Goal: Task Accomplishment & Management: Complete application form

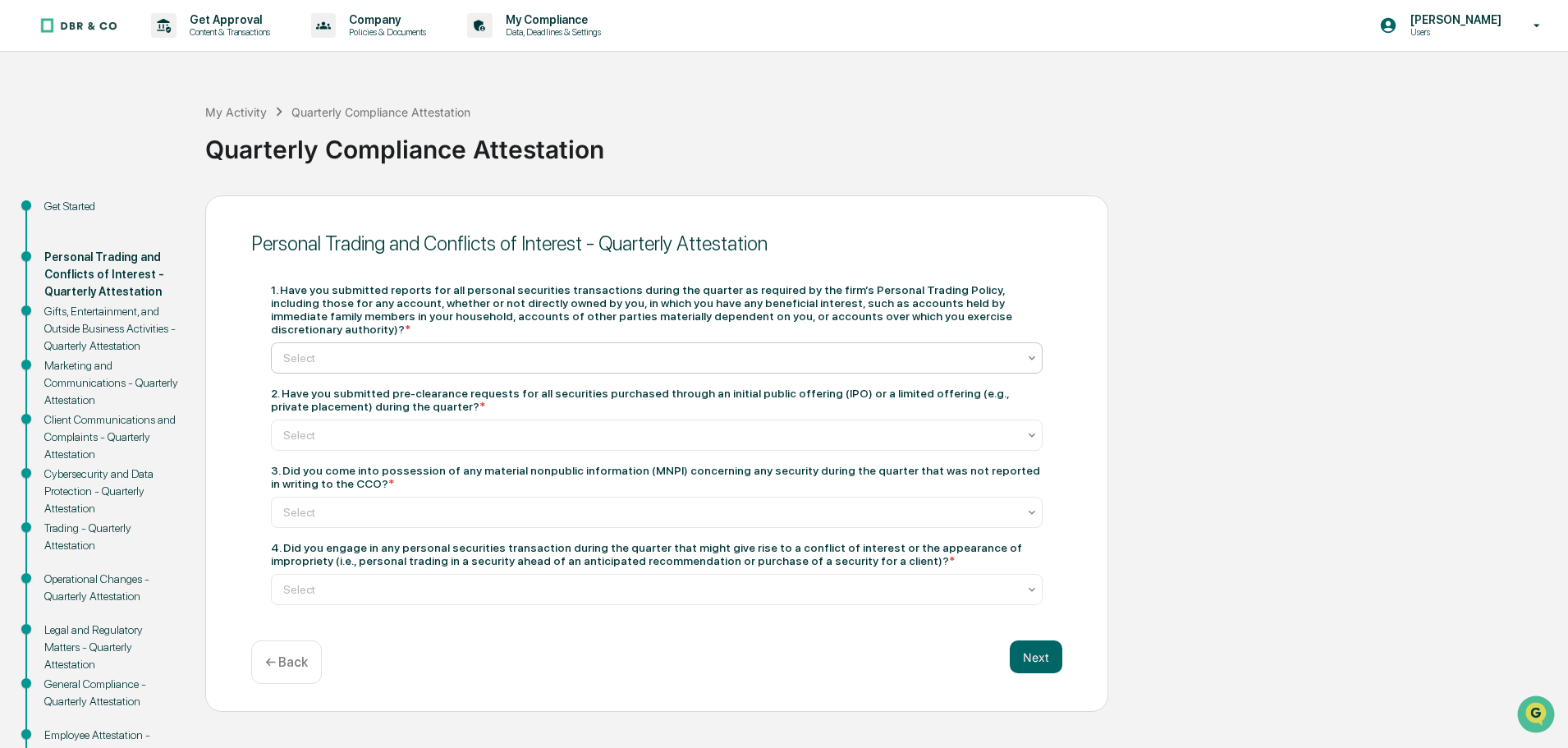
click at [348, 350] on div at bounding box center [650, 358] width 734 height 16
click at [334, 374] on div "Yes" at bounding box center [656, 385] width 770 height 33
click at [377, 427] on div at bounding box center [650, 435] width 734 height 16
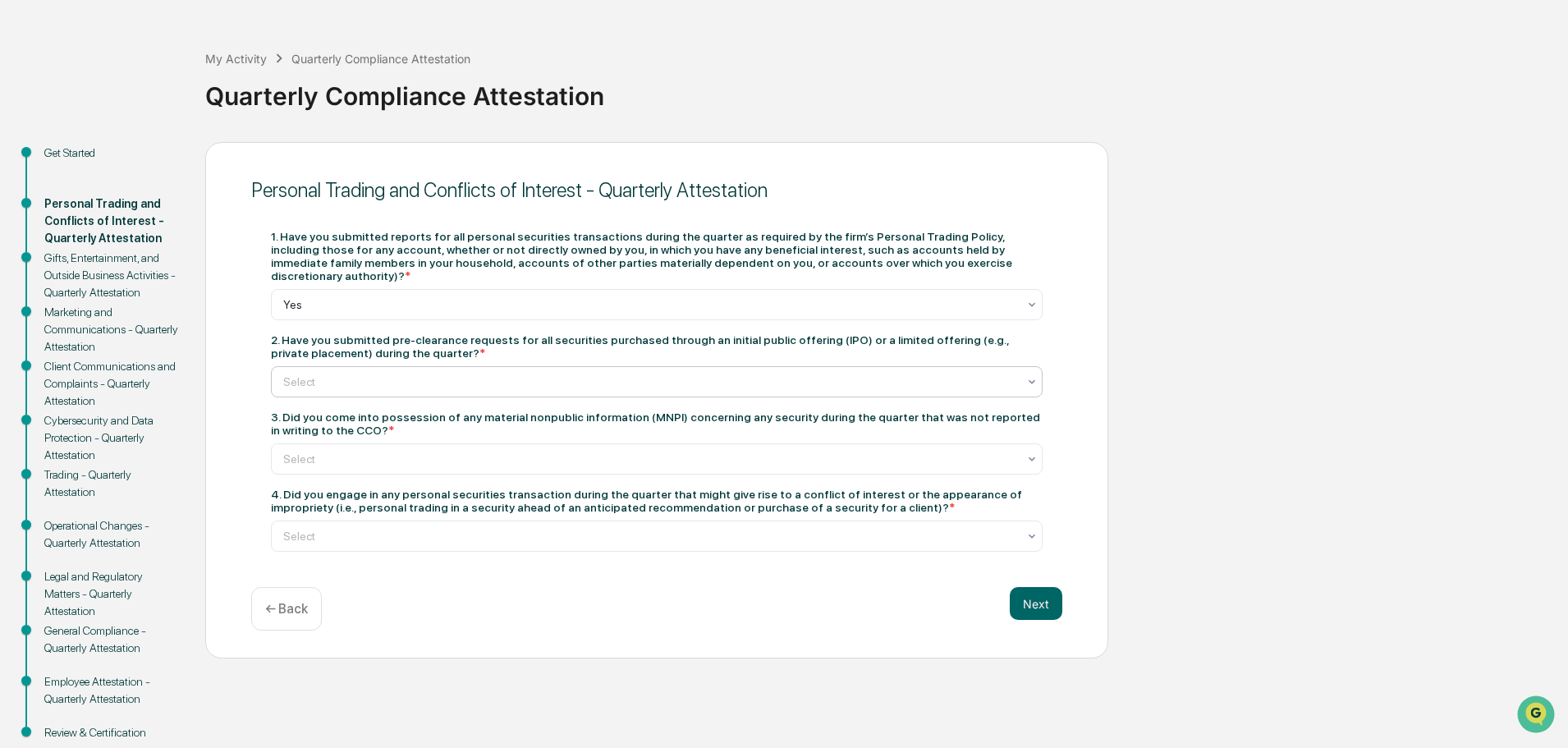
scroll to position [82, 0]
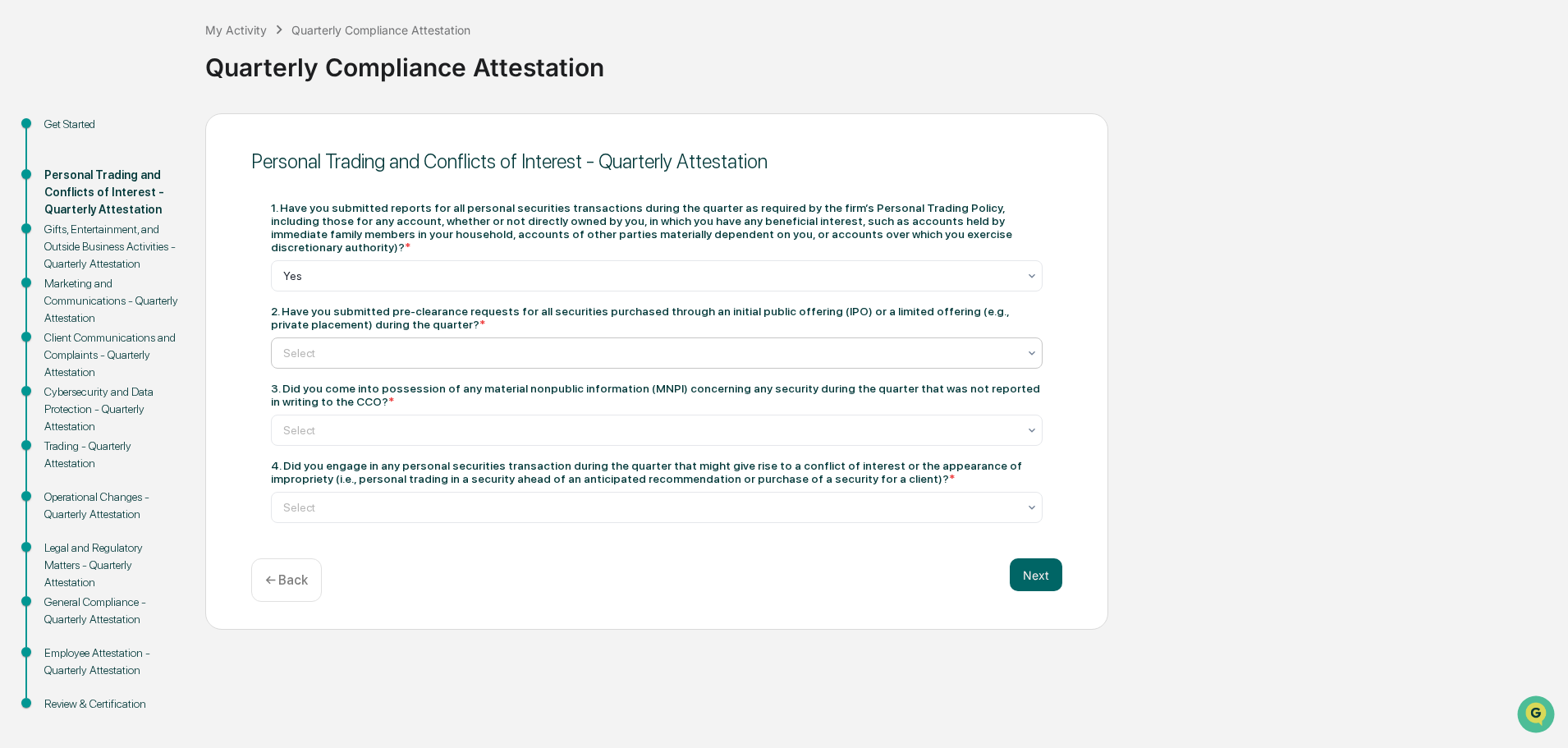
click at [426, 345] on div at bounding box center [650, 353] width 734 height 16
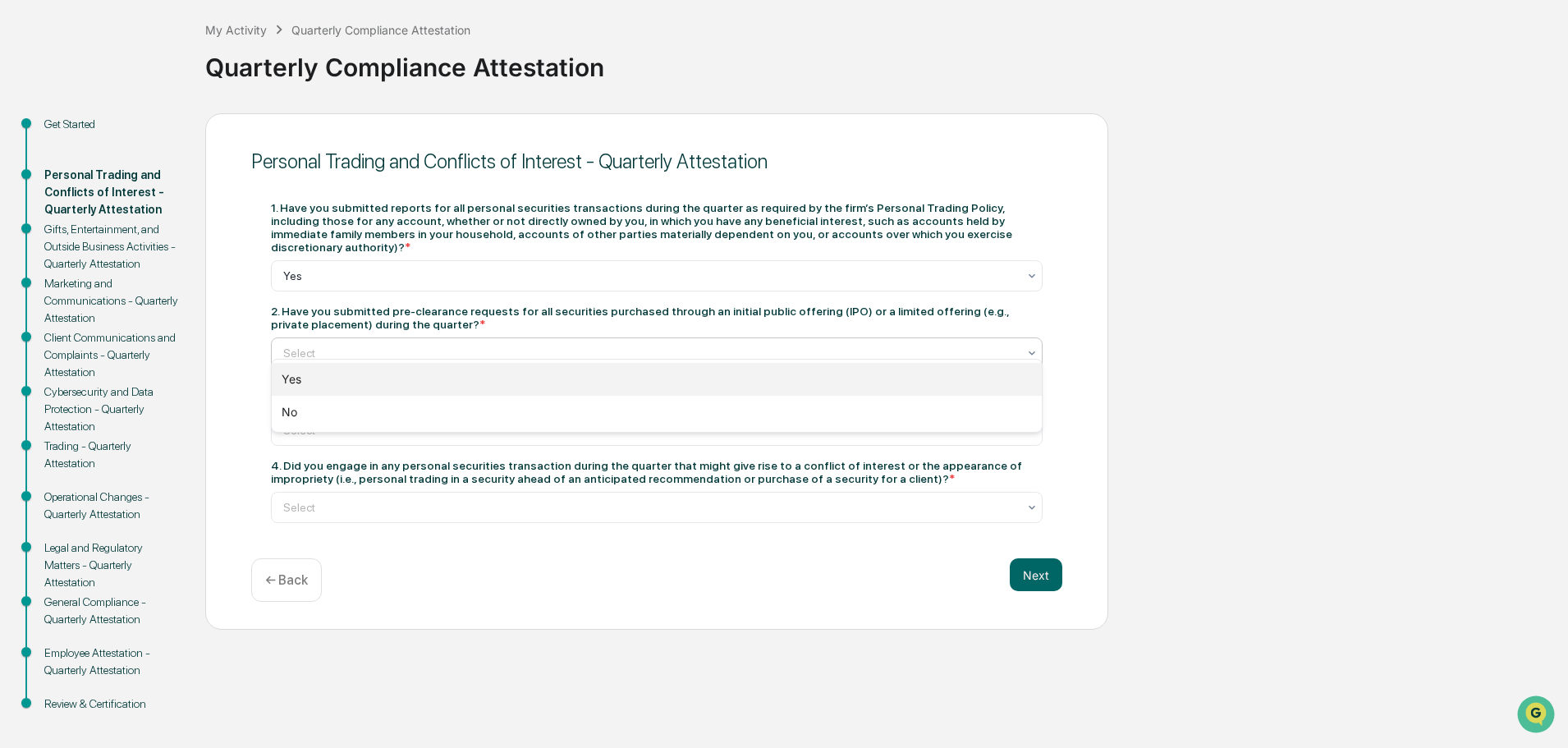
click at [417, 364] on div "Yes" at bounding box center [656, 379] width 770 height 33
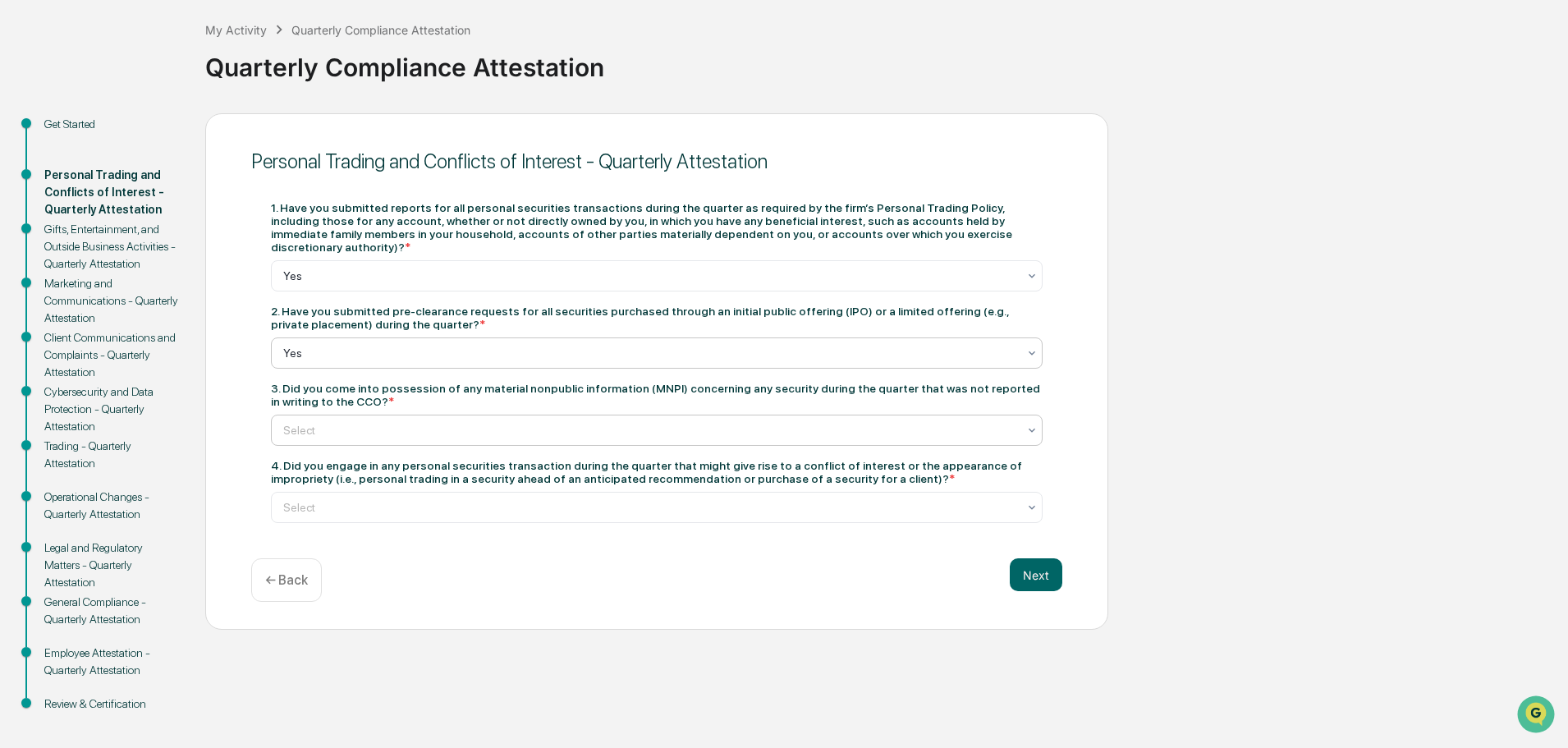
click at [443, 422] on div at bounding box center [650, 430] width 734 height 16
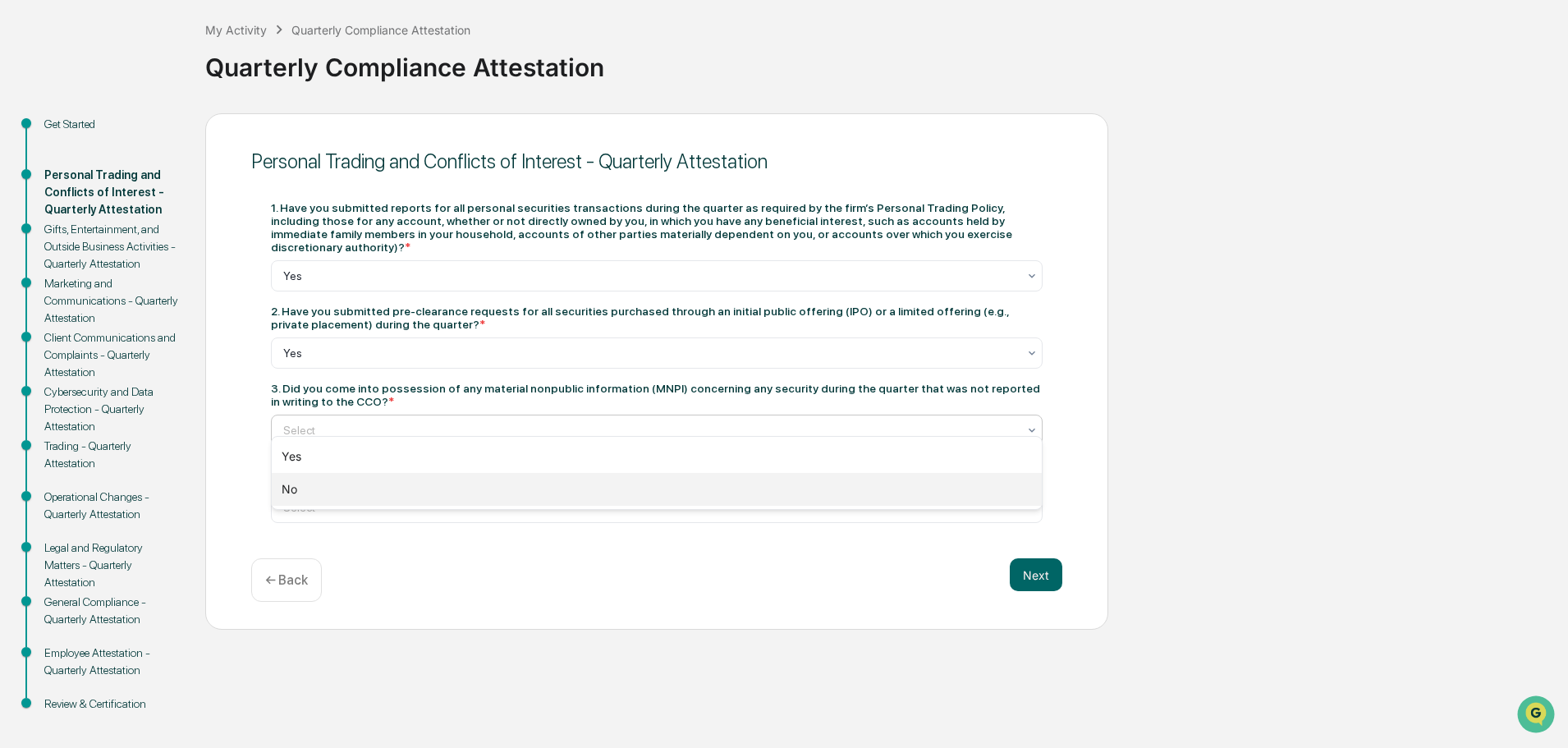
click at [391, 488] on div "No" at bounding box center [656, 489] width 770 height 33
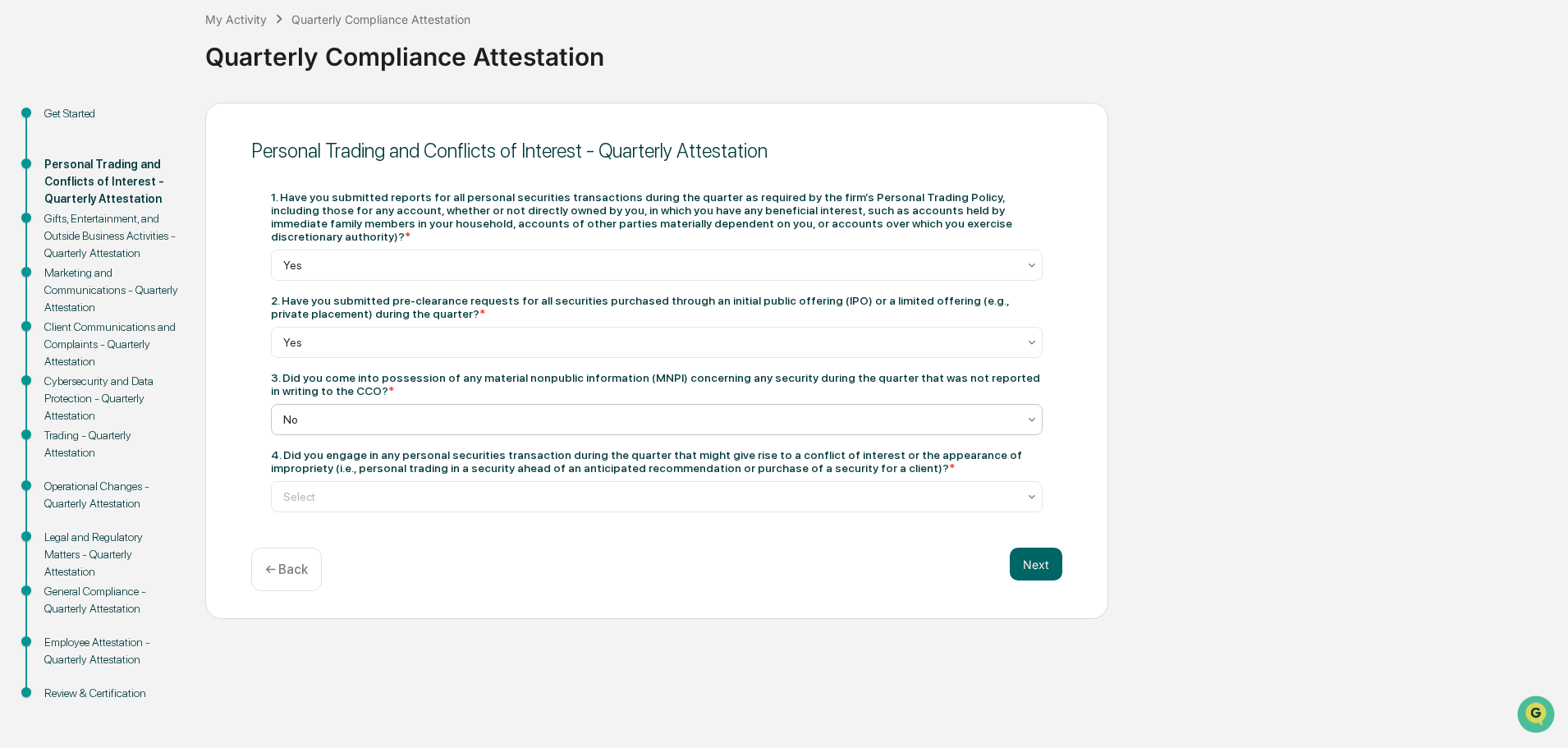
scroll to position [96, 0]
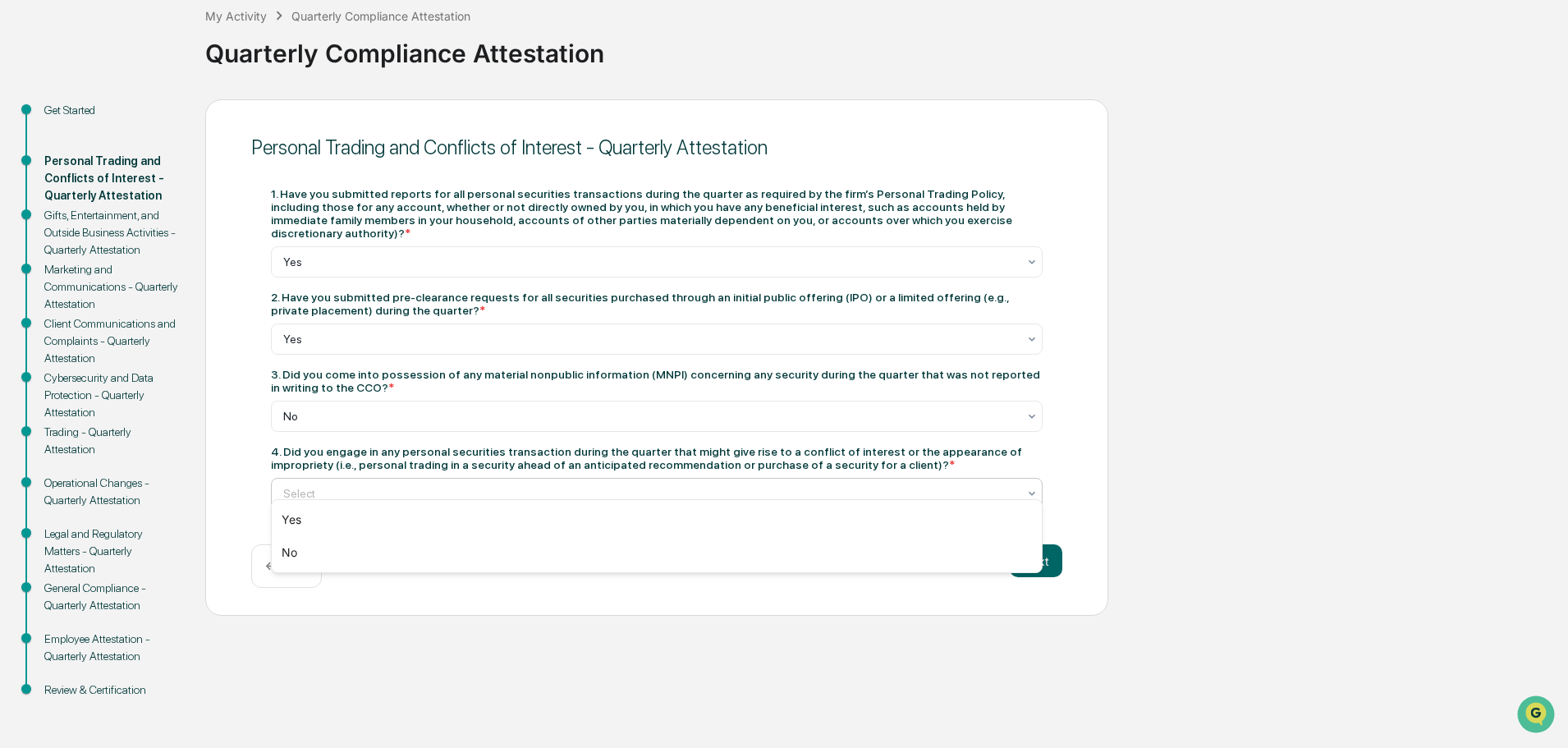
click at [721, 485] on div at bounding box center [650, 493] width 734 height 16
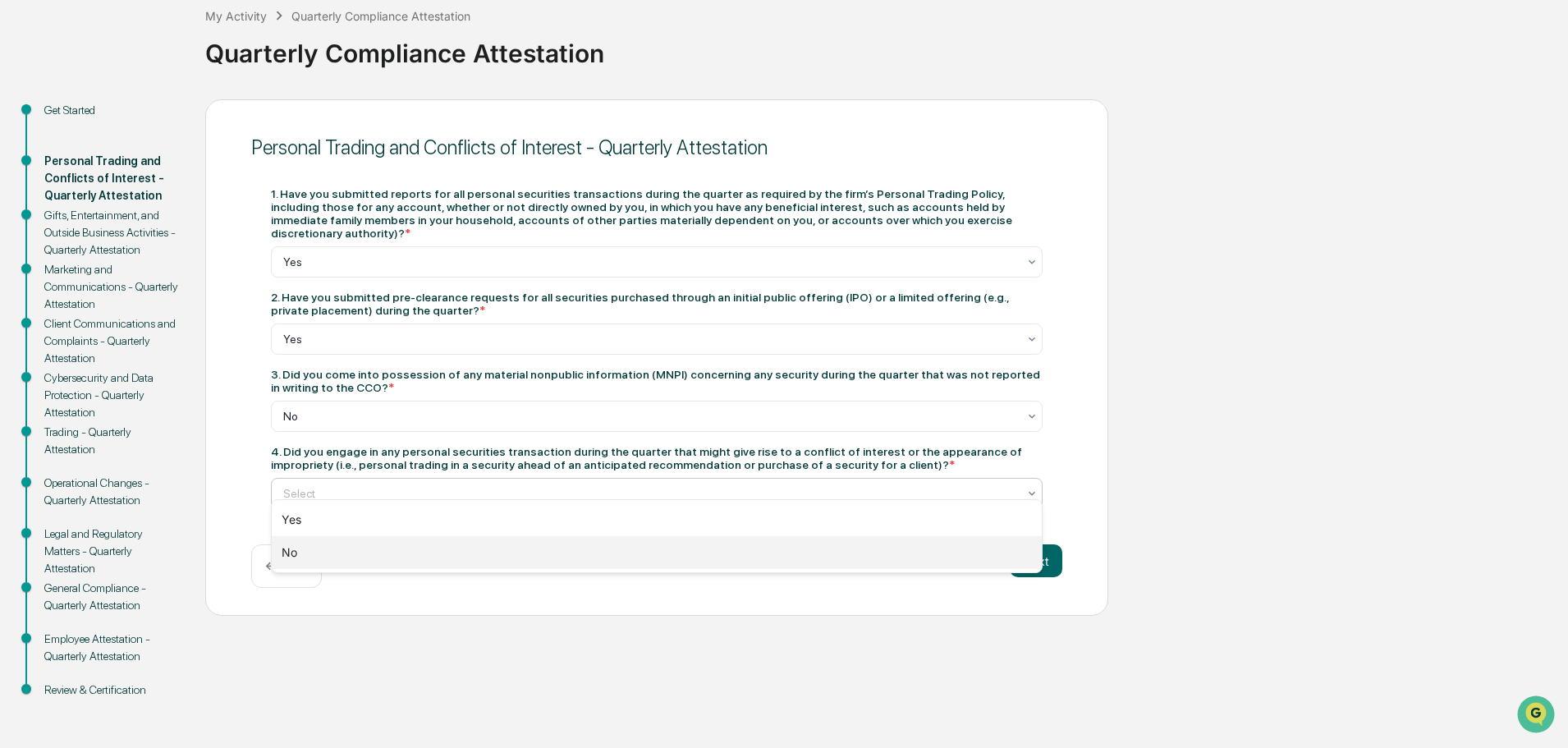
click at [555, 561] on div "No" at bounding box center [656, 552] width 770 height 33
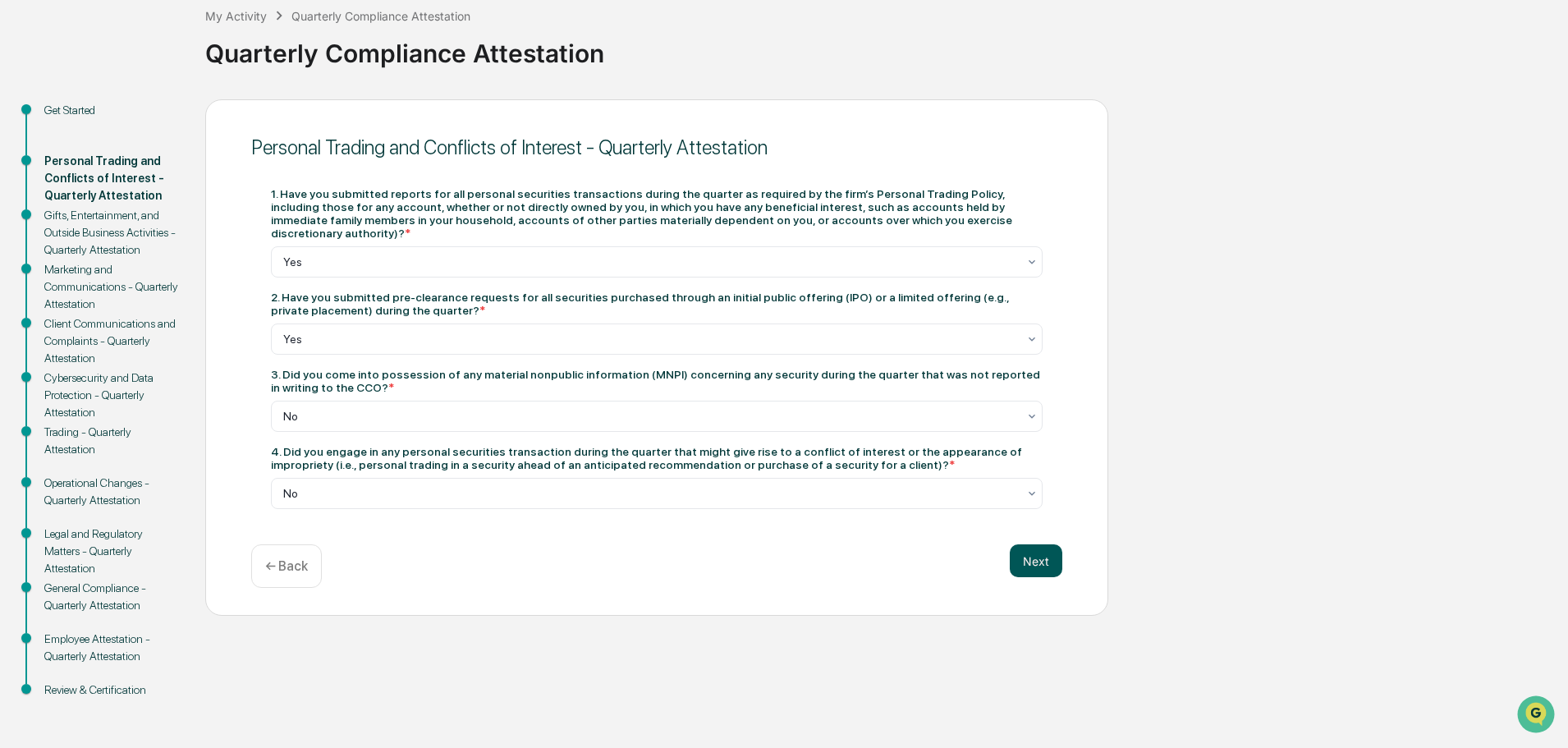
click at [1016, 544] on button "Next" at bounding box center [1035, 560] width 52 height 33
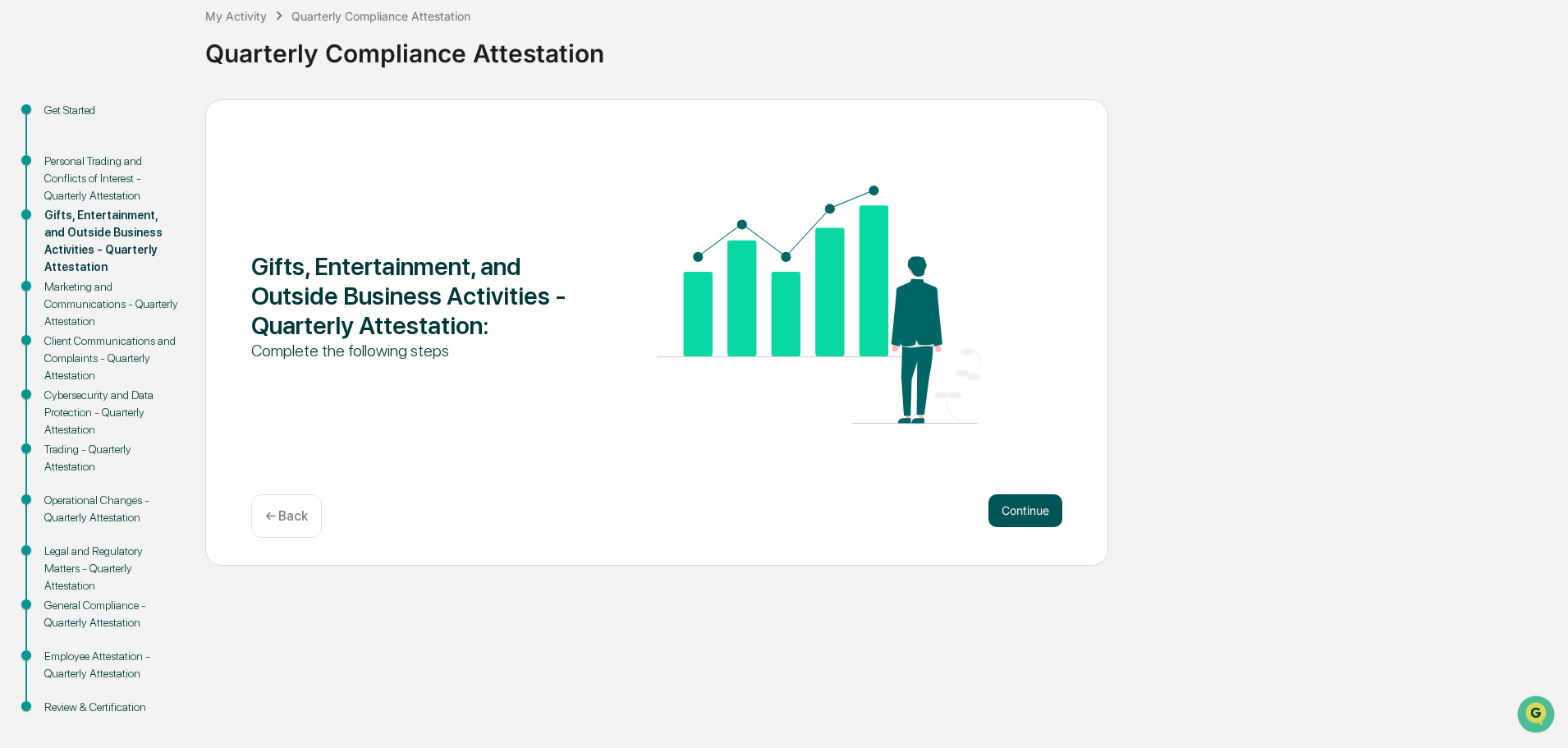
click at [1022, 512] on button "Continue" at bounding box center [1025, 511] width 74 height 33
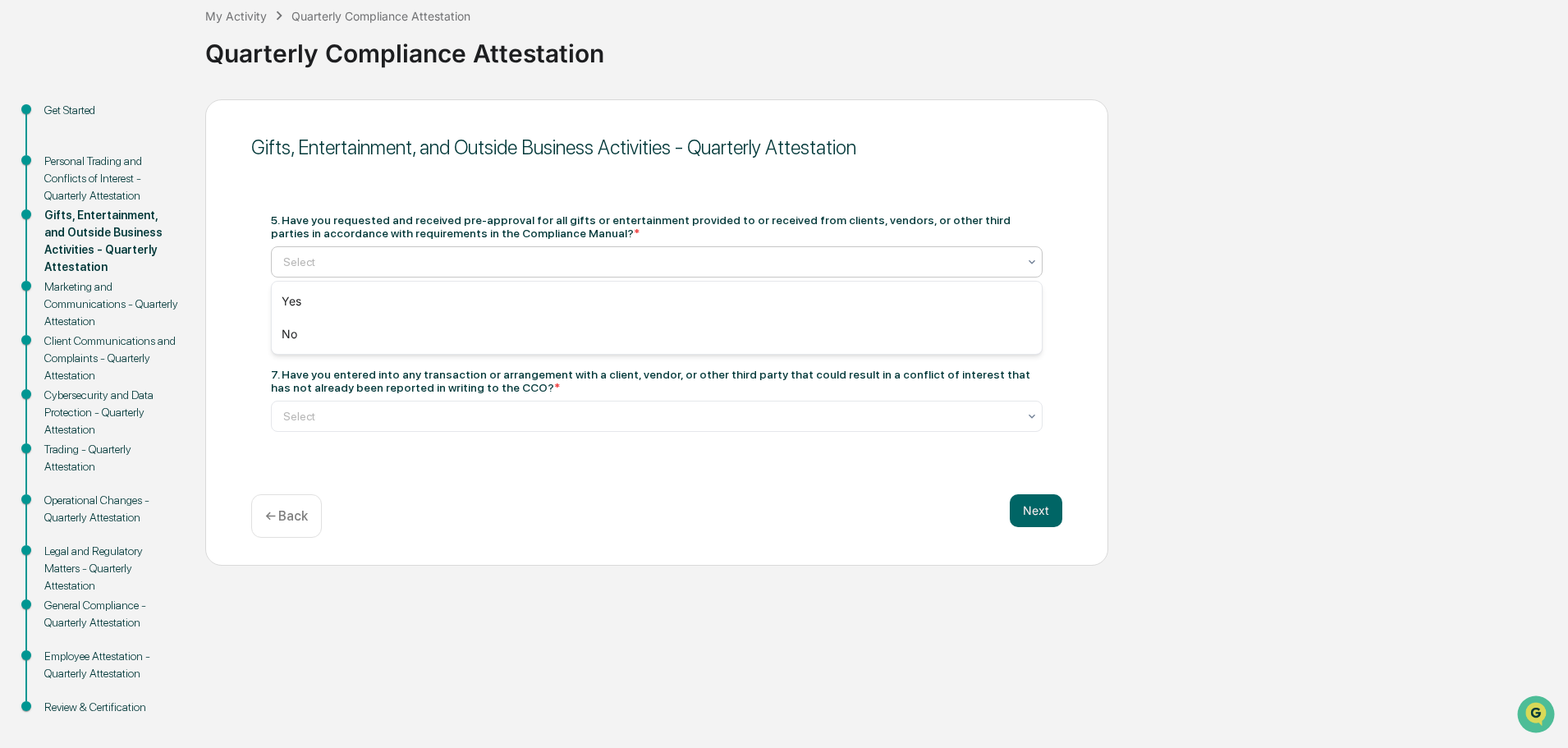
click at [416, 258] on div at bounding box center [650, 262] width 734 height 16
click at [404, 298] on div "Yes" at bounding box center [656, 301] width 770 height 33
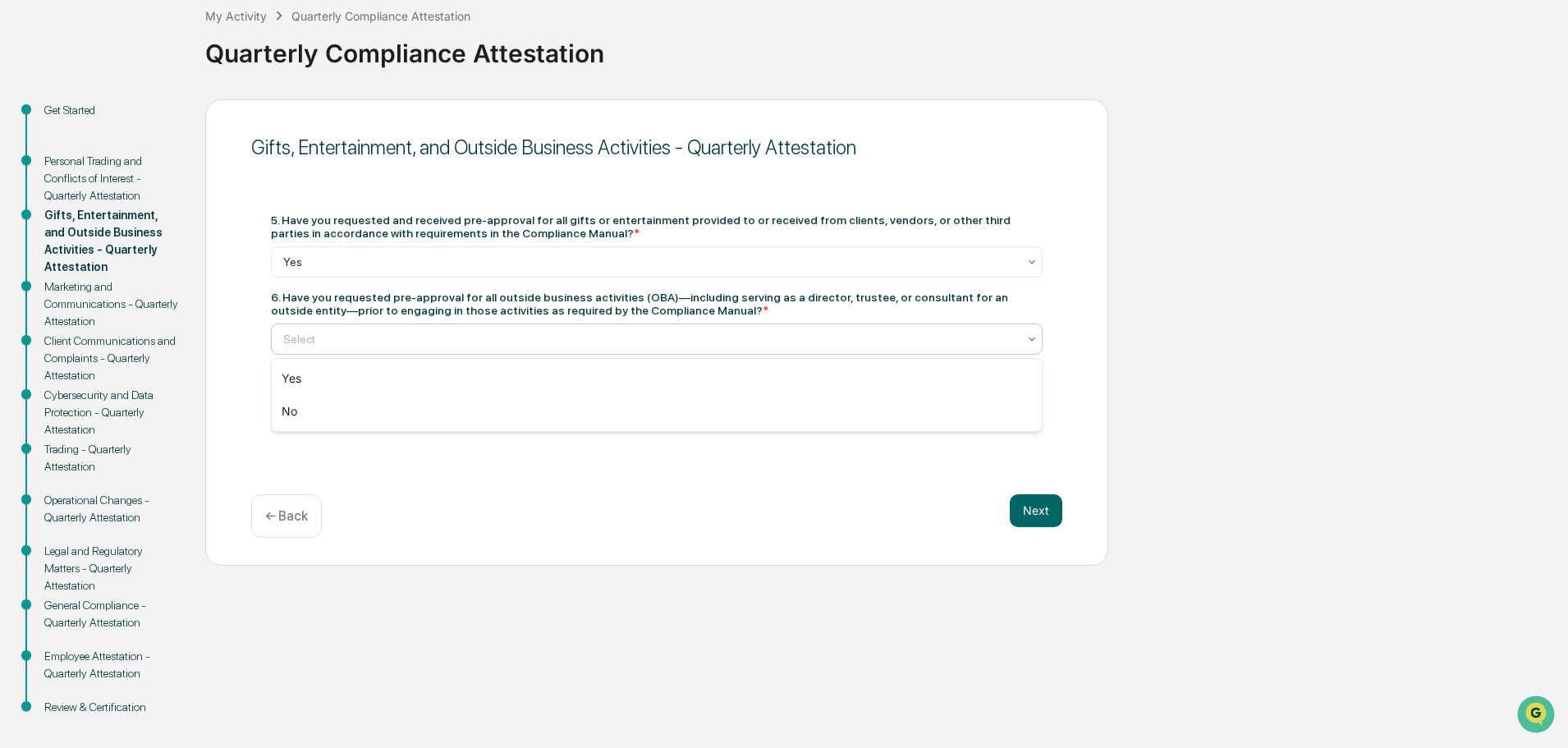
click at [463, 341] on div at bounding box center [650, 339] width 734 height 16
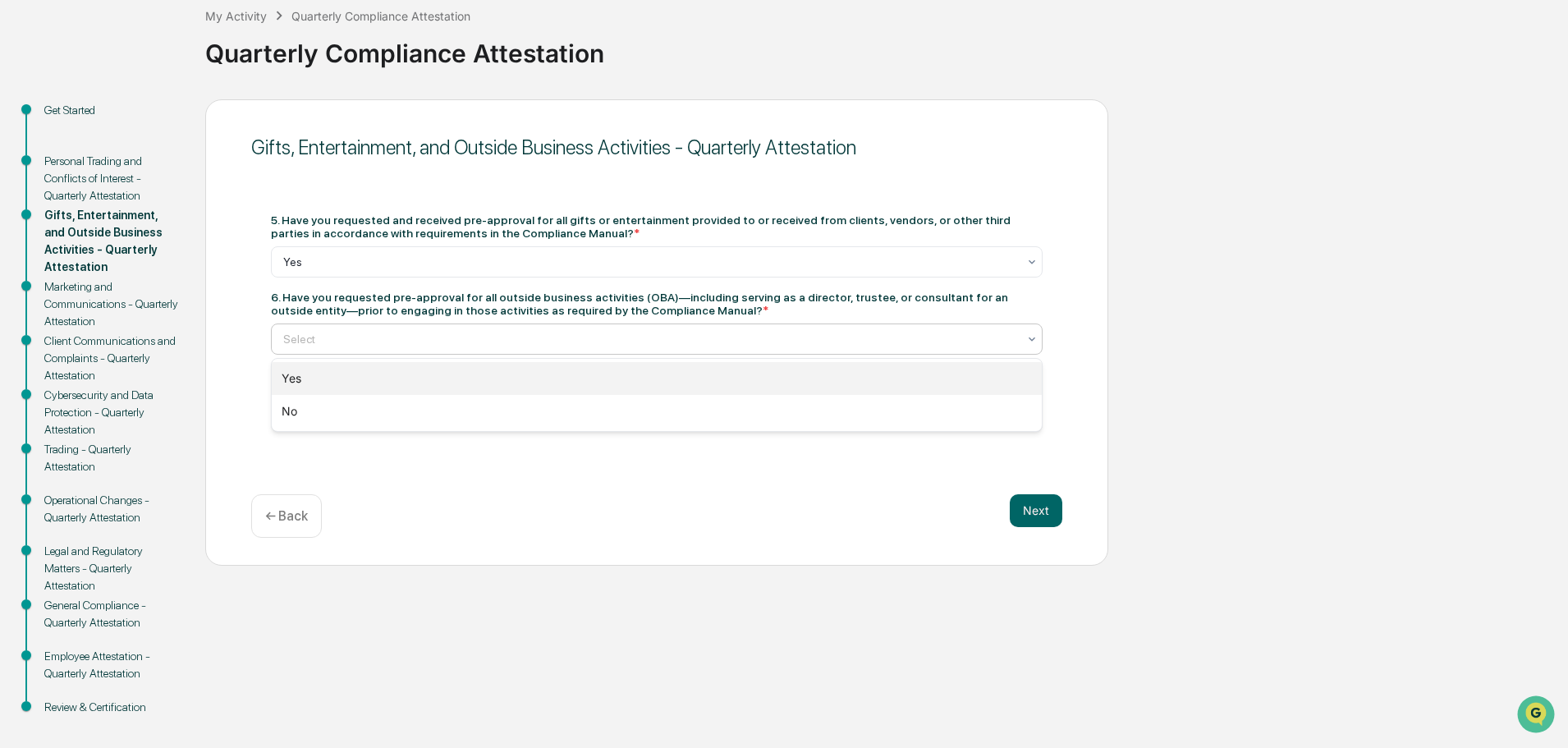
click at [445, 374] on div "Yes" at bounding box center [656, 378] width 770 height 33
click at [463, 420] on div at bounding box center [650, 417] width 734 height 16
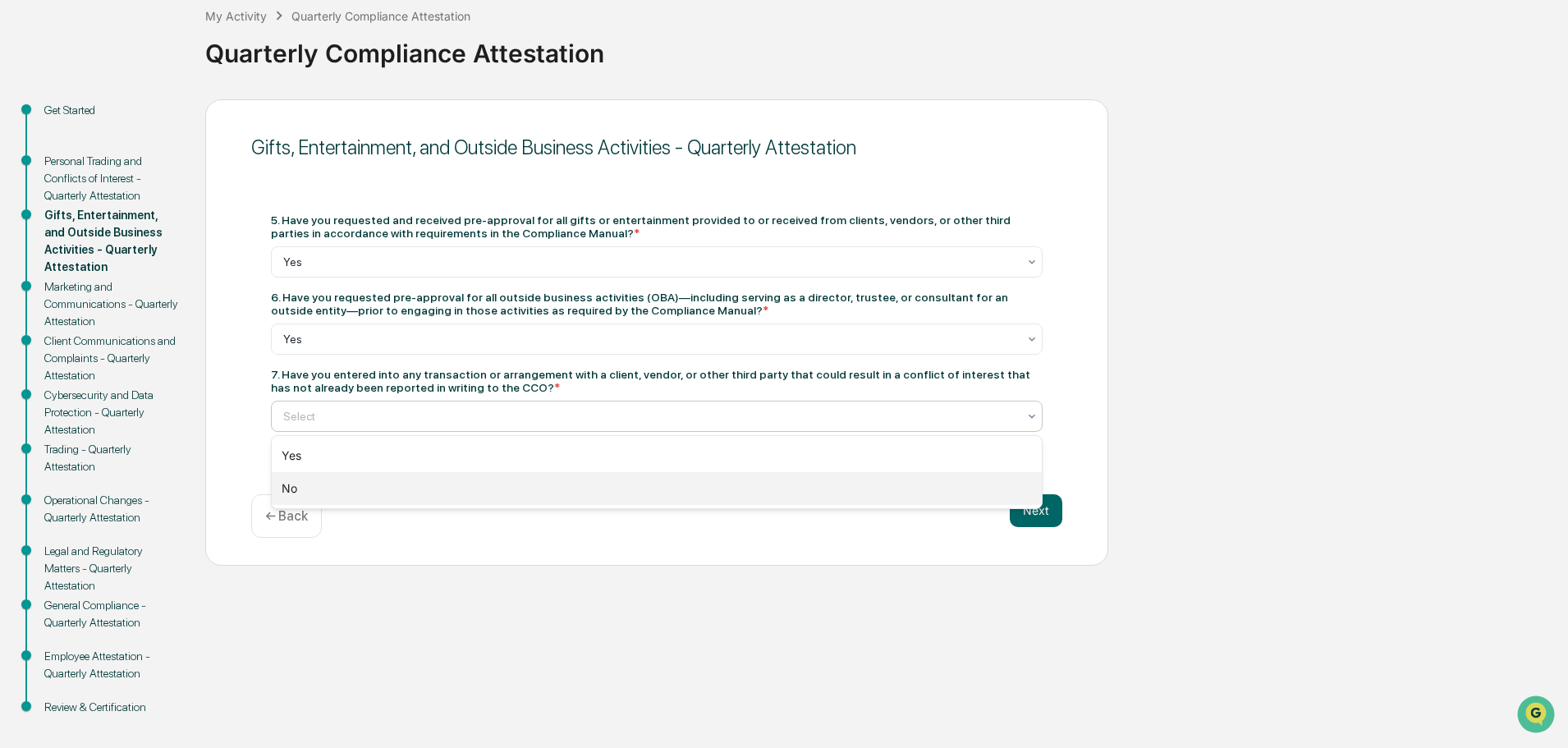
click at [434, 501] on div "No" at bounding box center [656, 489] width 770 height 33
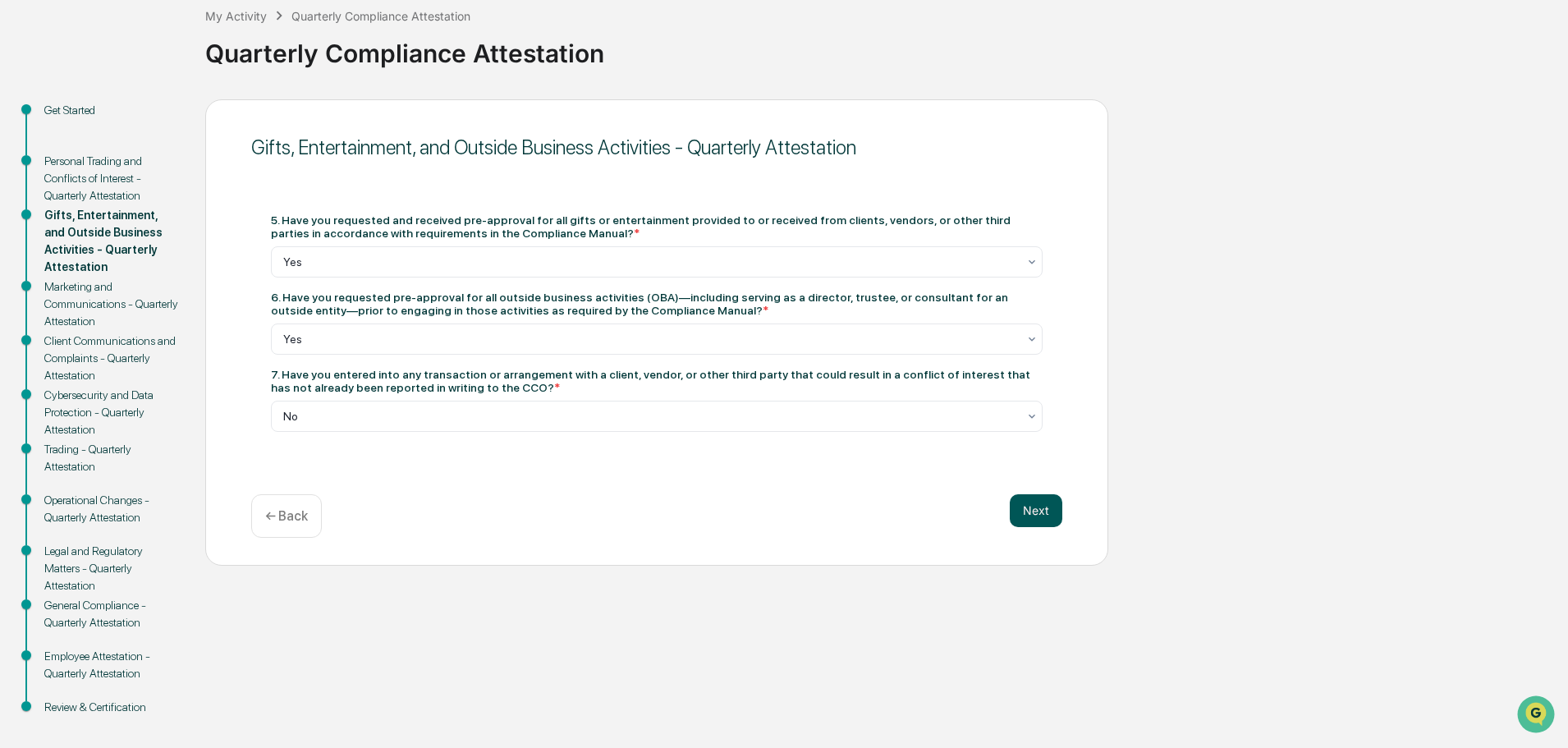
click at [1012, 515] on button "Next" at bounding box center [1035, 511] width 52 height 33
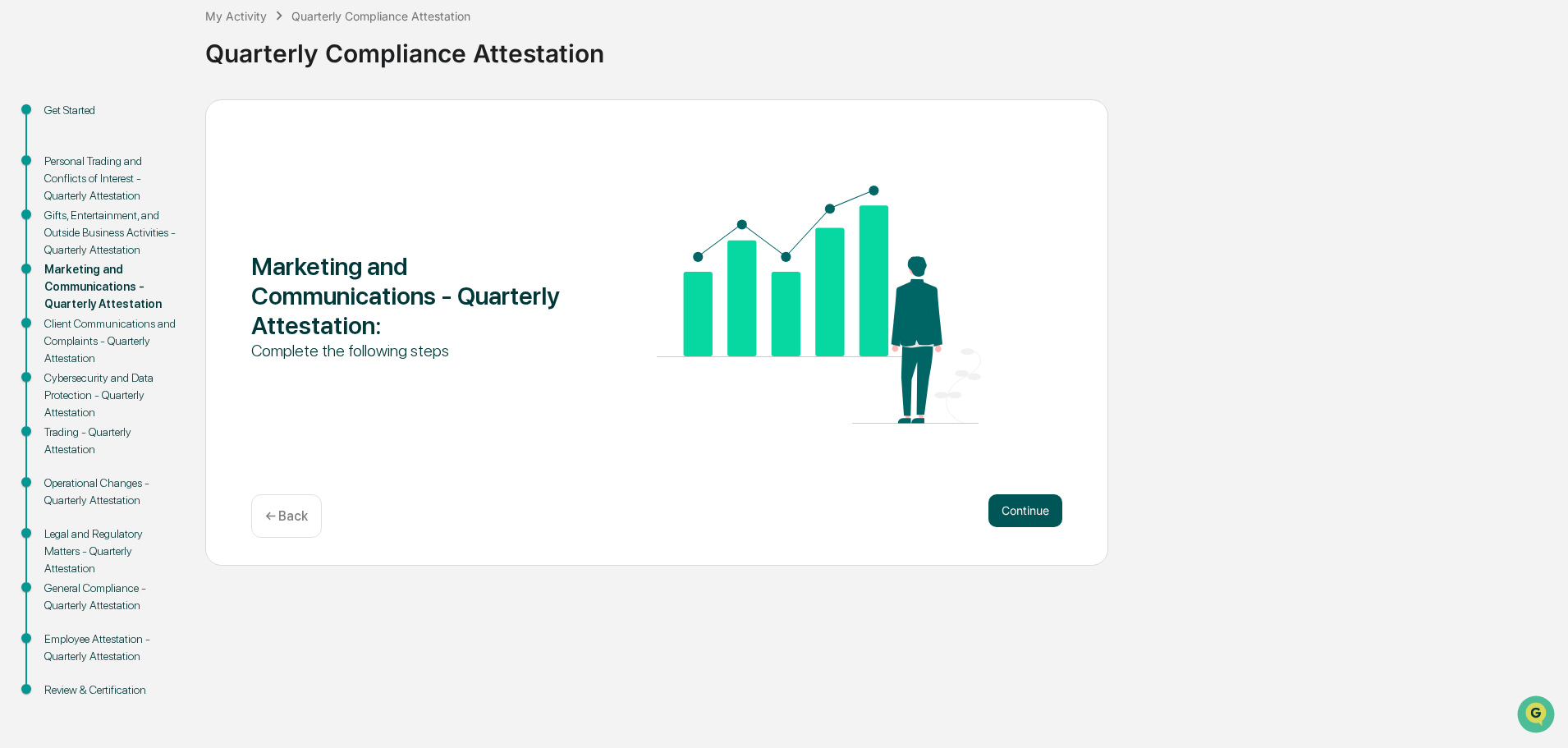
click at [1026, 513] on button "Continue" at bounding box center [1025, 511] width 74 height 33
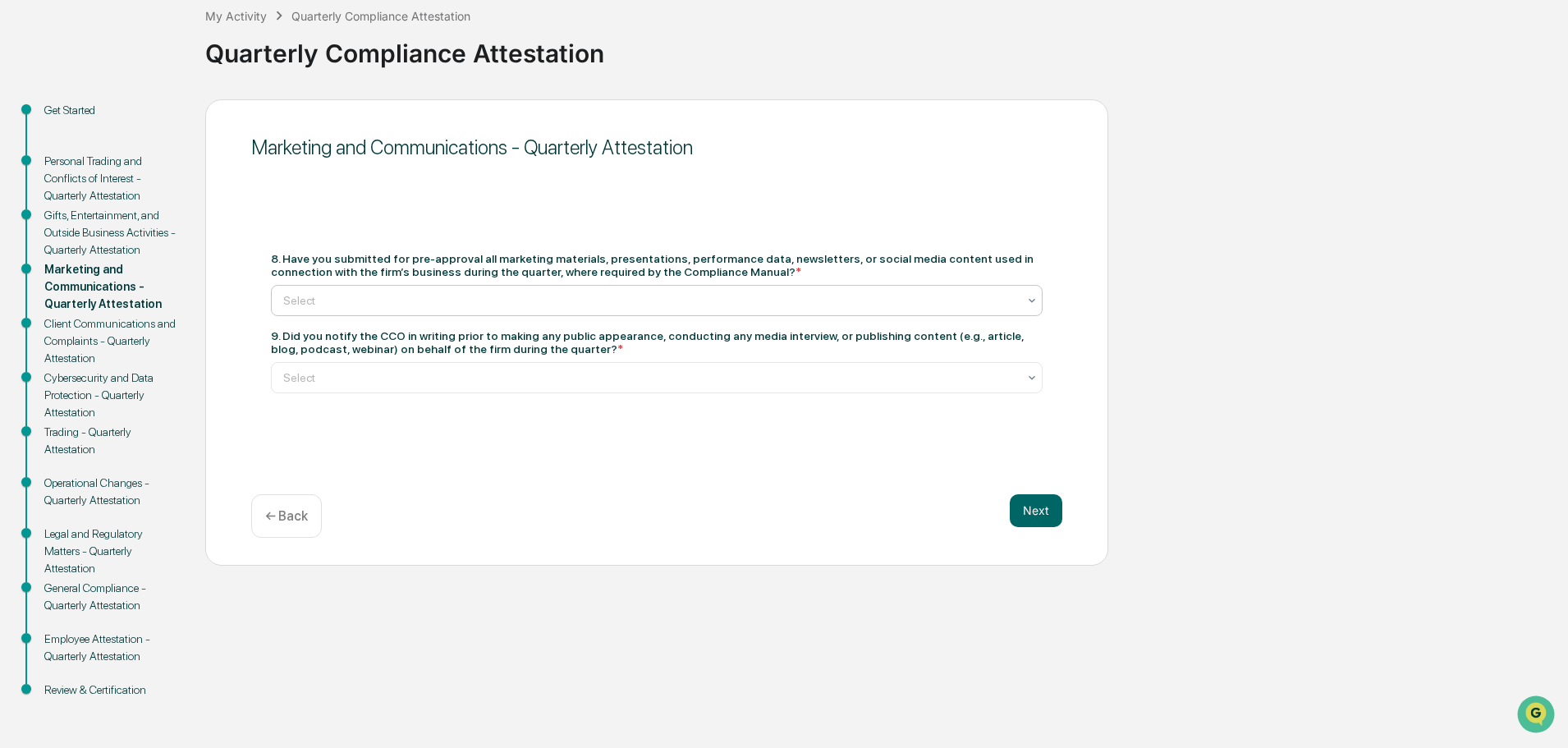
click at [397, 299] on div at bounding box center [650, 300] width 734 height 16
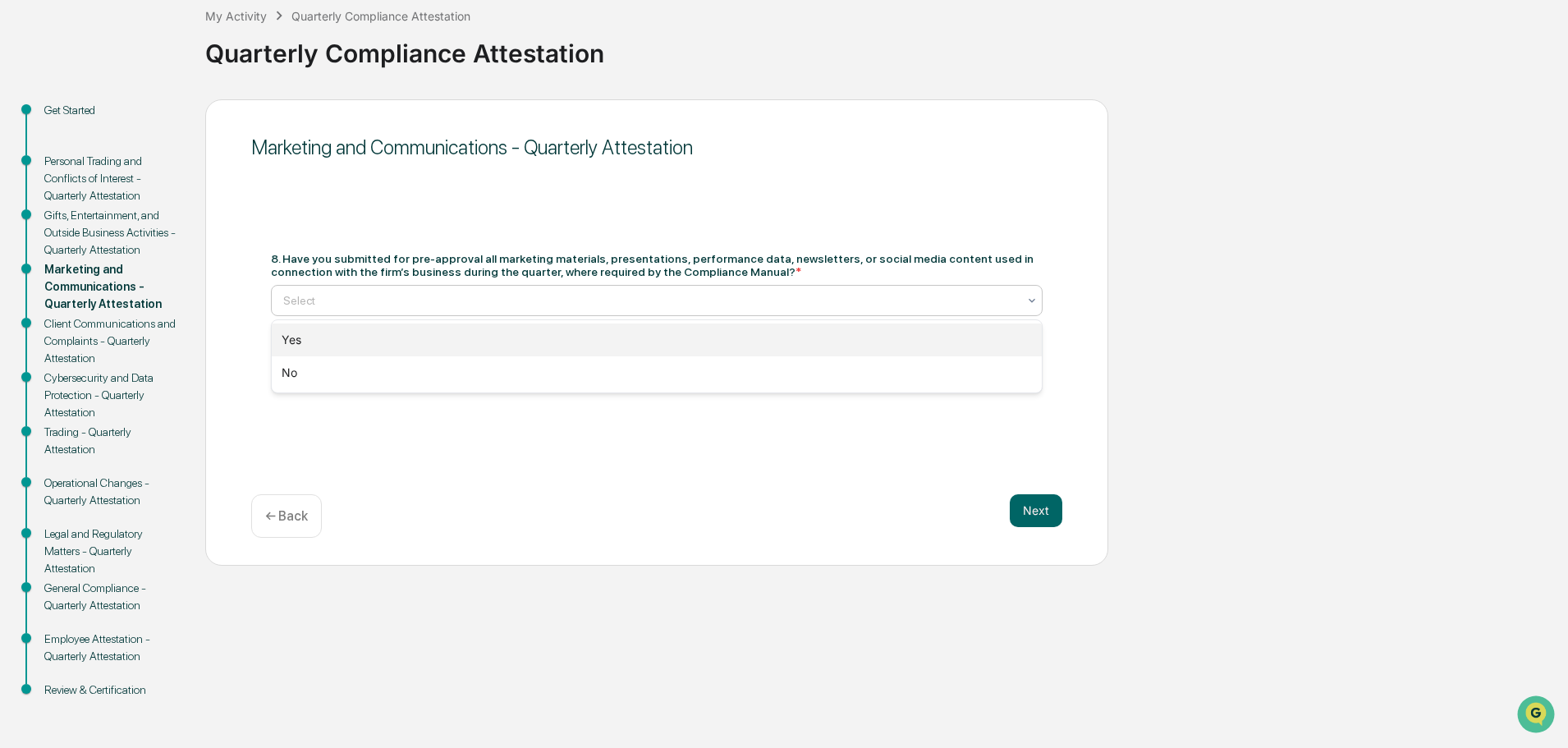
click at [400, 335] on div "Yes" at bounding box center [656, 340] width 770 height 33
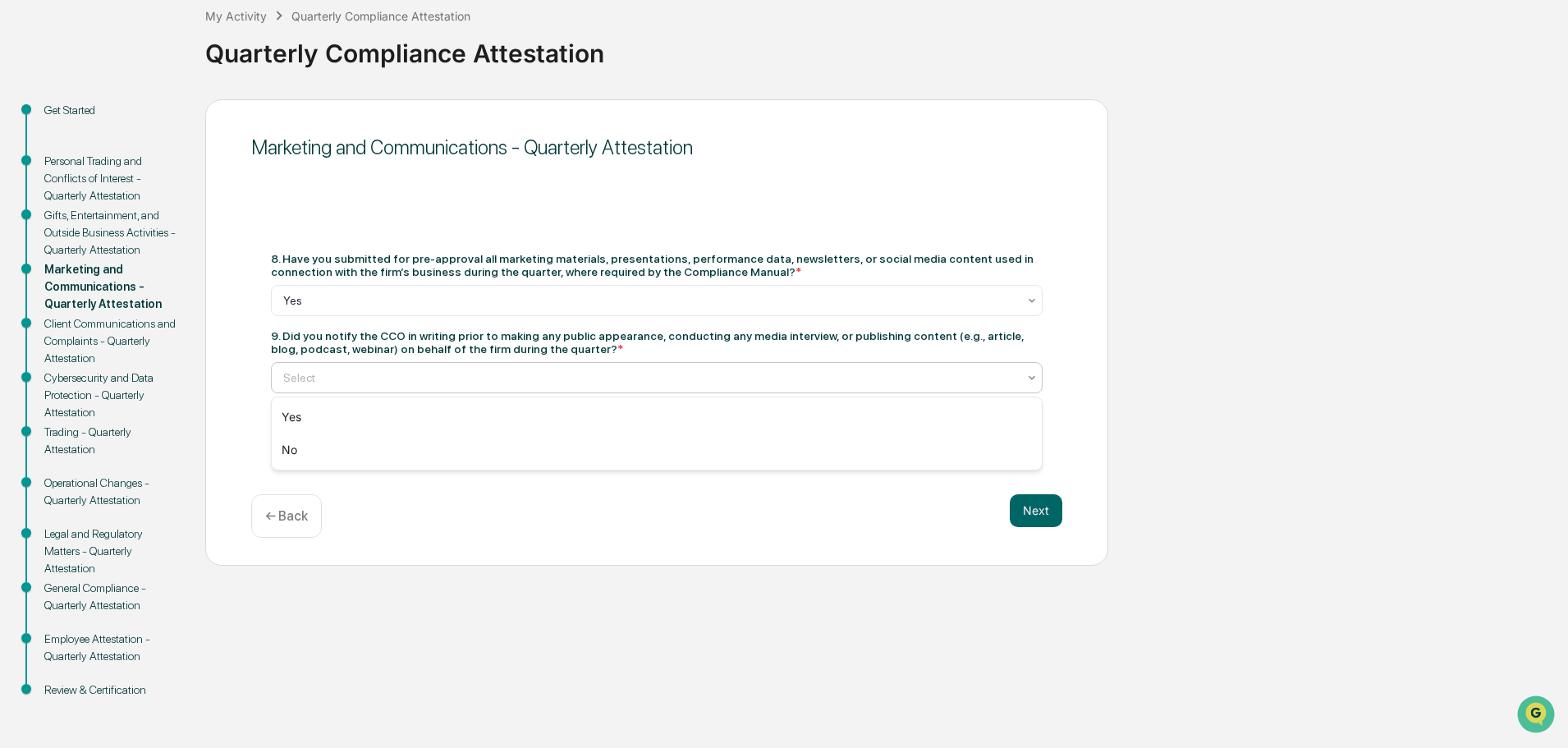
click at [465, 380] on div at bounding box center [650, 377] width 734 height 16
click at [467, 429] on div "Yes" at bounding box center [656, 417] width 770 height 33
click at [1048, 525] on button "Next" at bounding box center [1035, 511] width 52 height 33
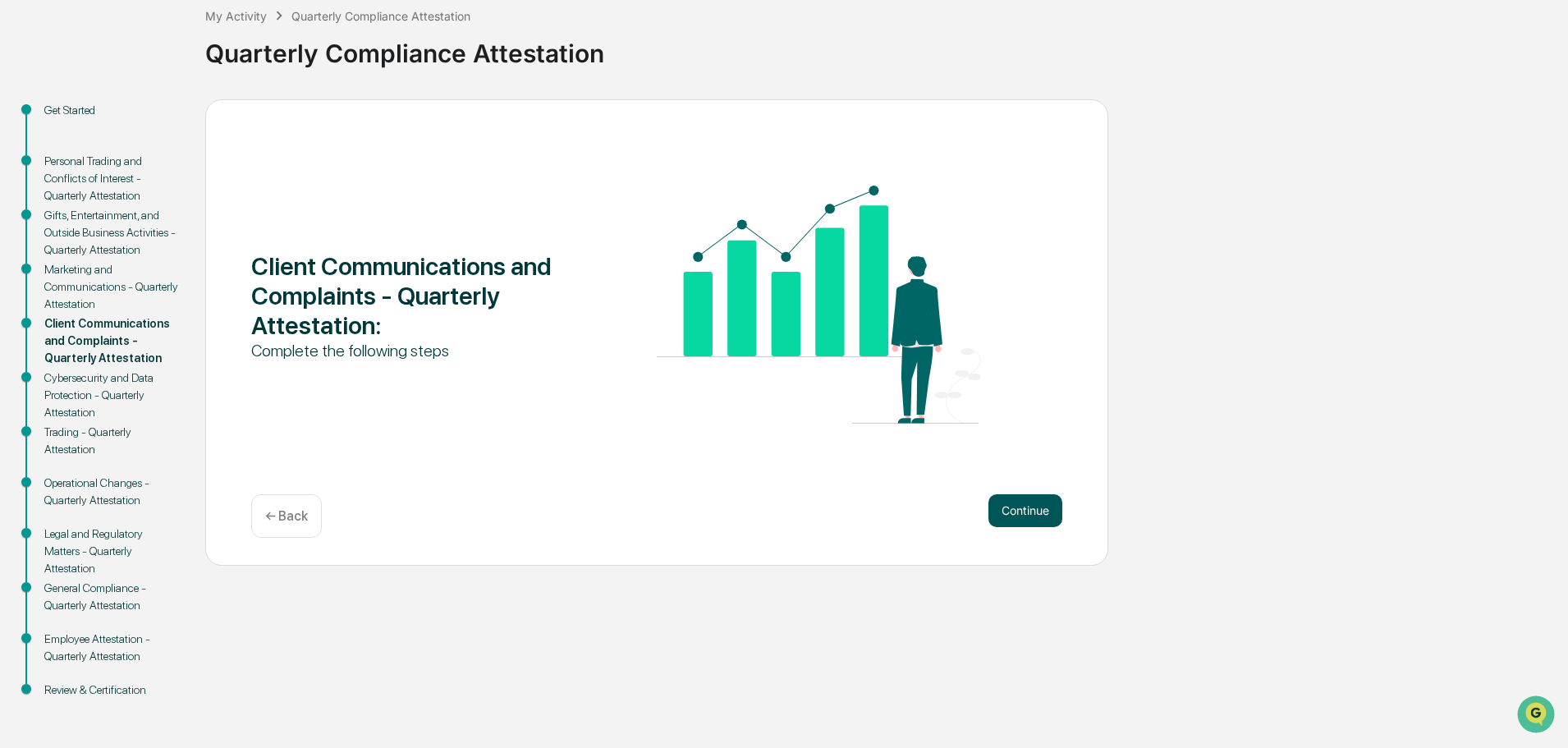
click at [1017, 509] on button "Continue" at bounding box center [1025, 511] width 74 height 33
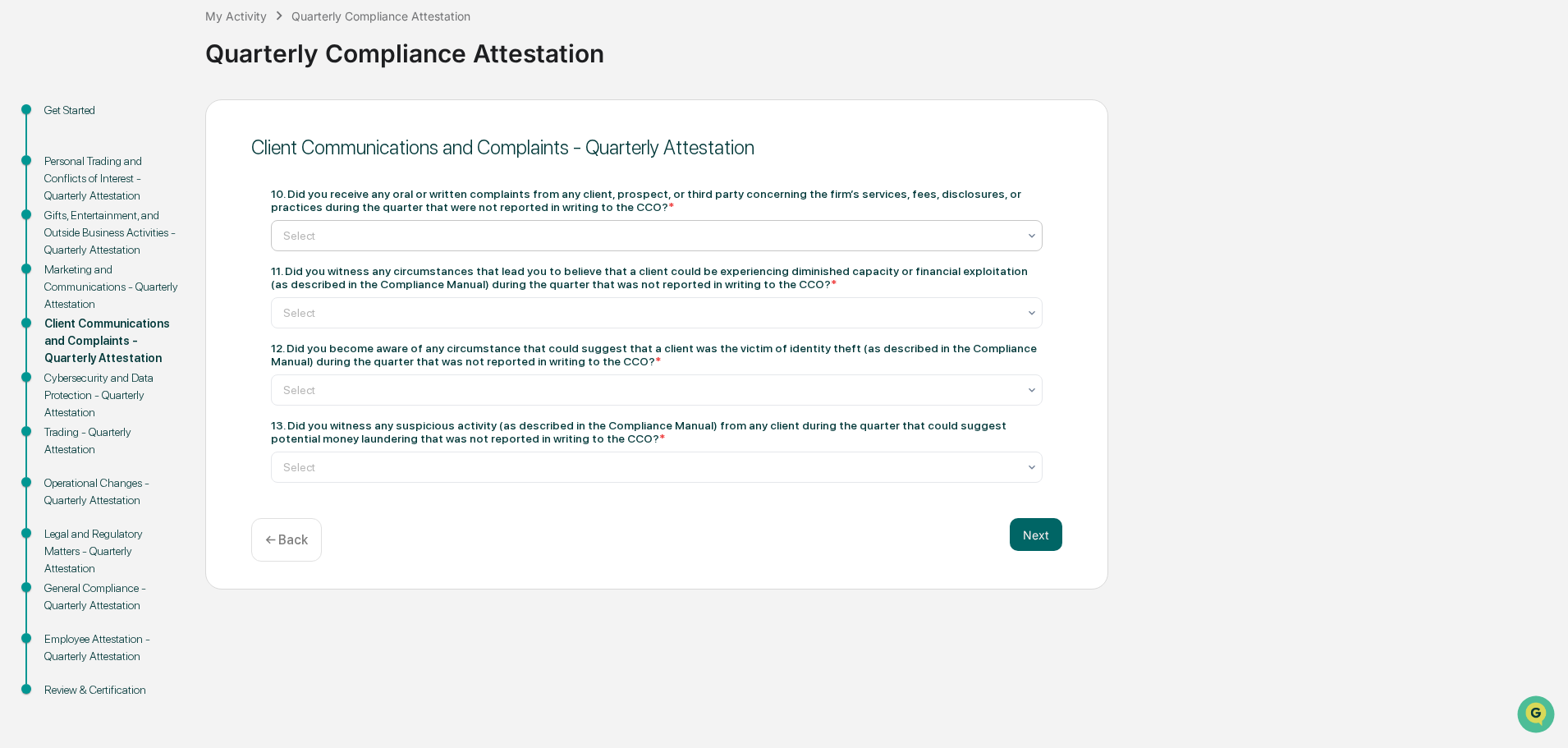
click at [356, 232] on div at bounding box center [650, 235] width 734 height 16
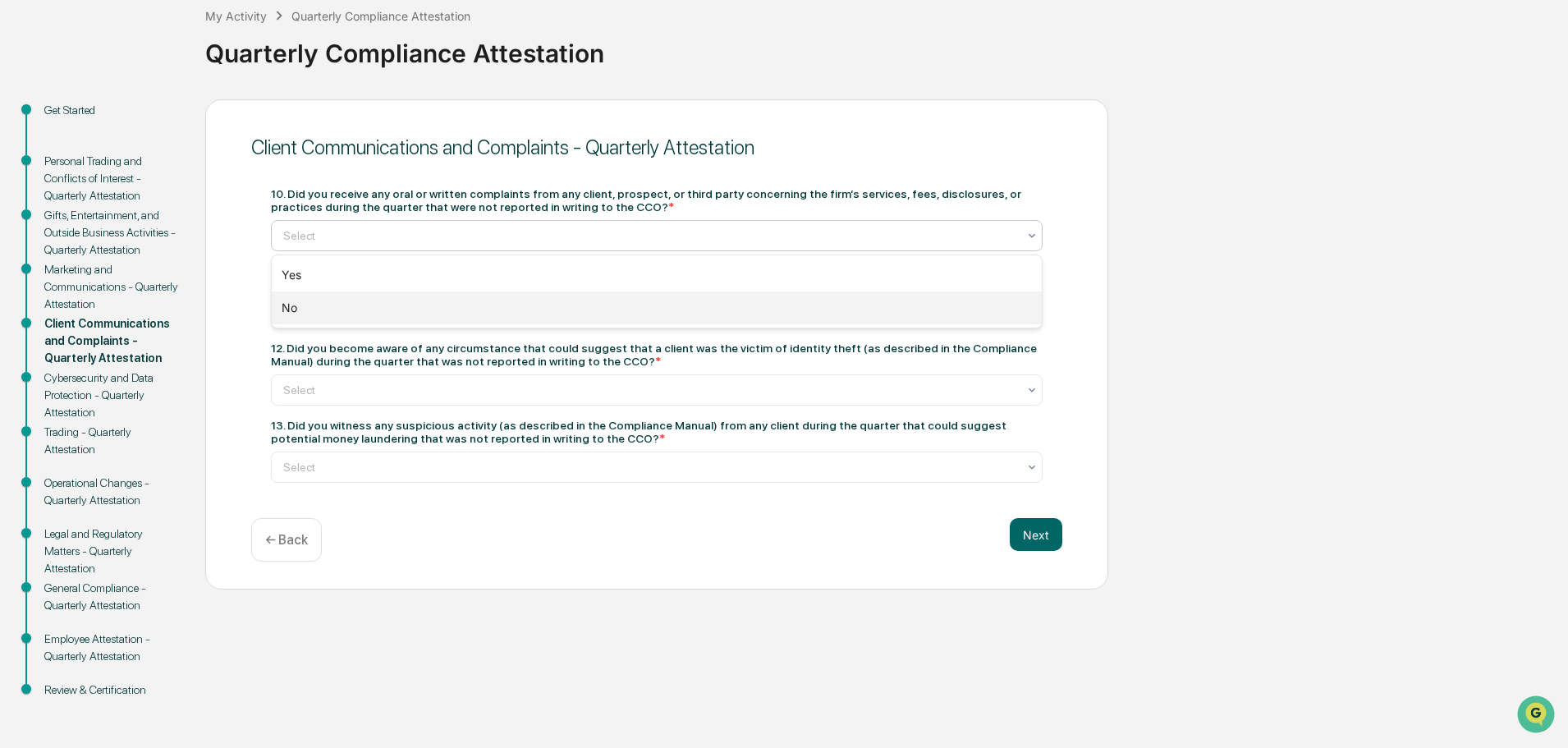
click at [345, 300] on div "No" at bounding box center [656, 308] width 770 height 33
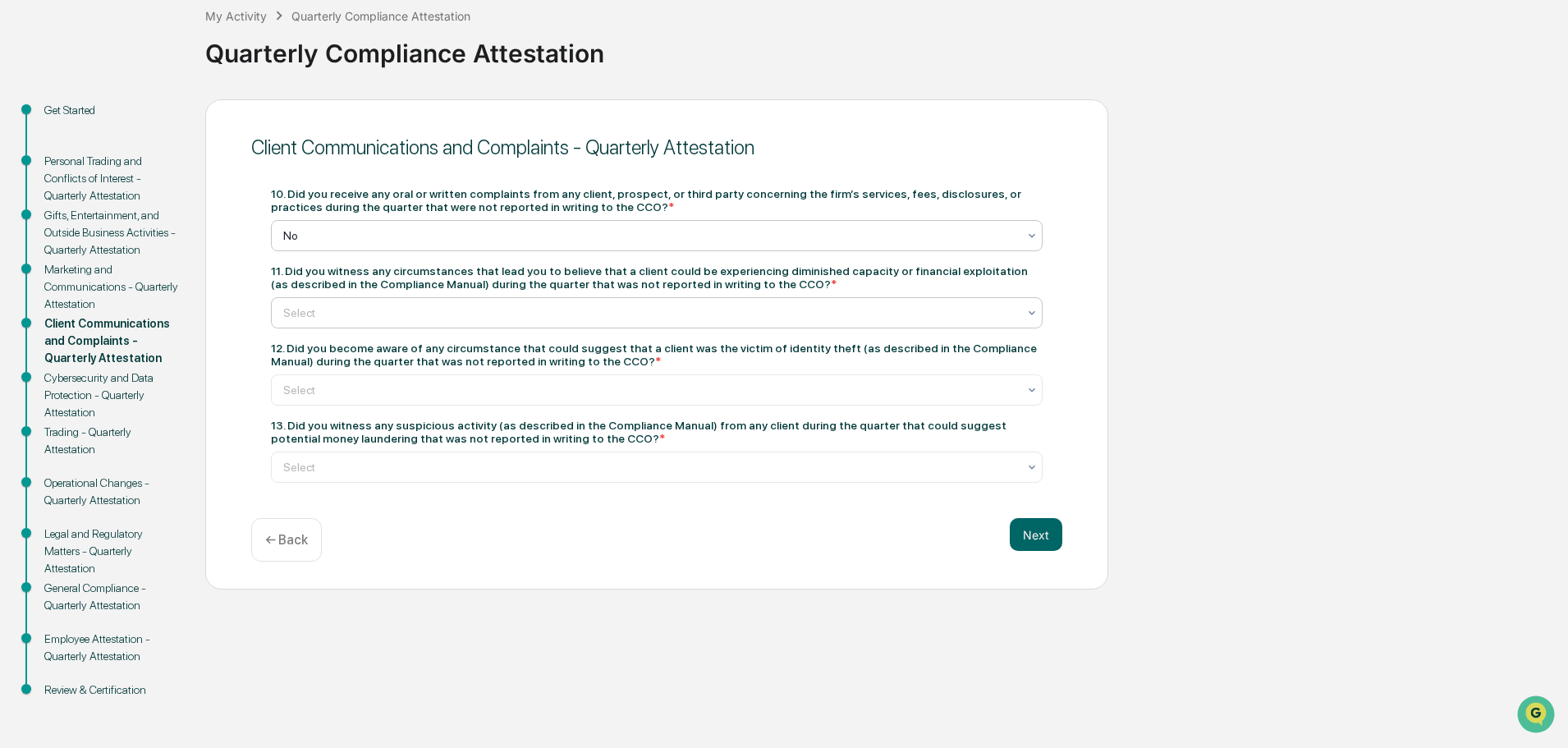
click at [394, 316] on div at bounding box center [650, 313] width 734 height 16
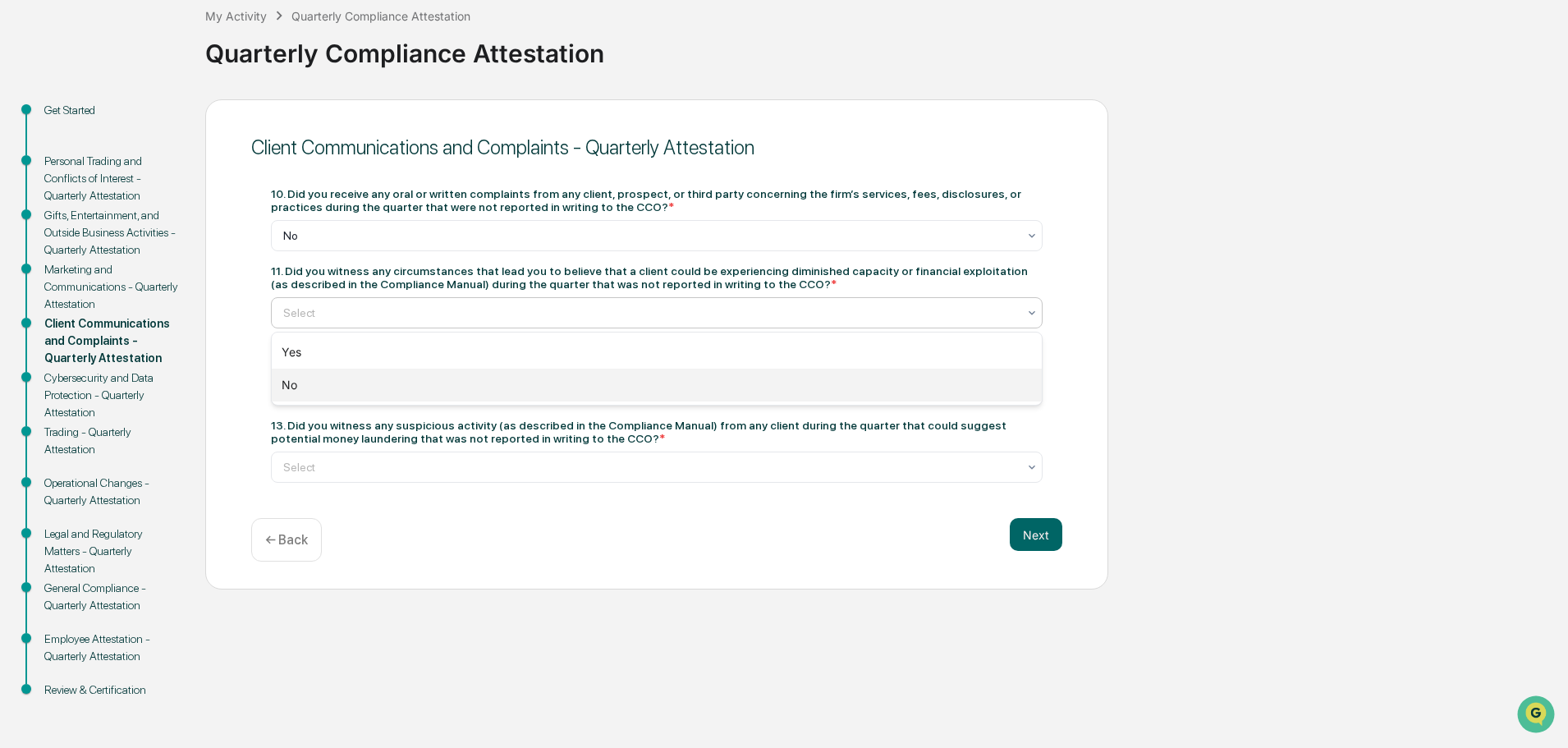
click at [377, 381] on div "No" at bounding box center [656, 385] width 770 height 33
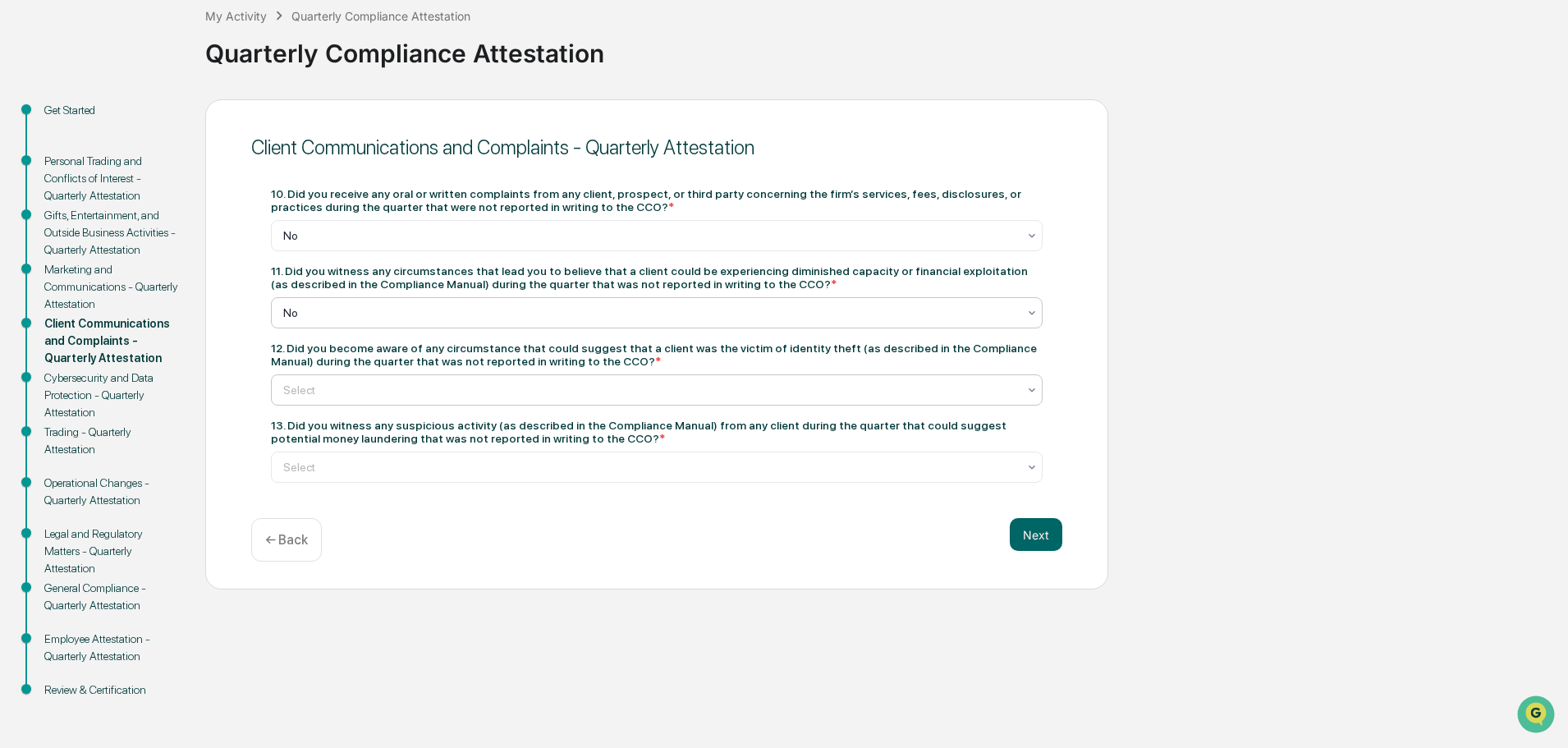
click at [662, 394] on div at bounding box center [650, 390] width 734 height 16
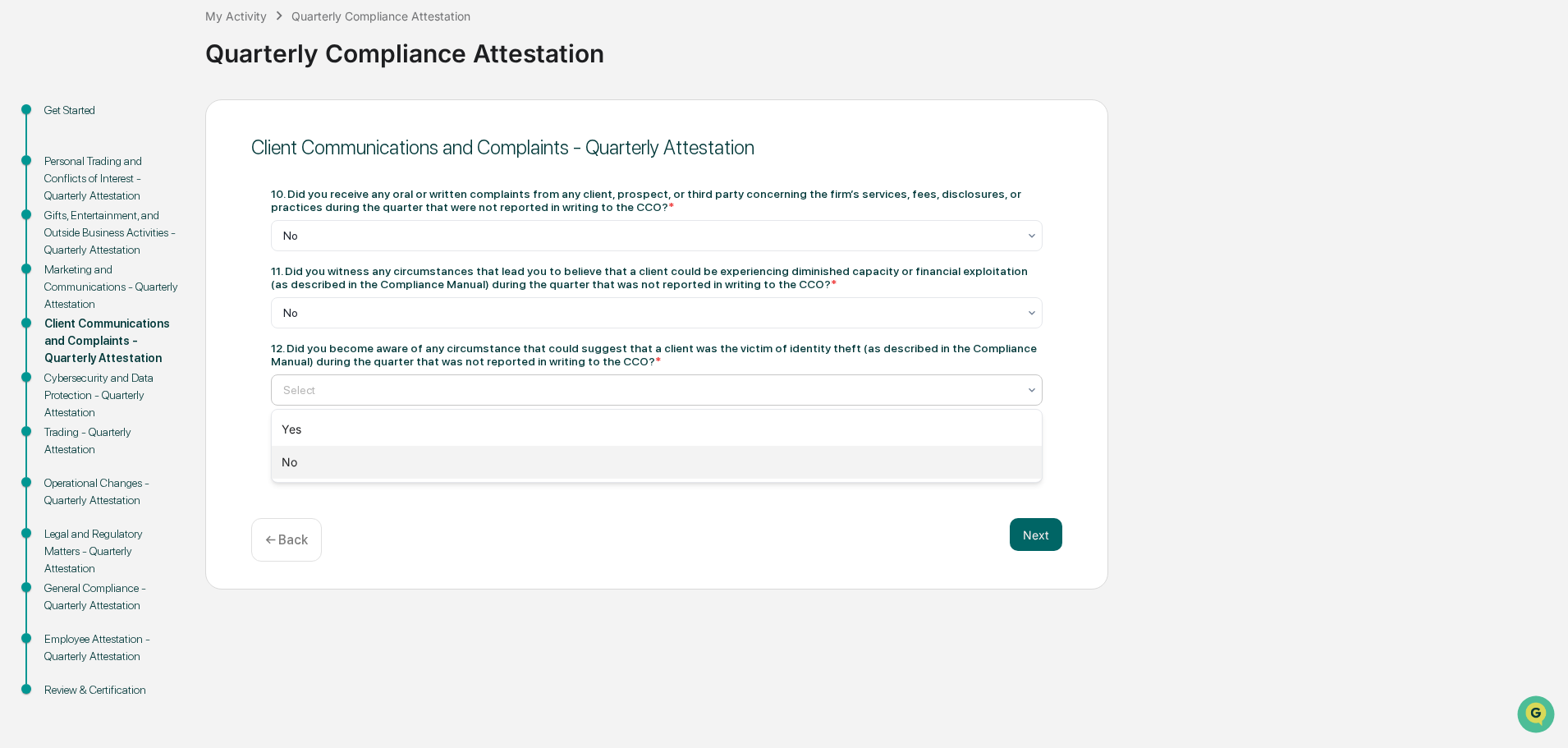
click at [627, 458] on div "No" at bounding box center [656, 462] width 770 height 33
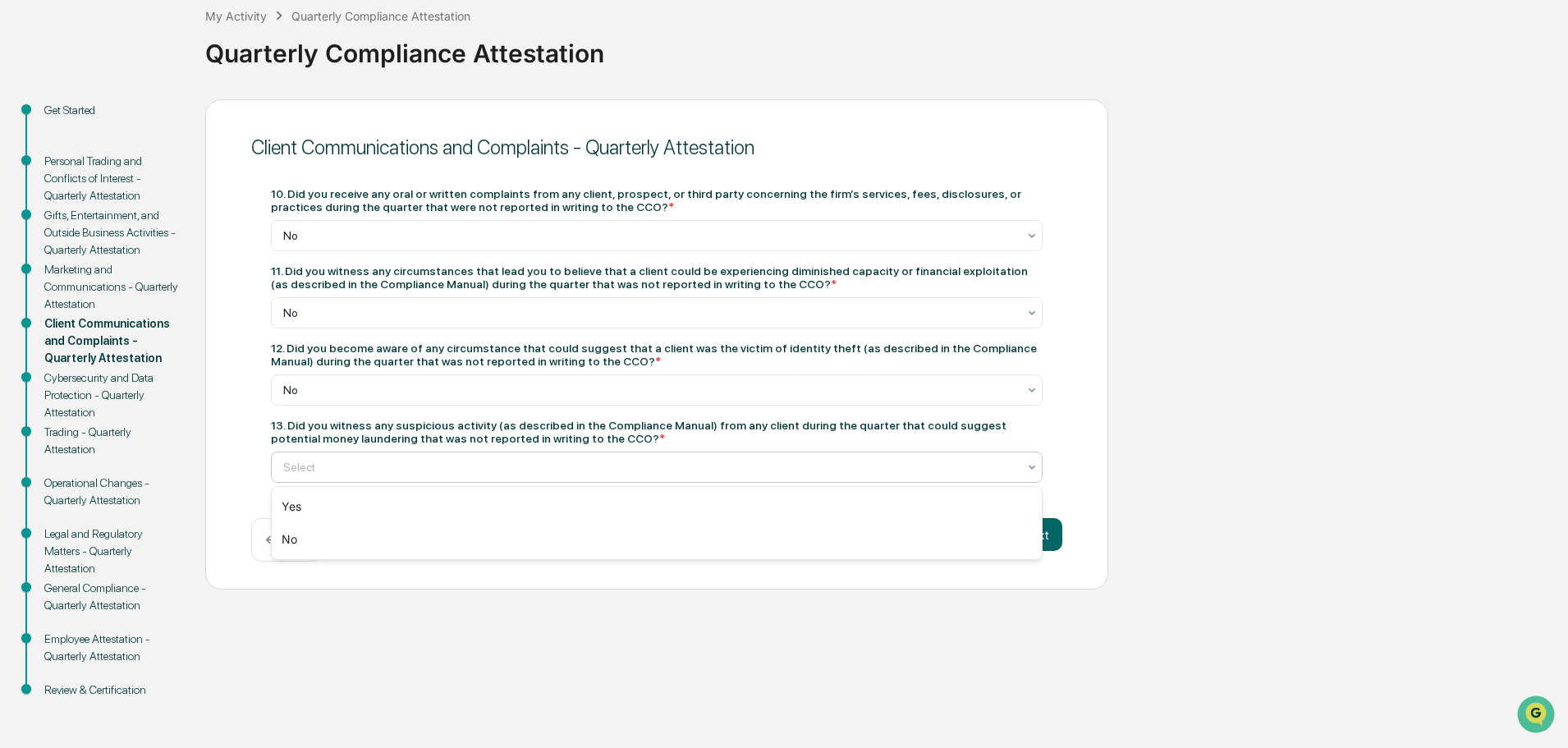
click at [503, 468] on div at bounding box center [650, 467] width 734 height 16
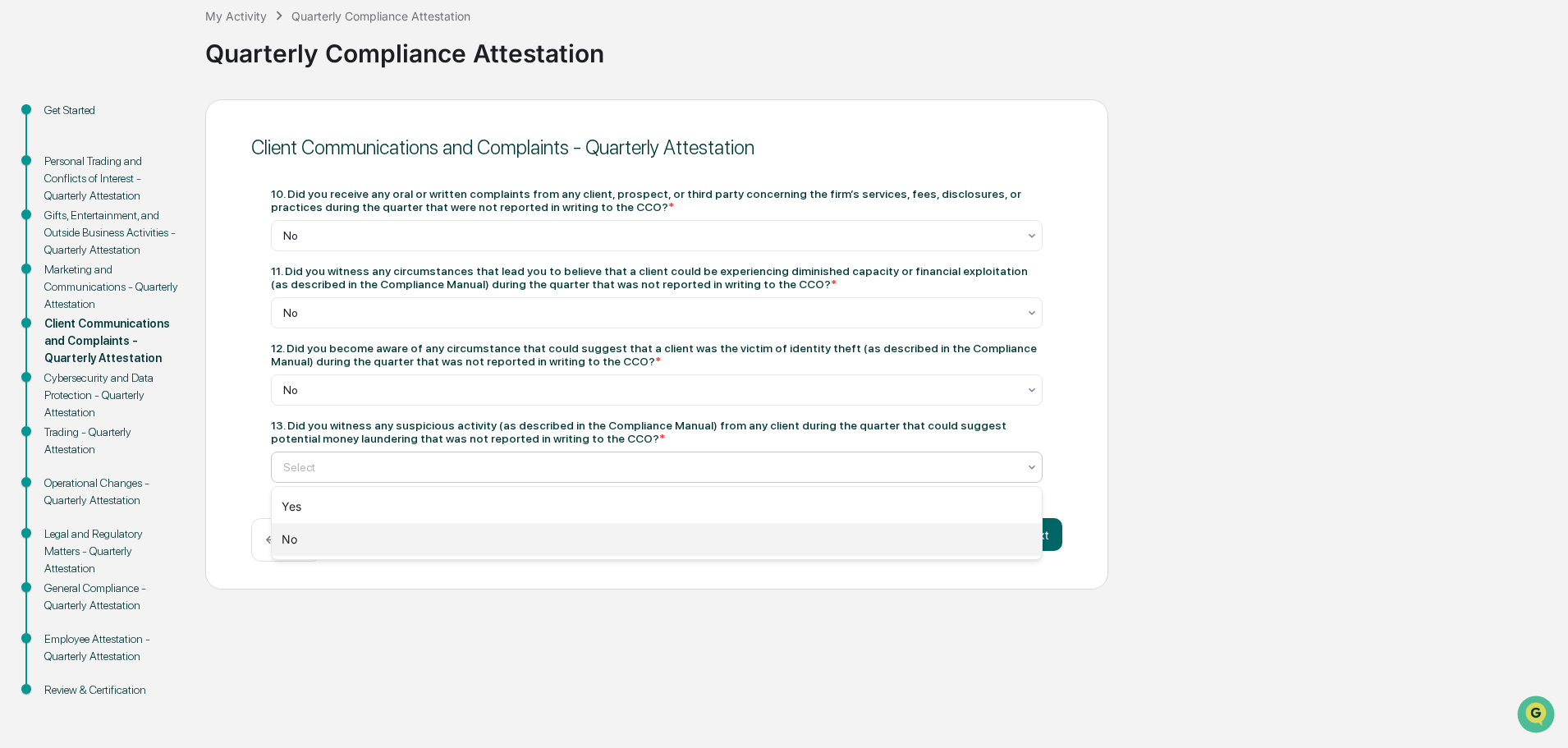
click at [498, 544] on div "No" at bounding box center [656, 539] width 770 height 33
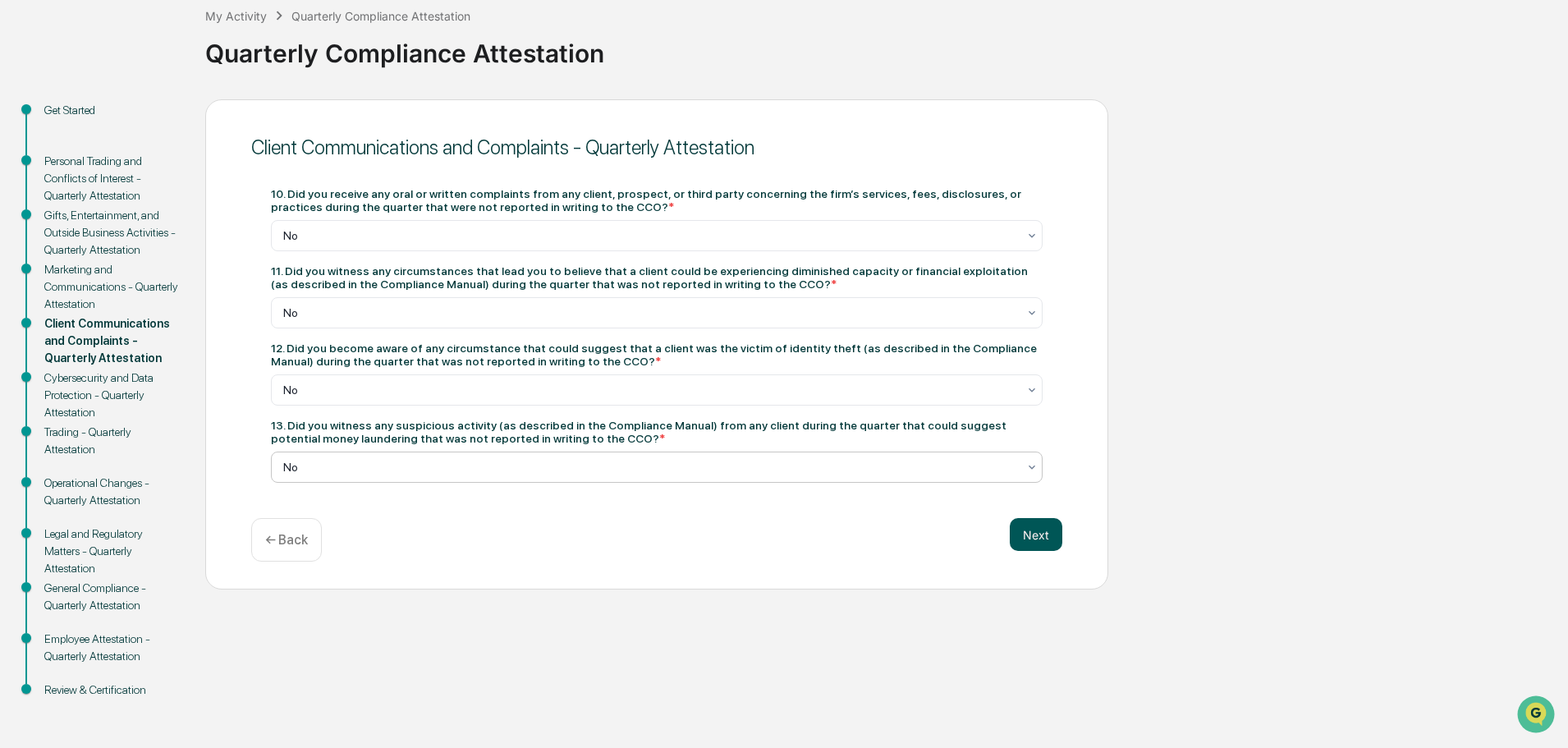
click at [1035, 526] on button "Next" at bounding box center [1035, 535] width 52 height 33
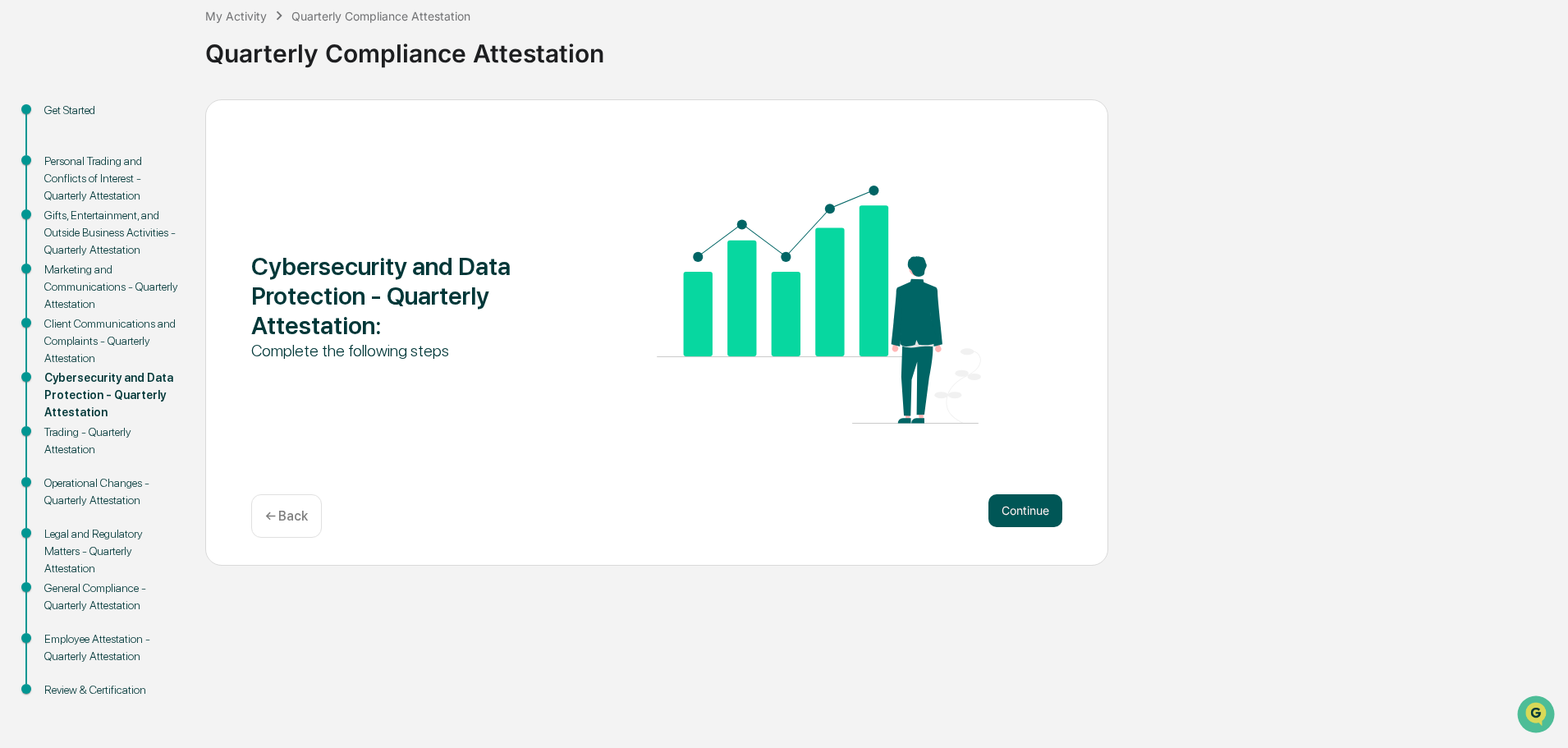
click at [1022, 518] on button "Continue" at bounding box center [1025, 511] width 74 height 33
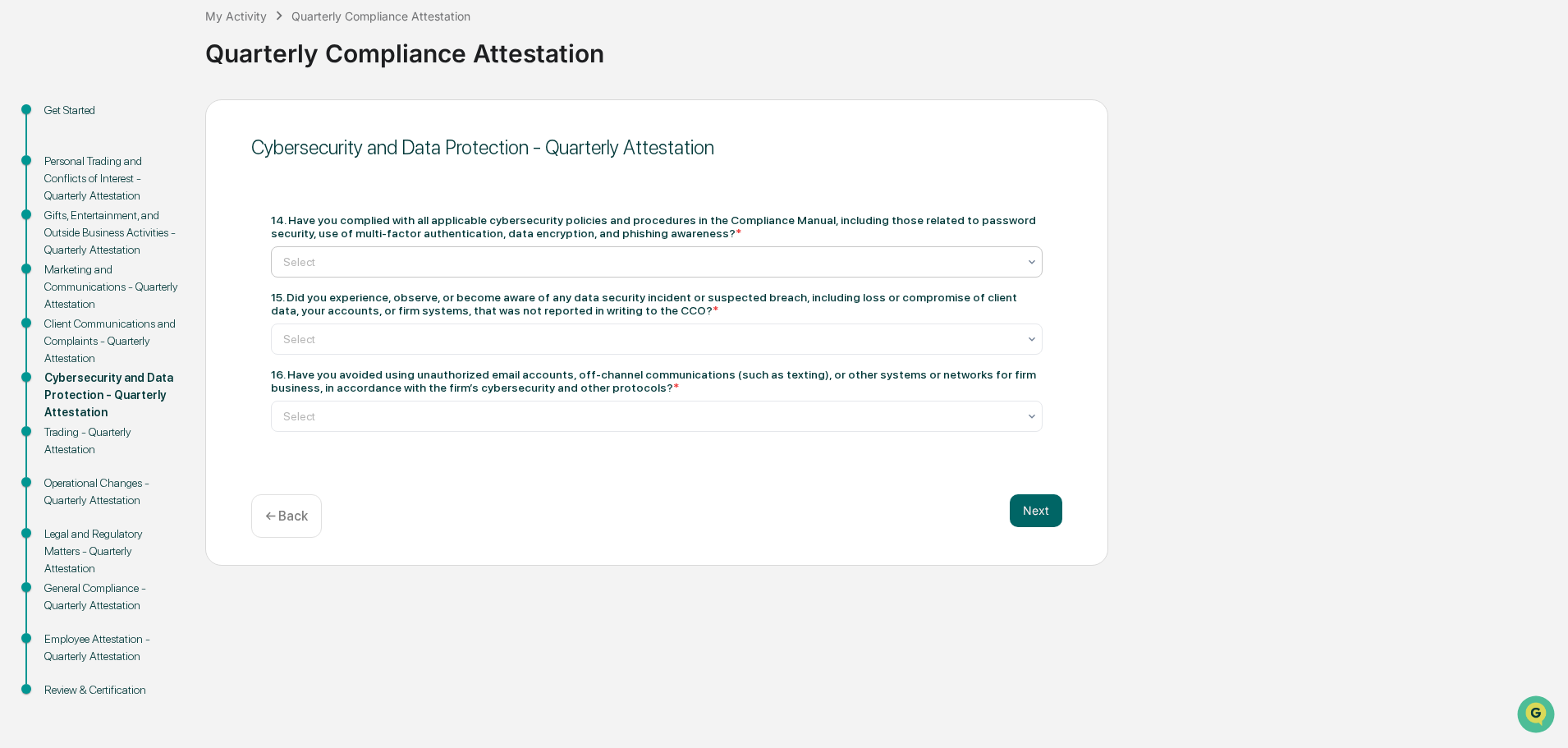
click at [441, 255] on div at bounding box center [650, 262] width 734 height 16
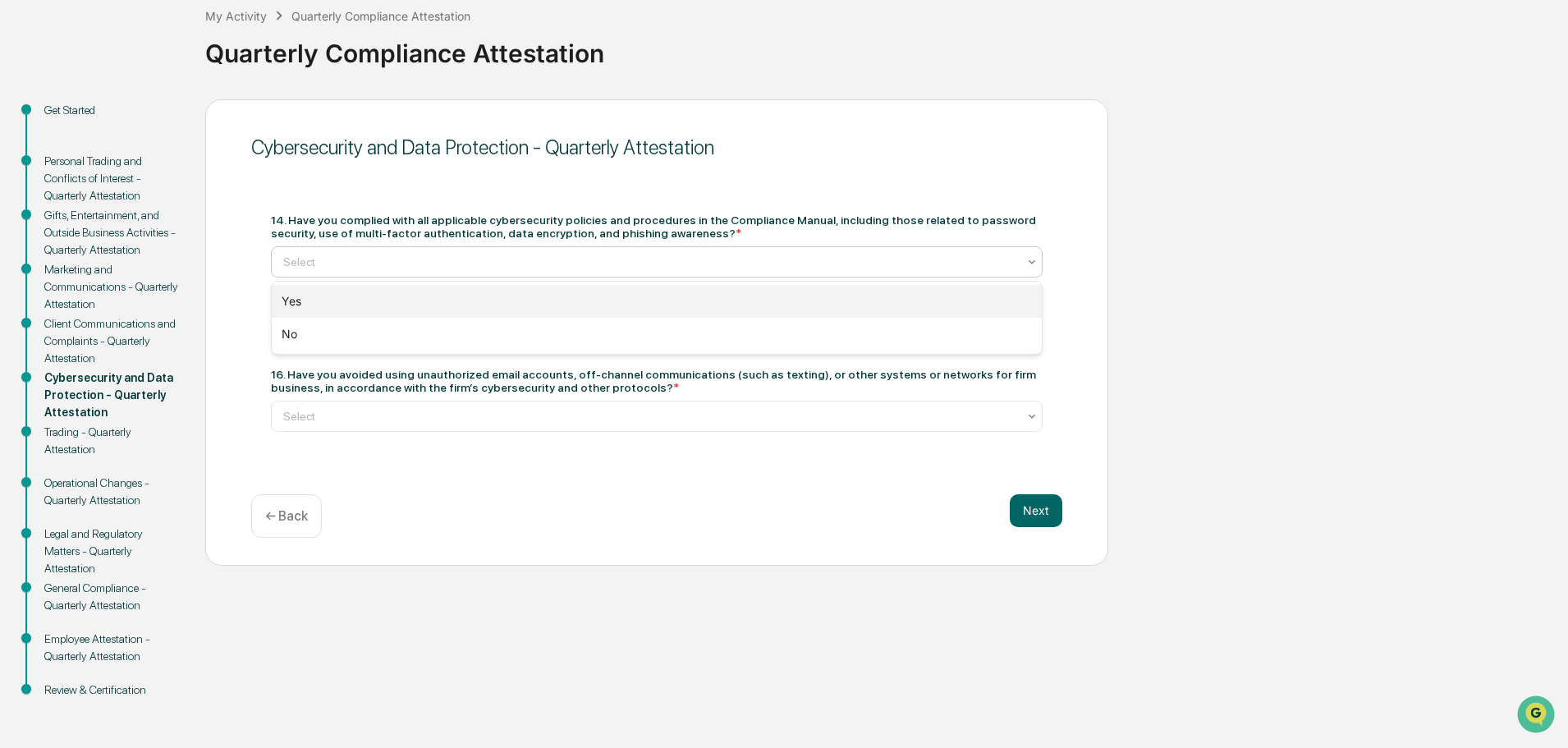
click at [407, 298] on div "Yes" at bounding box center [656, 301] width 770 height 33
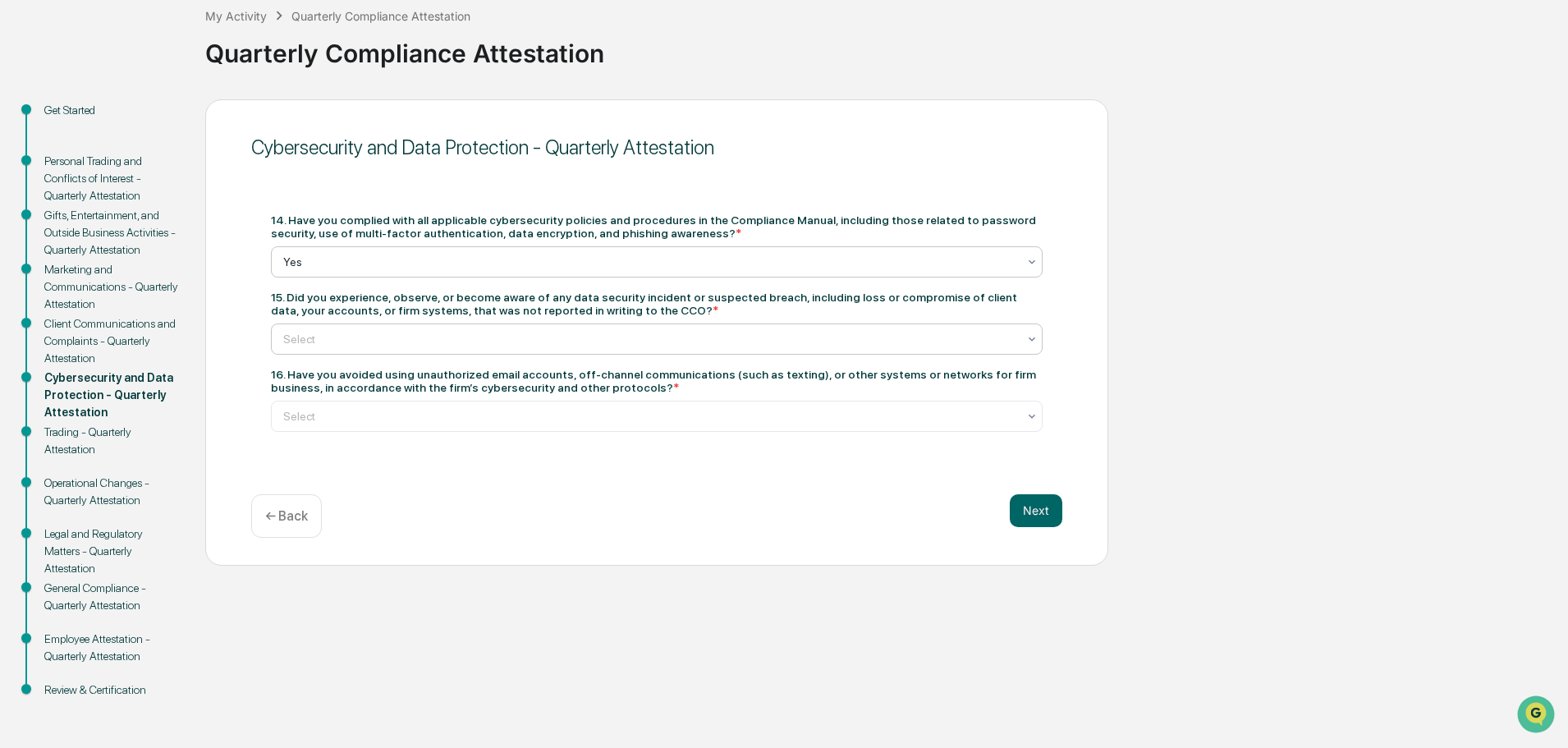
click at [404, 340] on div at bounding box center [650, 339] width 734 height 16
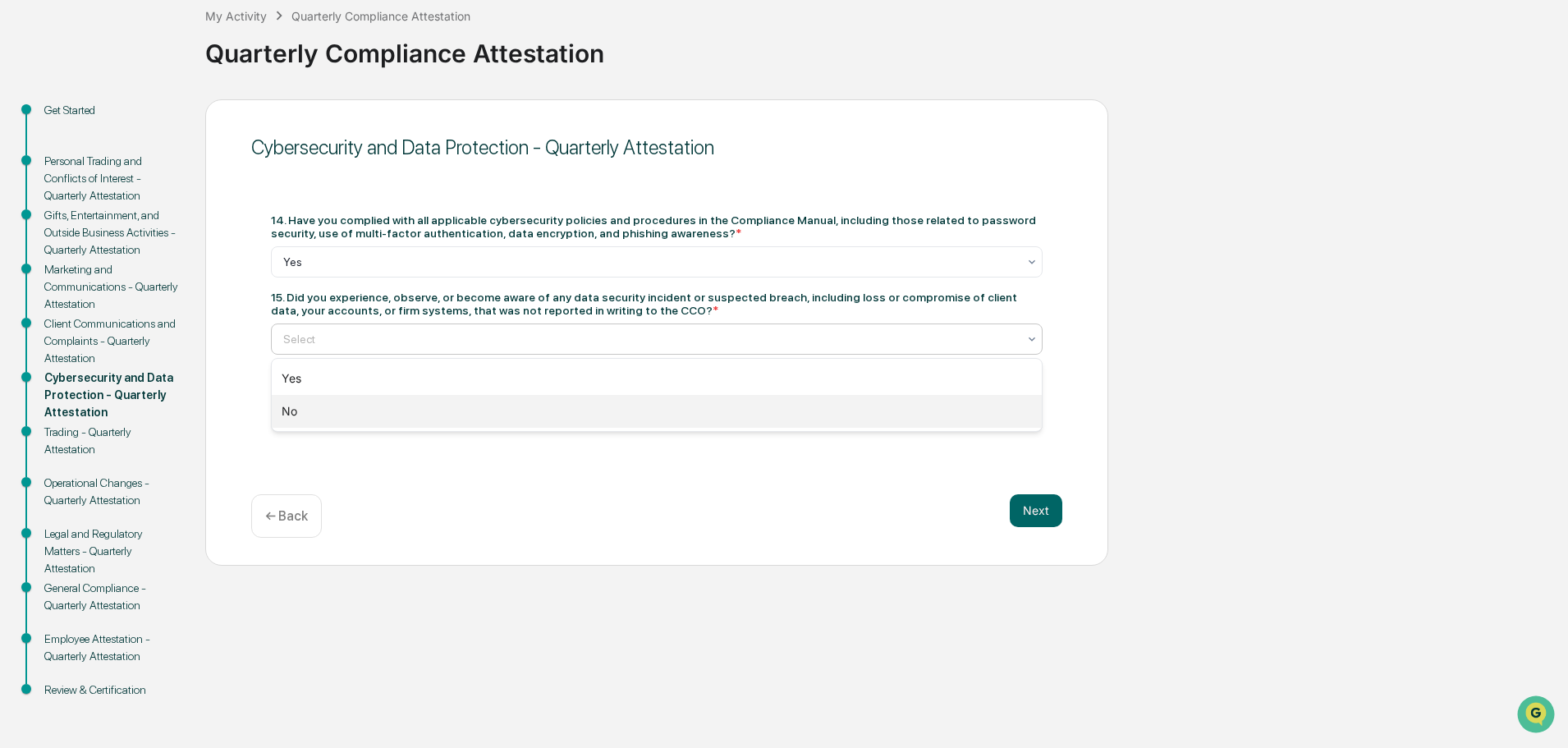
click at [425, 407] on div "No" at bounding box center [656, 411] width 770 height 33
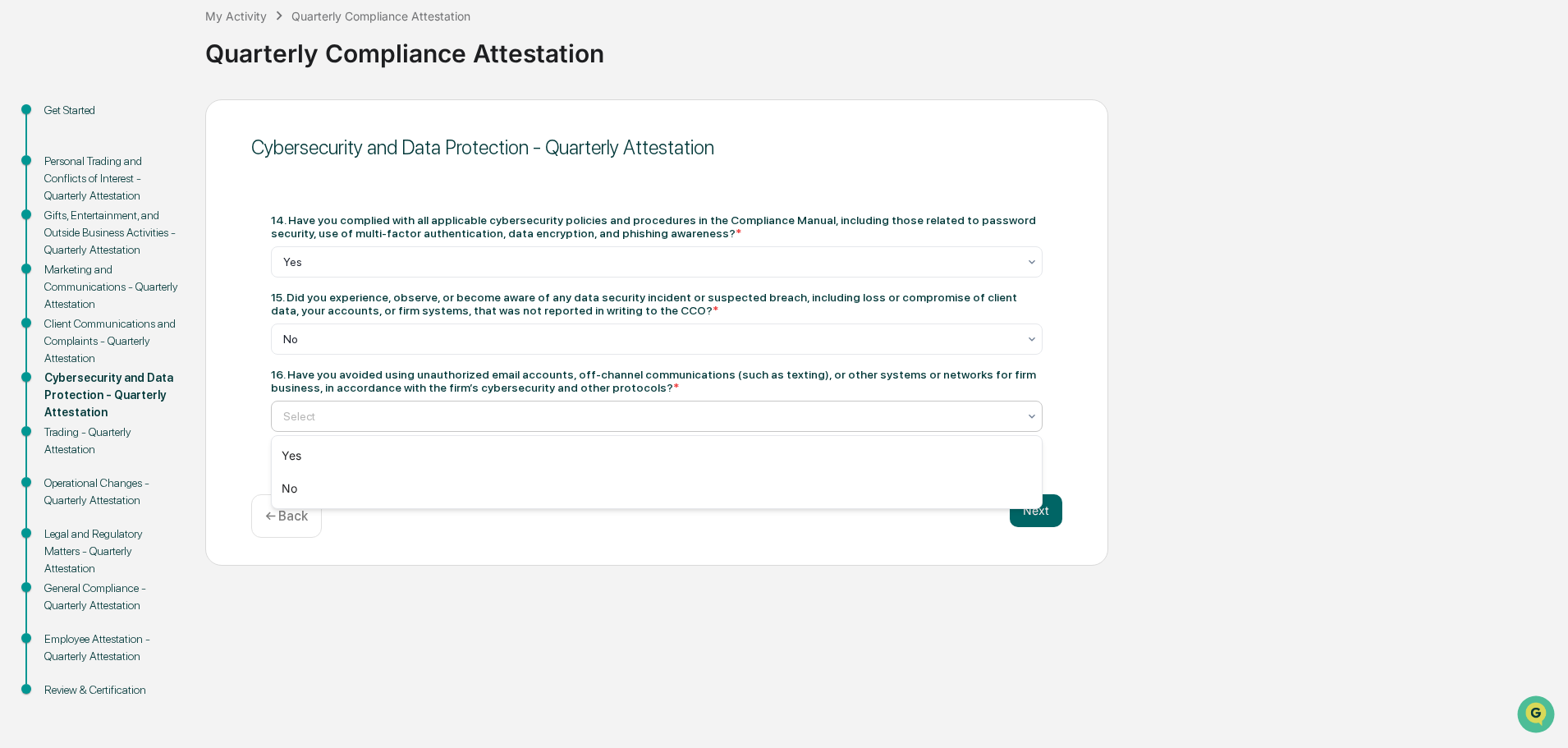
click at [413, 424] on div at bounding box center [650, 417] width 734 height 16
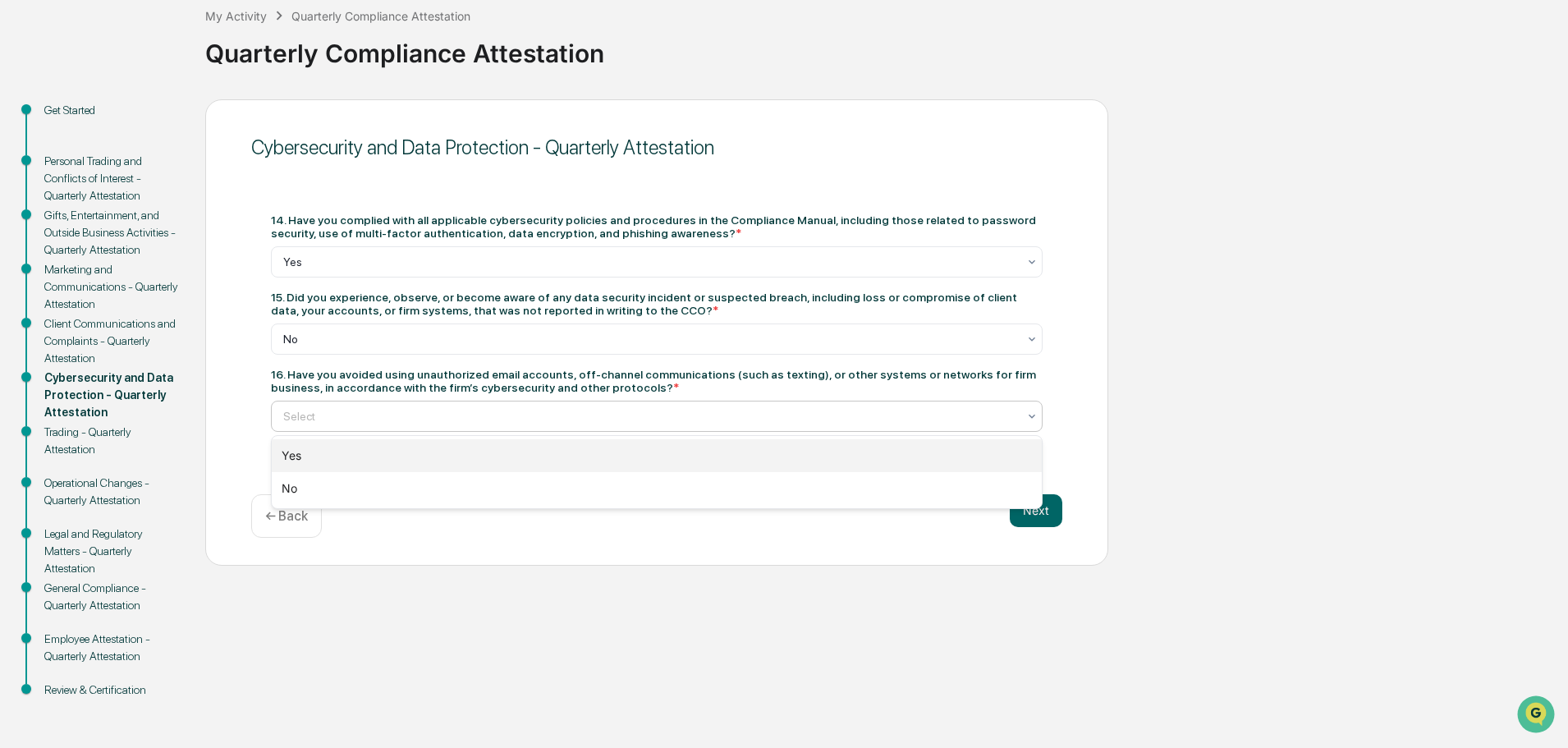
click at [377, 470] on div "Yes" at bounding box center [656, 456] width 770 height 33
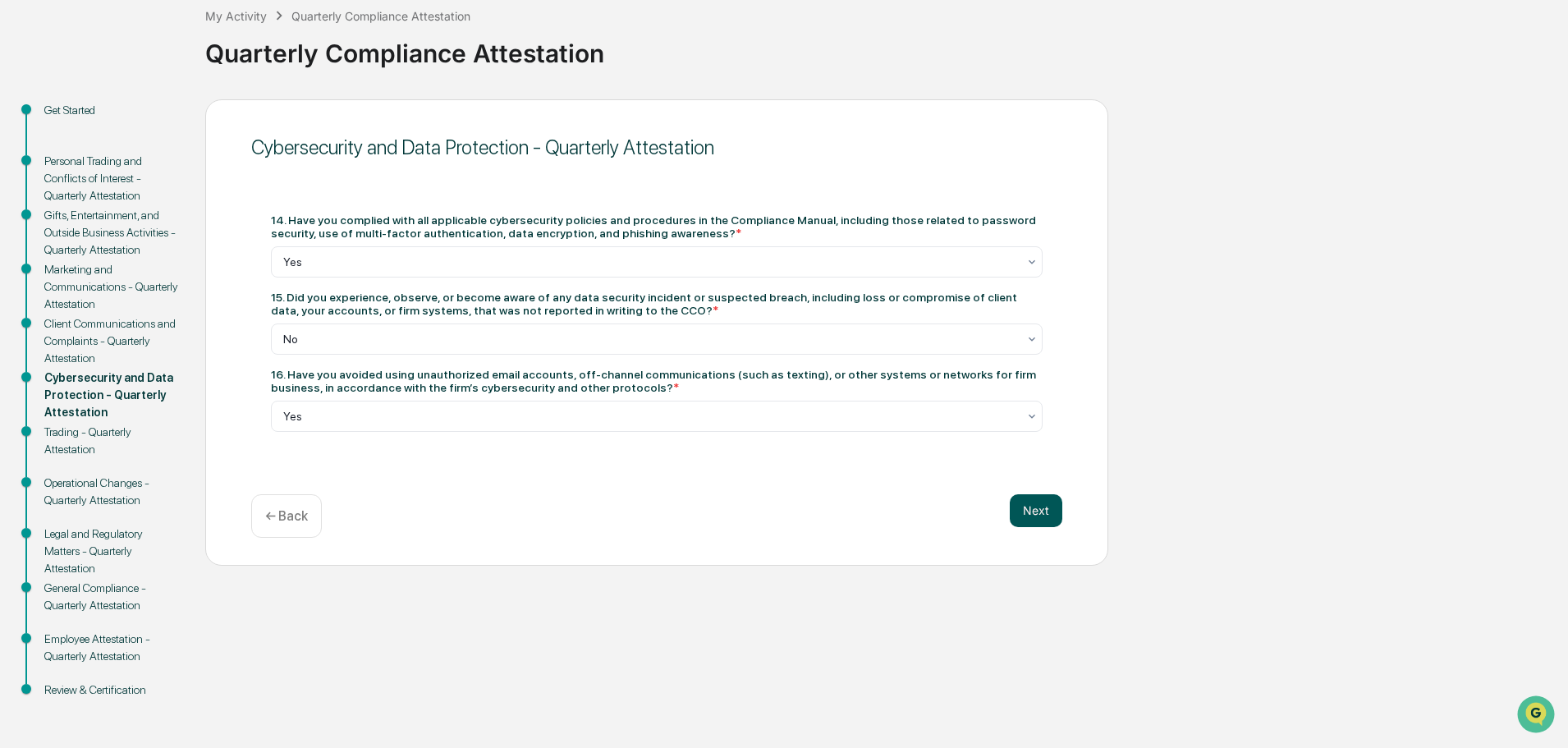
click at [1017, 510] on button "Next" at bounding box center [1035, 511] width 52 height 33
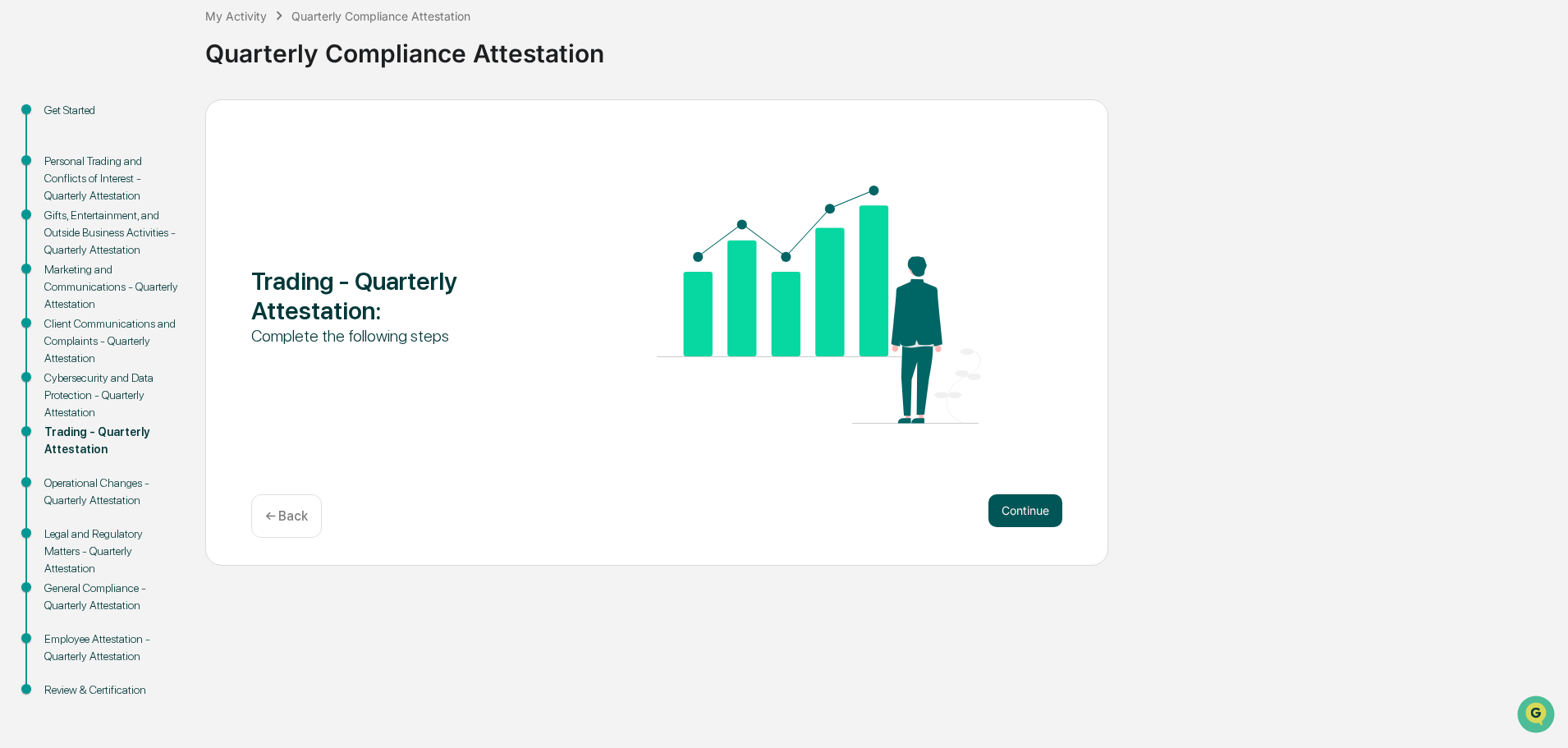
click at [1020, 504] on button "Continue" at bounding box center [1025, 511] width 74 height 33
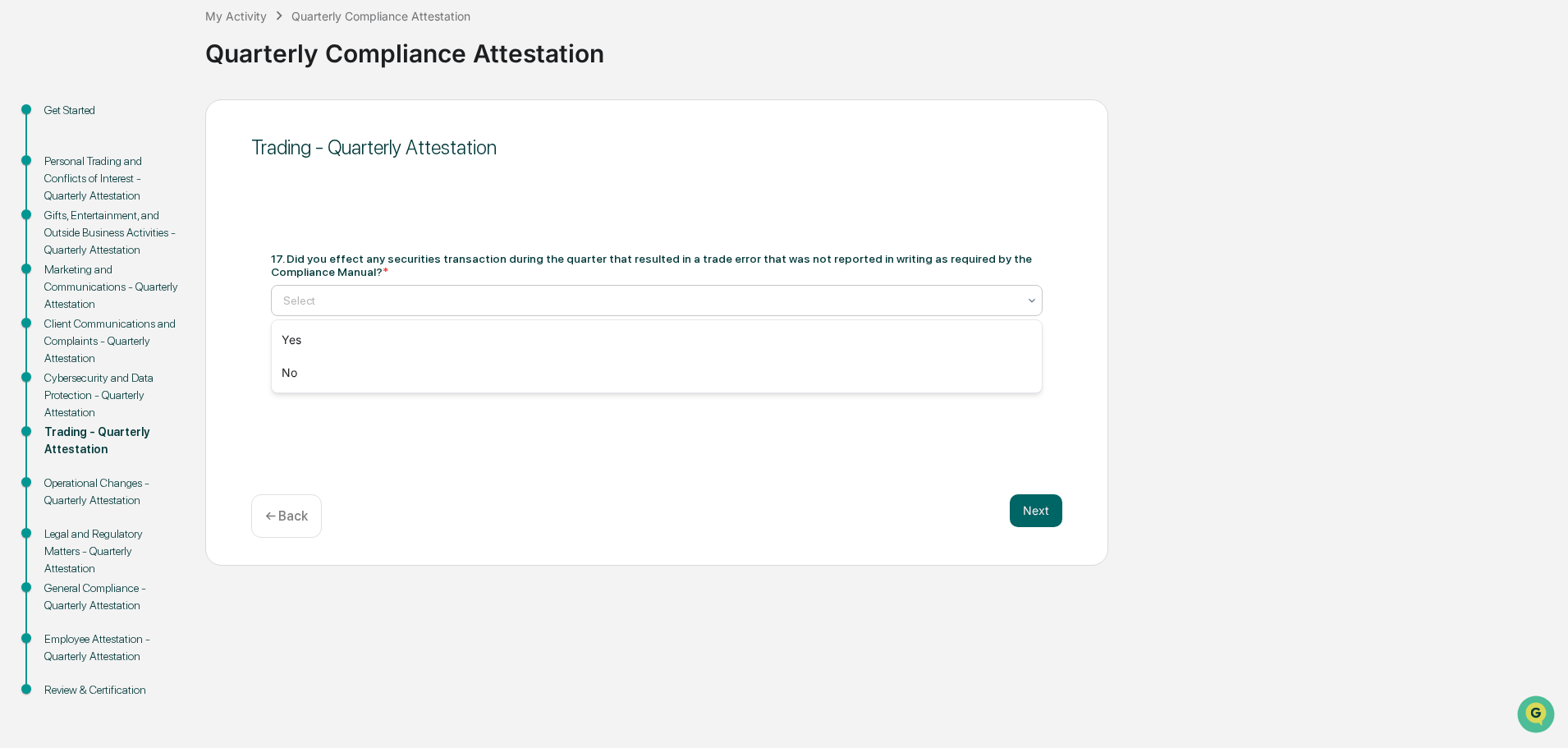
click at [709, 299] on div at bounding box center [650, 300] width 734 height 16
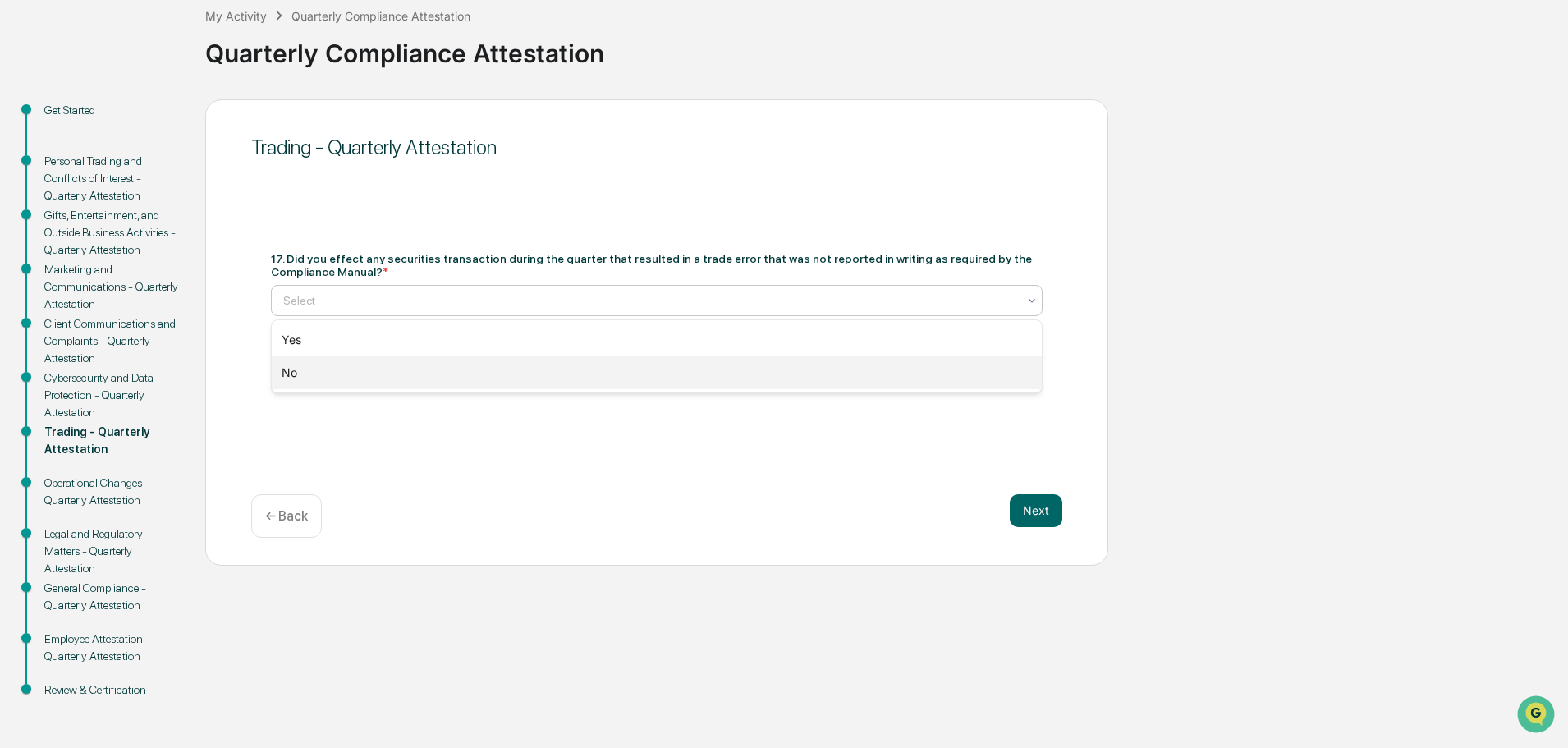
click at [595, 374] on div "No" at bounding box center [656, 373] width 770 height 33
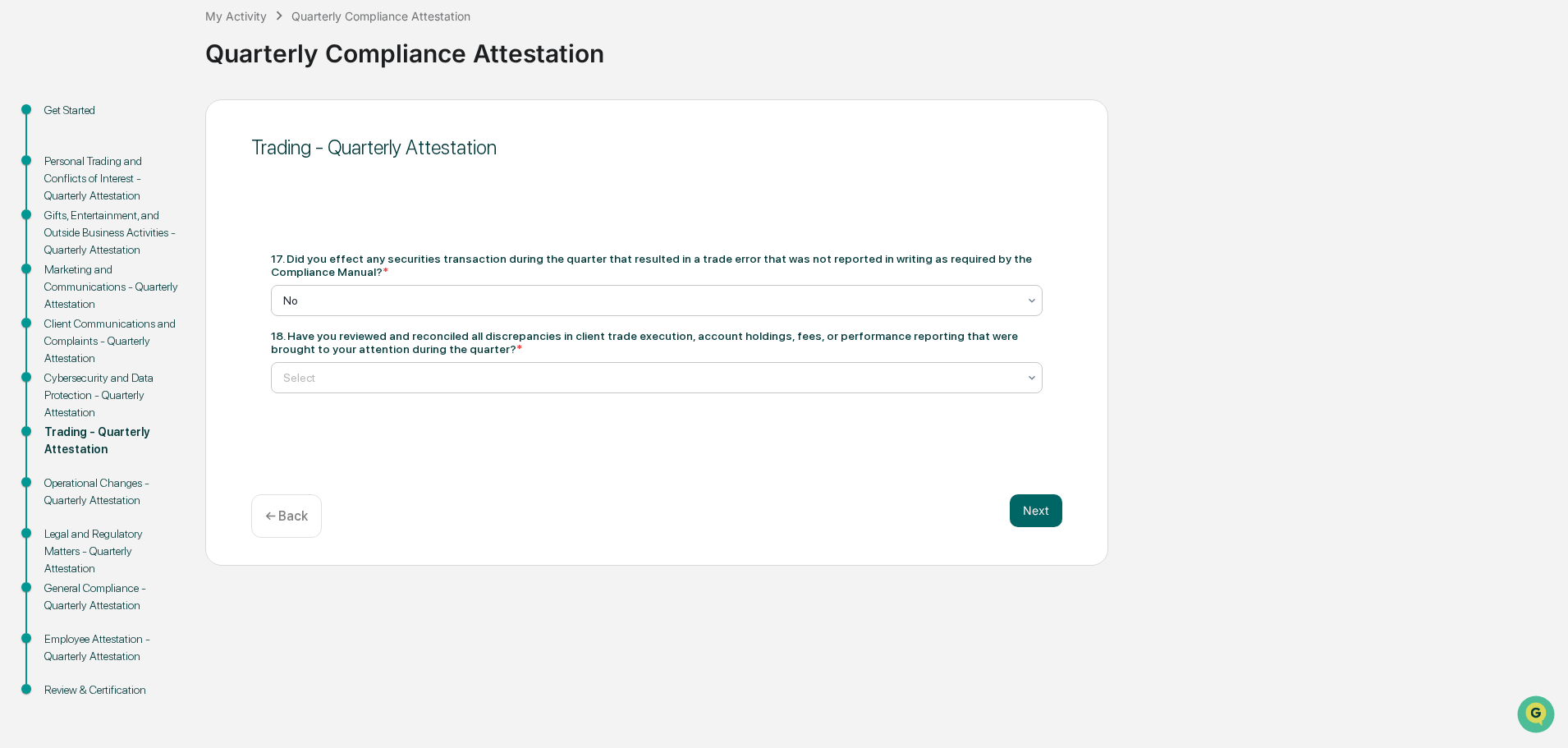
click at [579, 385] on div "Select" at bounding box center [650, 377] width 751 height 23
click at [569, 407] on div "Yes" at bounding box center [656, 417] width 770 height 33
click at [1044, 515] on button "Next" at bounding box center [1035, 511] width 52 height 33
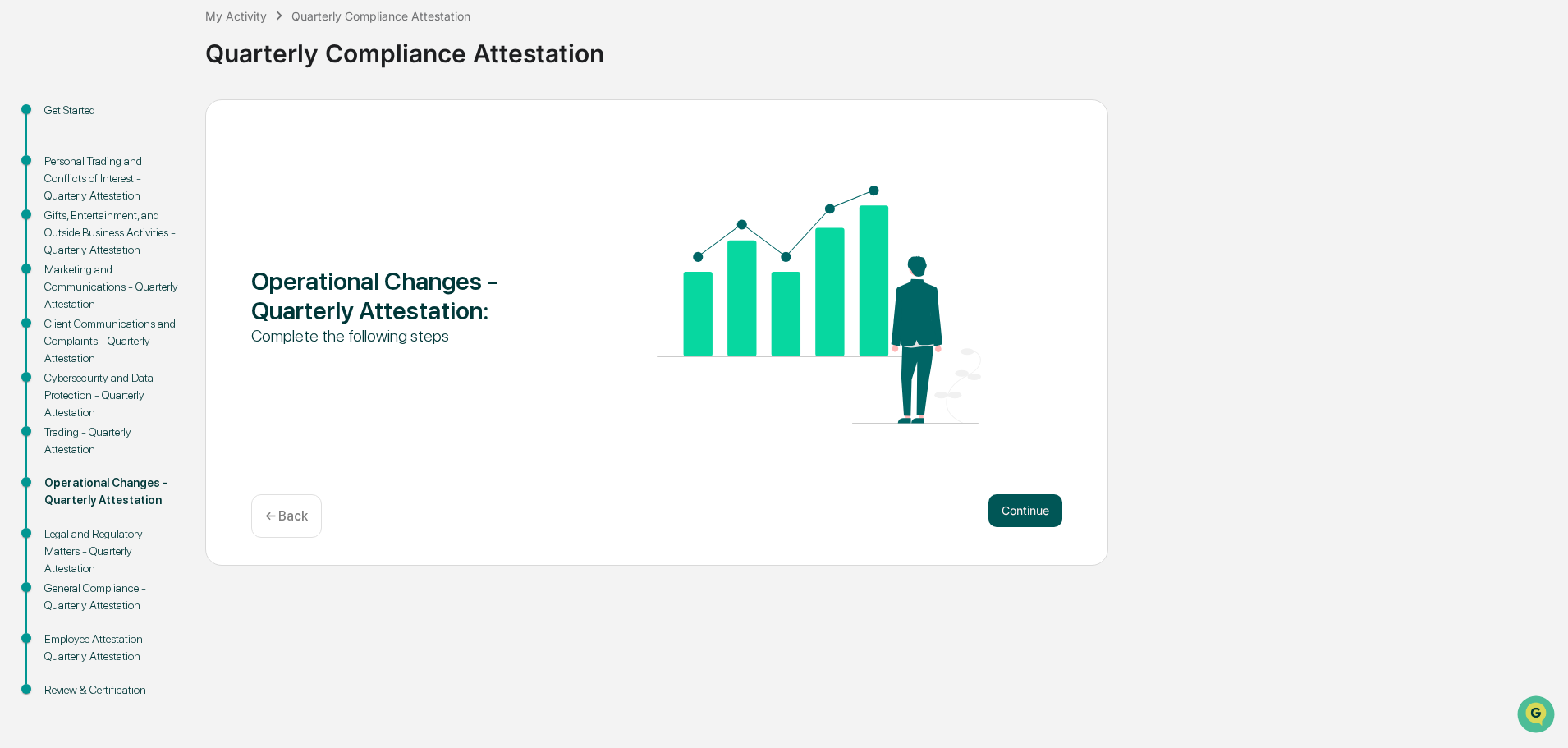
click at [1019, 507] on button "Continue" at bounding box center [1025, 511] width 74 height 33
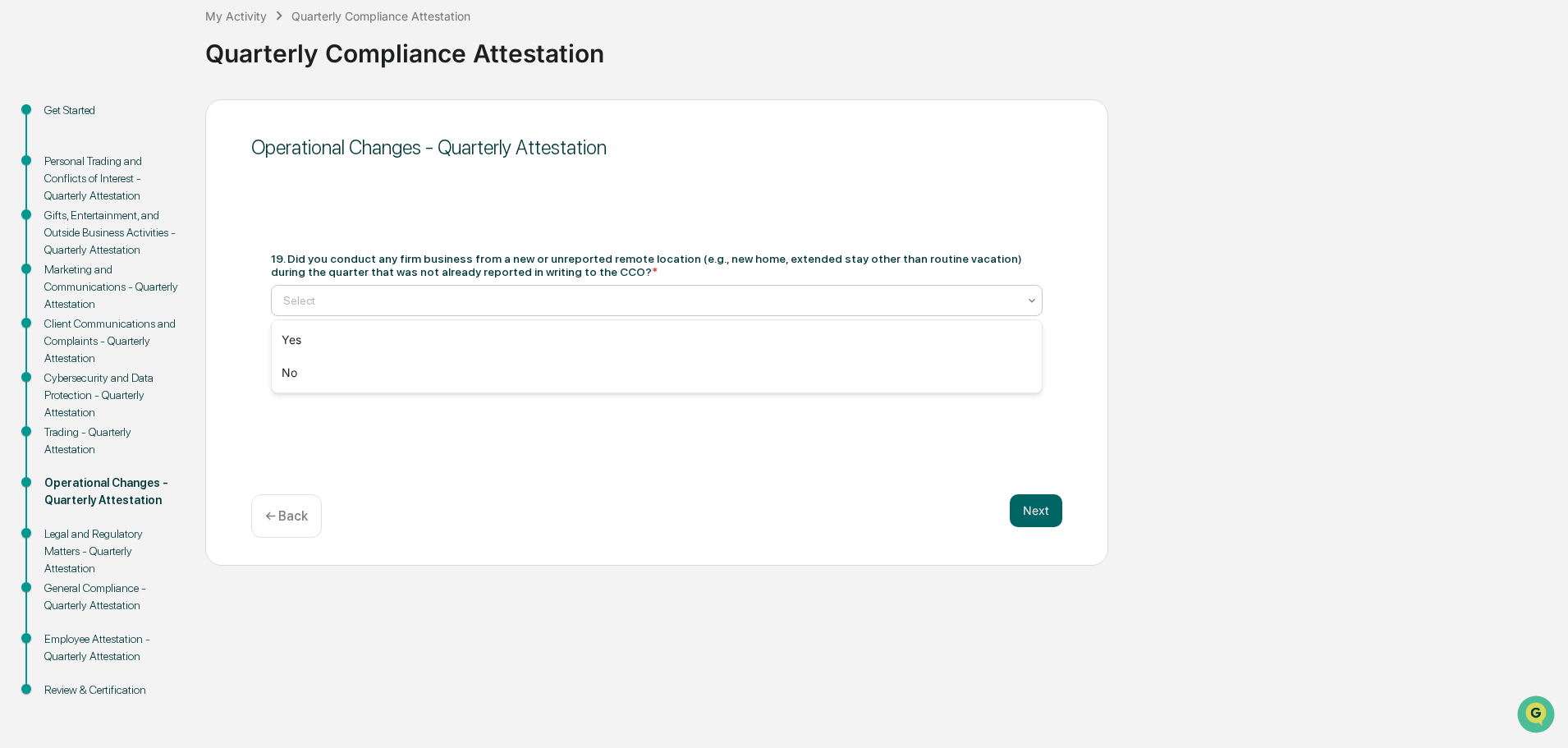
click at [493, 298] on div at bounding box center [650, 300] width 734 height 16
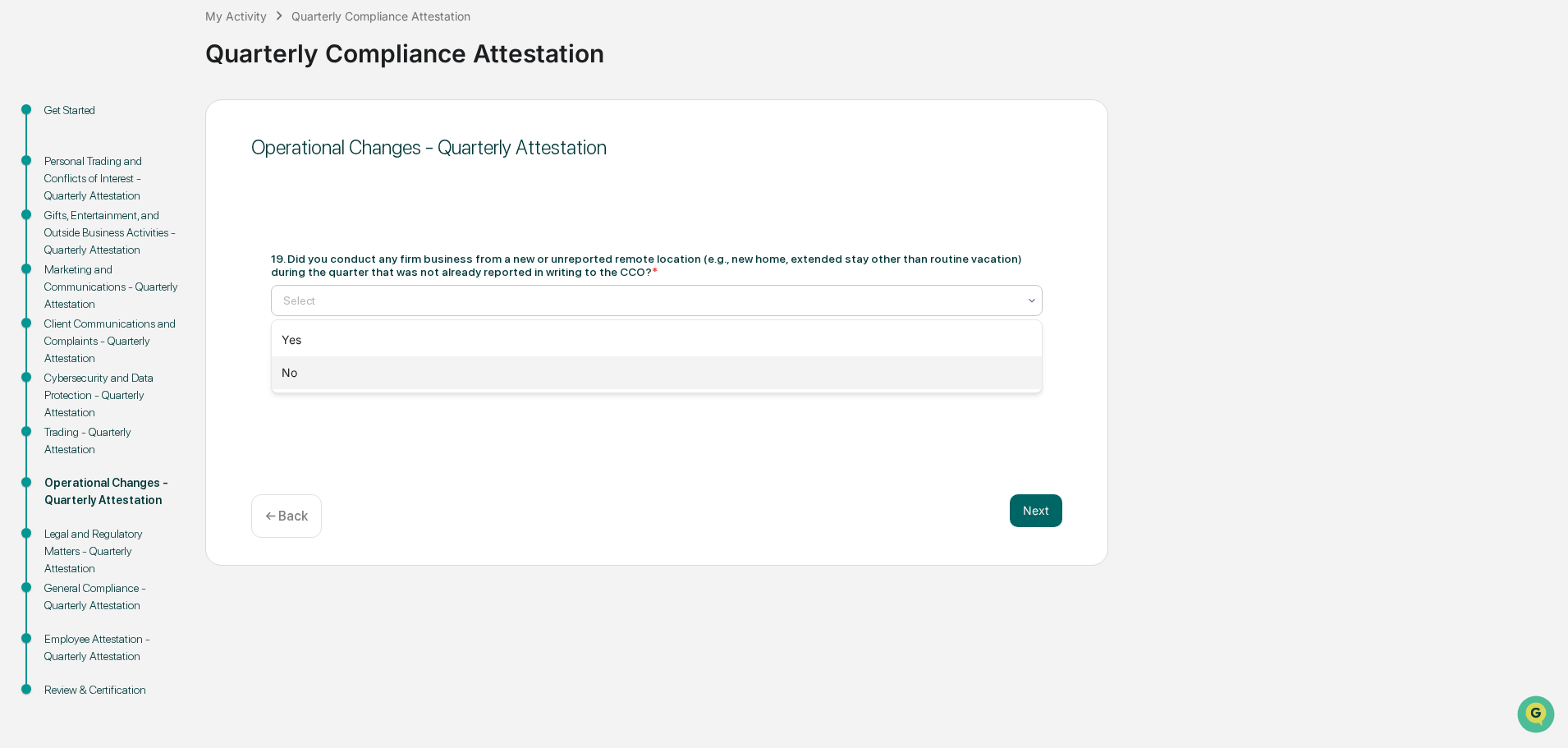
click at [458, 364] on div "No" at bounding box center [656, 373] width 770 height 33
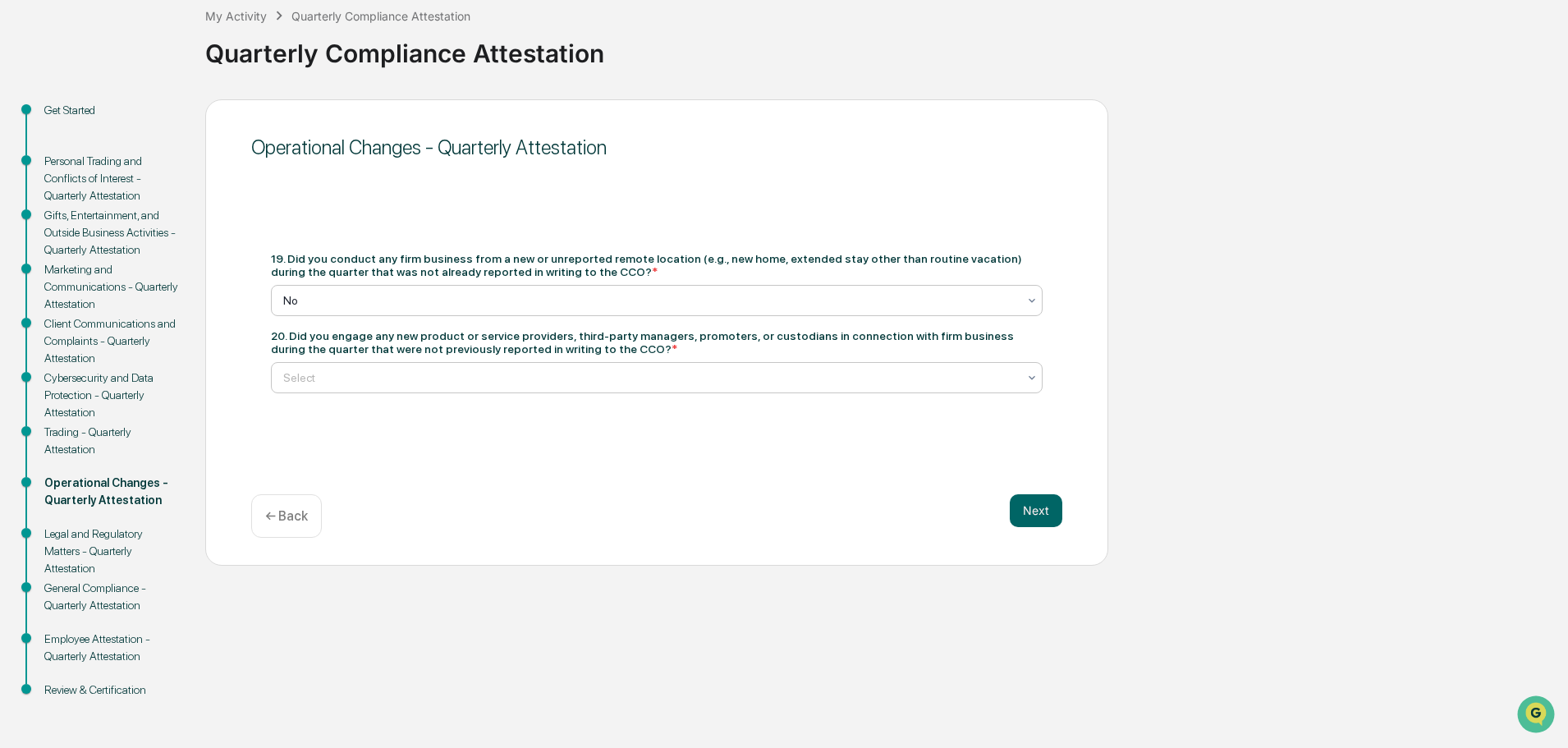
click at [481, 378] on div at bounding box center [650, 377] width 734 height 16
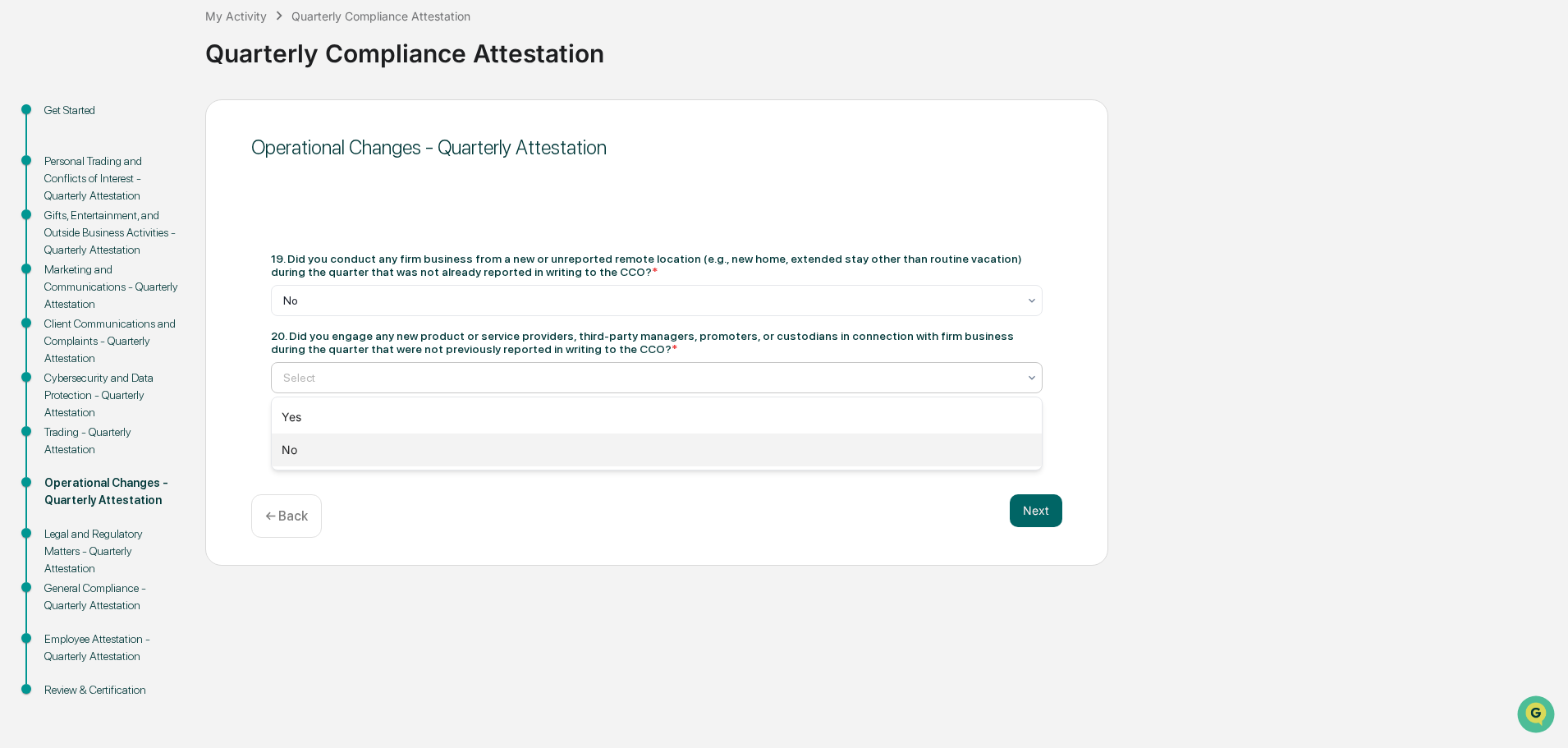
click at [446, 446] on div "No" at bounding box center [656, 450] width 770 height 33
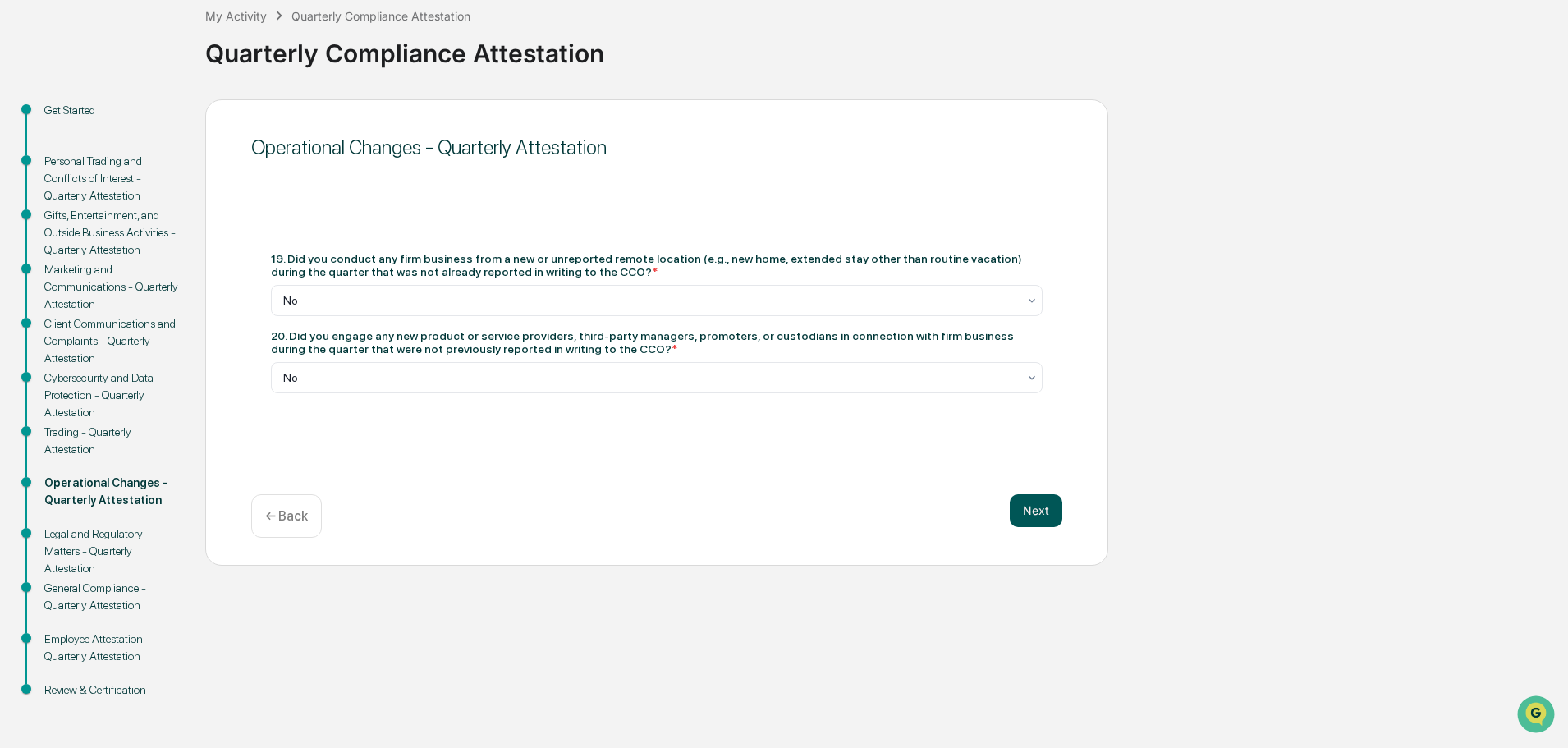
click at [1044, 523] on button "Next" at bounding box center [1035, 511] width 52 height 33
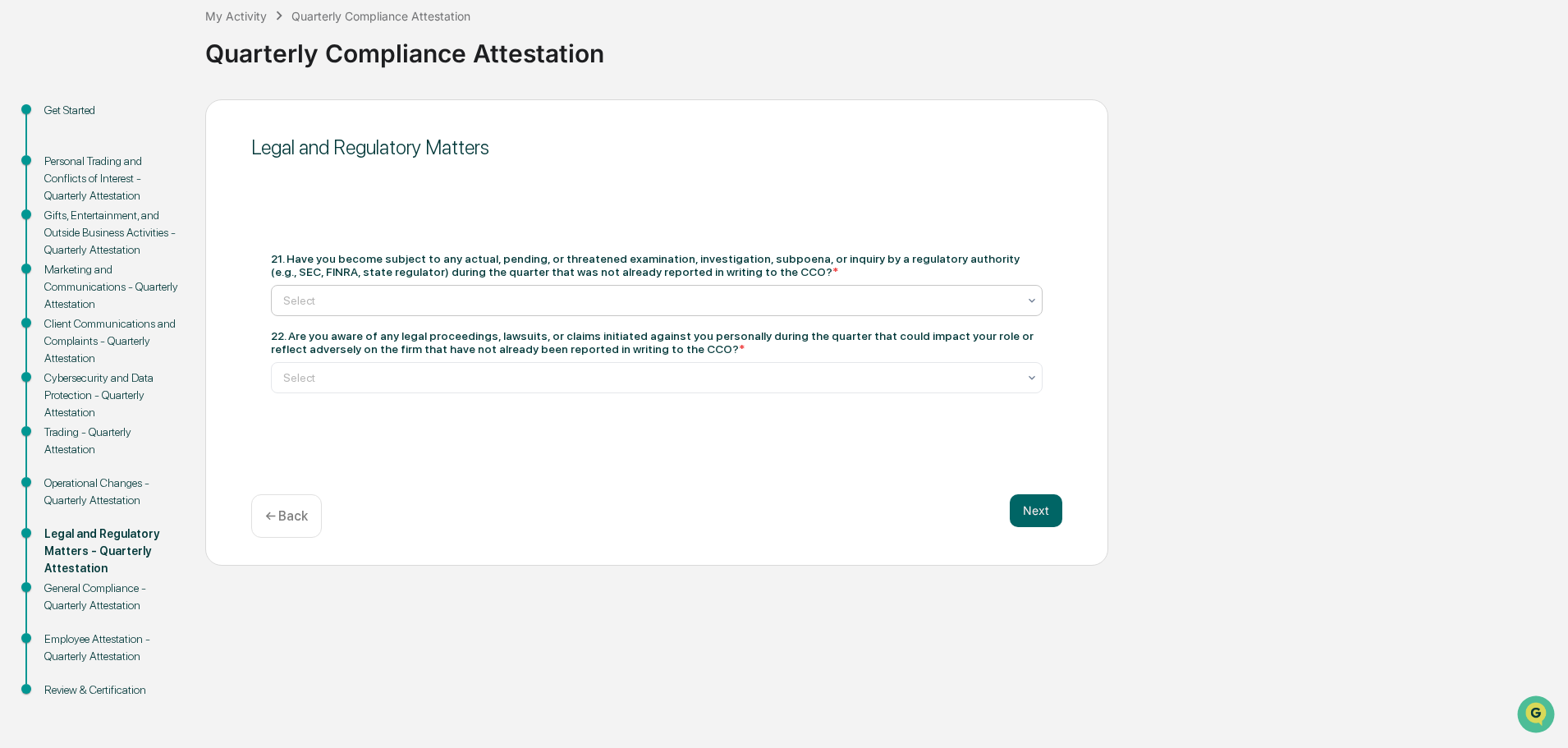
click at [484, 298] on div at bounding box center [650, 300] width 734 height 16
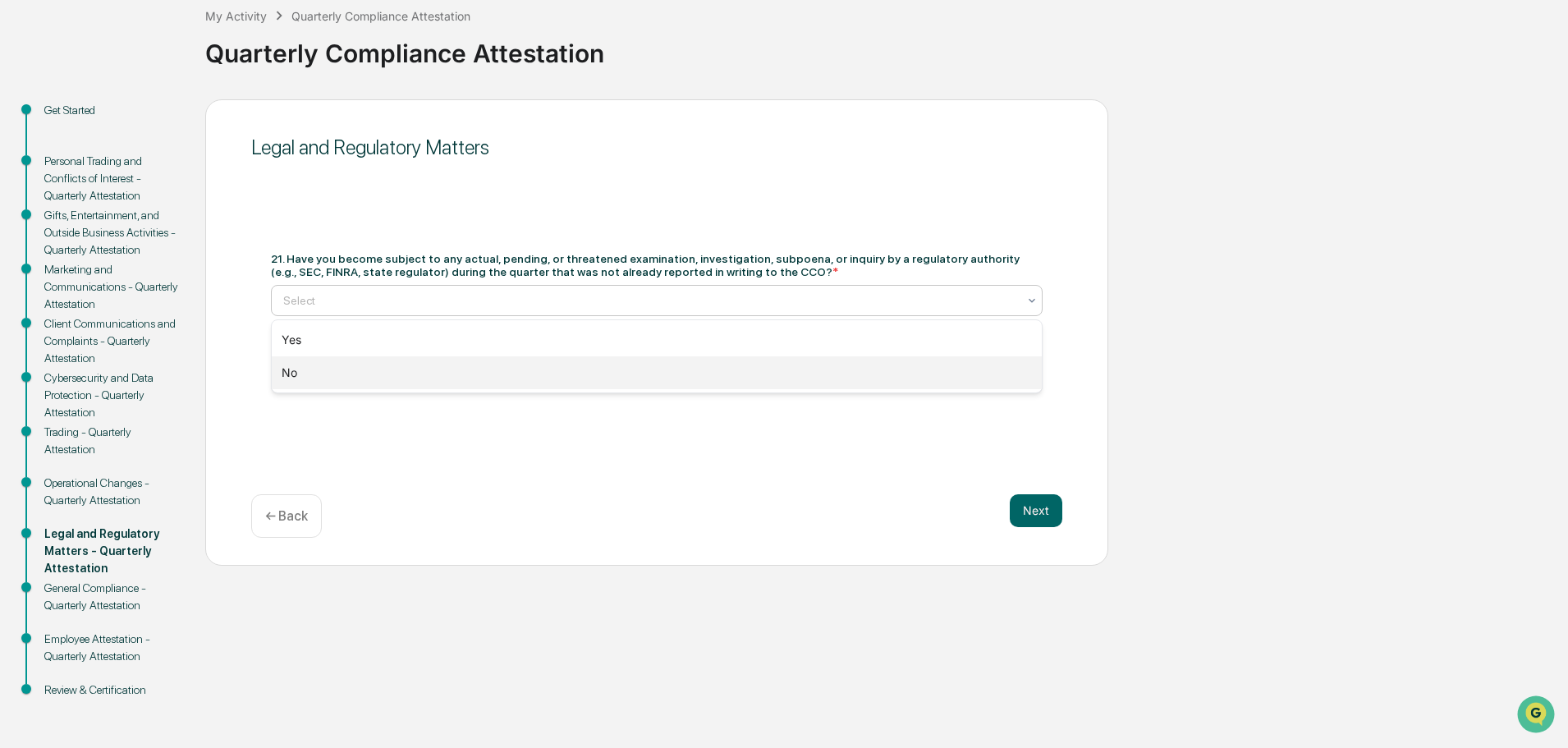
click at [449, 365] on div "No" at bounding box center [656, 373] width 770 height 33
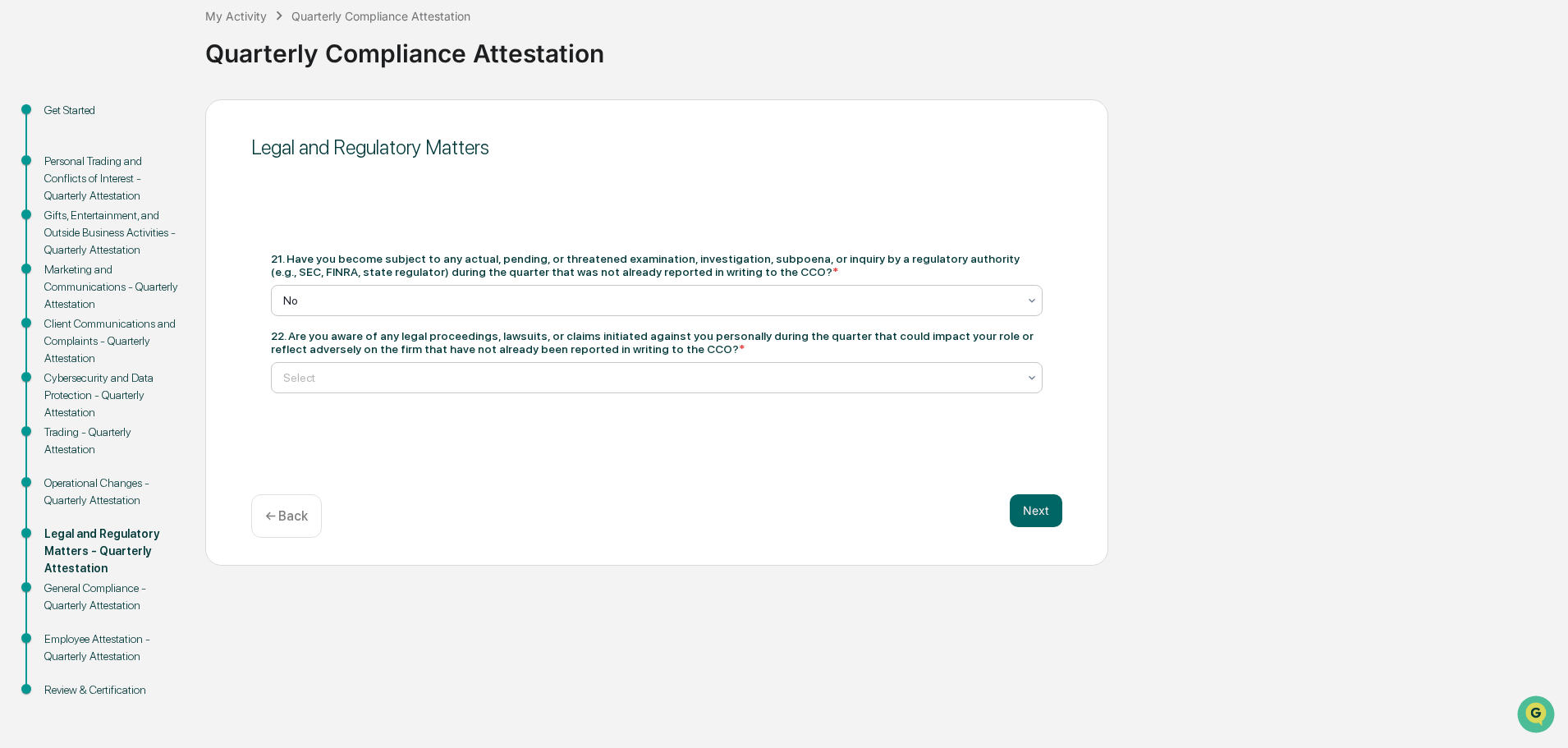
click at [415, 378] on div at bounding box center [650, 377] width 734 height 16
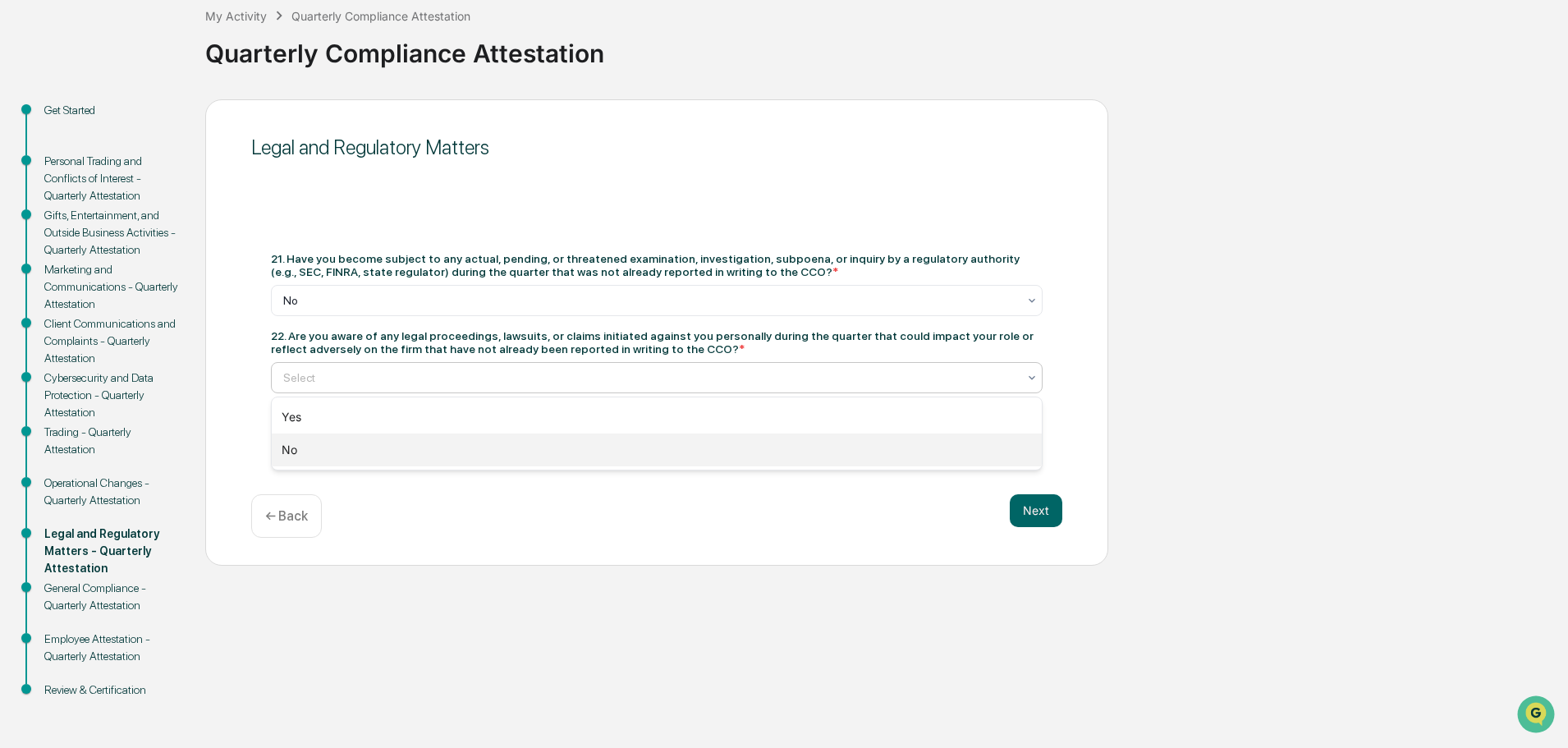
click at [399, 447] on div "No" at bounding box center [656, 450] width 770 height 33
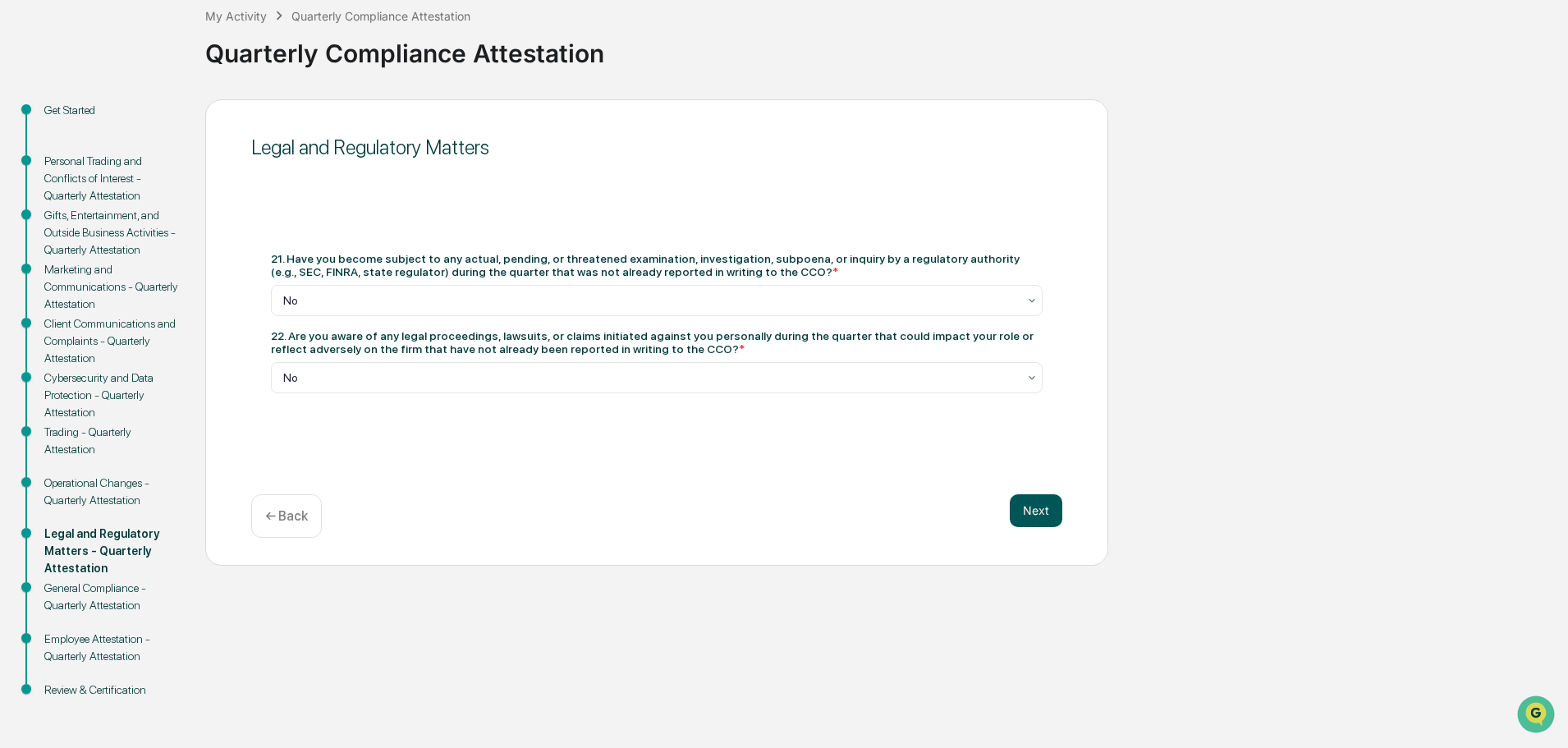
click at [1044, 515] on button "Next" at bounding box center [1035, 511] width 52 height 33
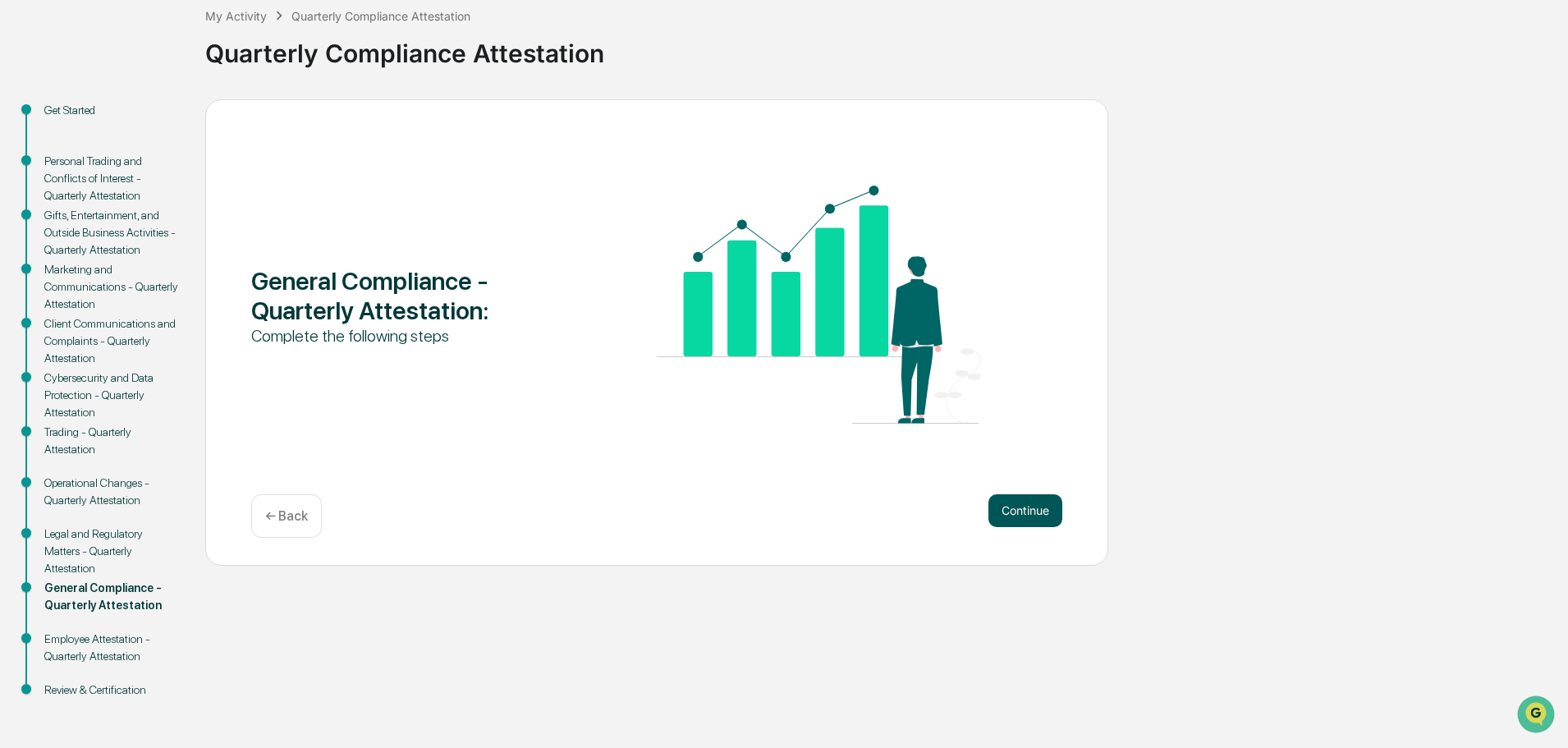
click at [1033, 507] on button "Continue" at bounding box center [1025, 511] width 74 height 33
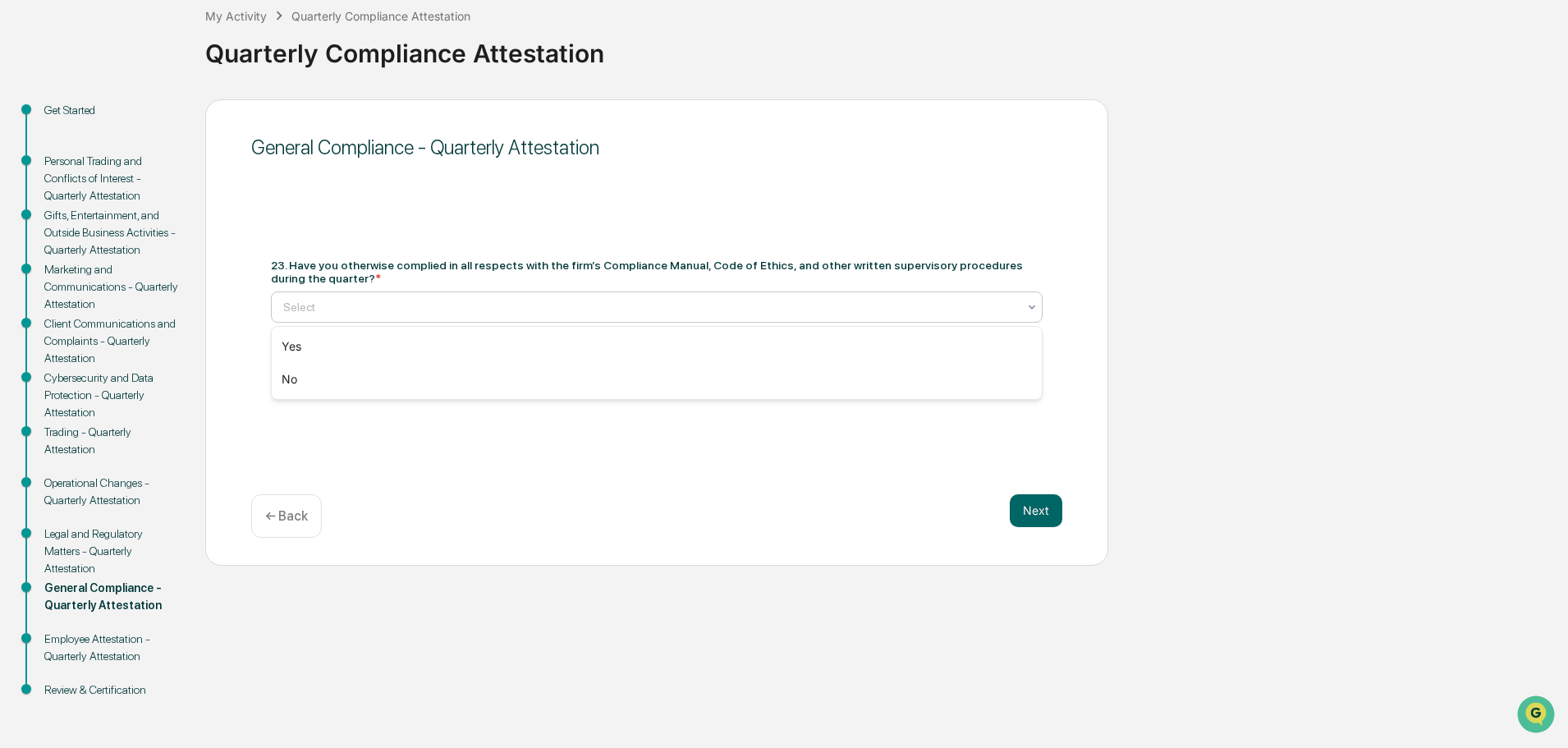
click at [487, 298] on div at bounding box center [650, 307] width 734 height 16
click at [465, 339] on div "Yes" at bounding box center [656, 346] width 770 height 33
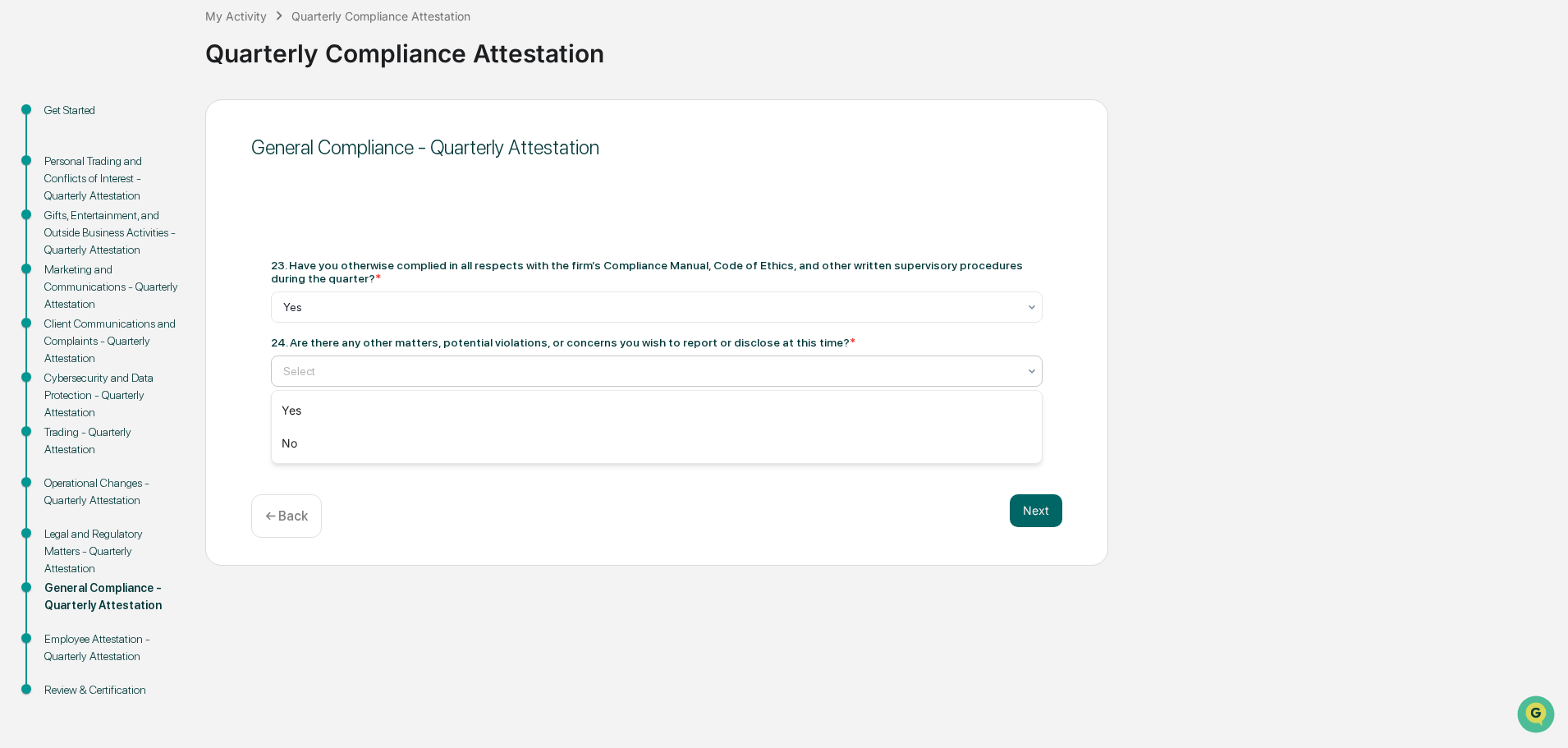
click at [371, 371] on div at bounding box center [650, 371] width 734 height 16
click at [379, 449] on div "No" at bounding box center [656, 443] width 770 height 33
click at [1059, 514] on button "Next" at bounding box center [1035, 511] width 52 height 33
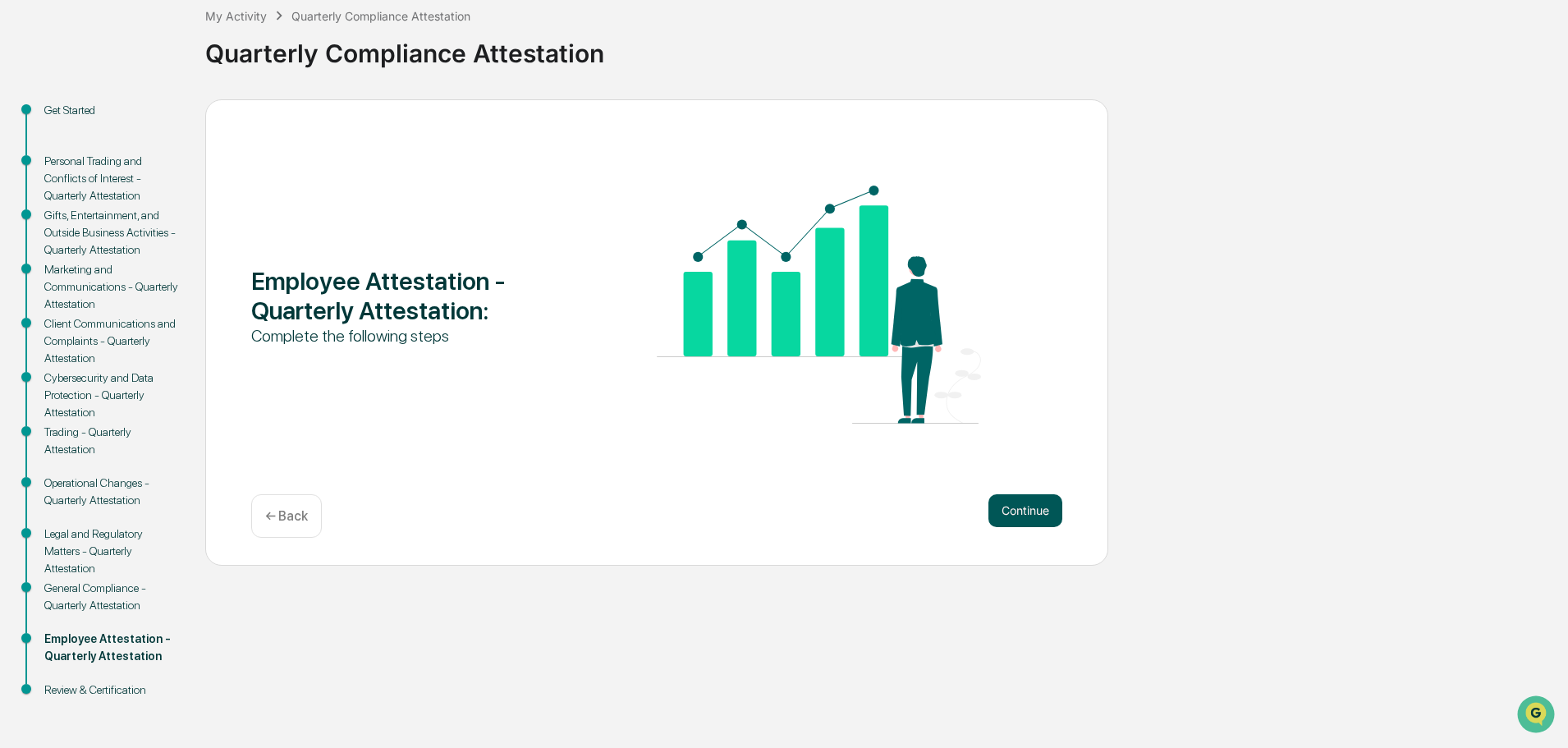
click at [1018, 507] on button "Continue" at bounding box center [1025, 511] width 74 height 33
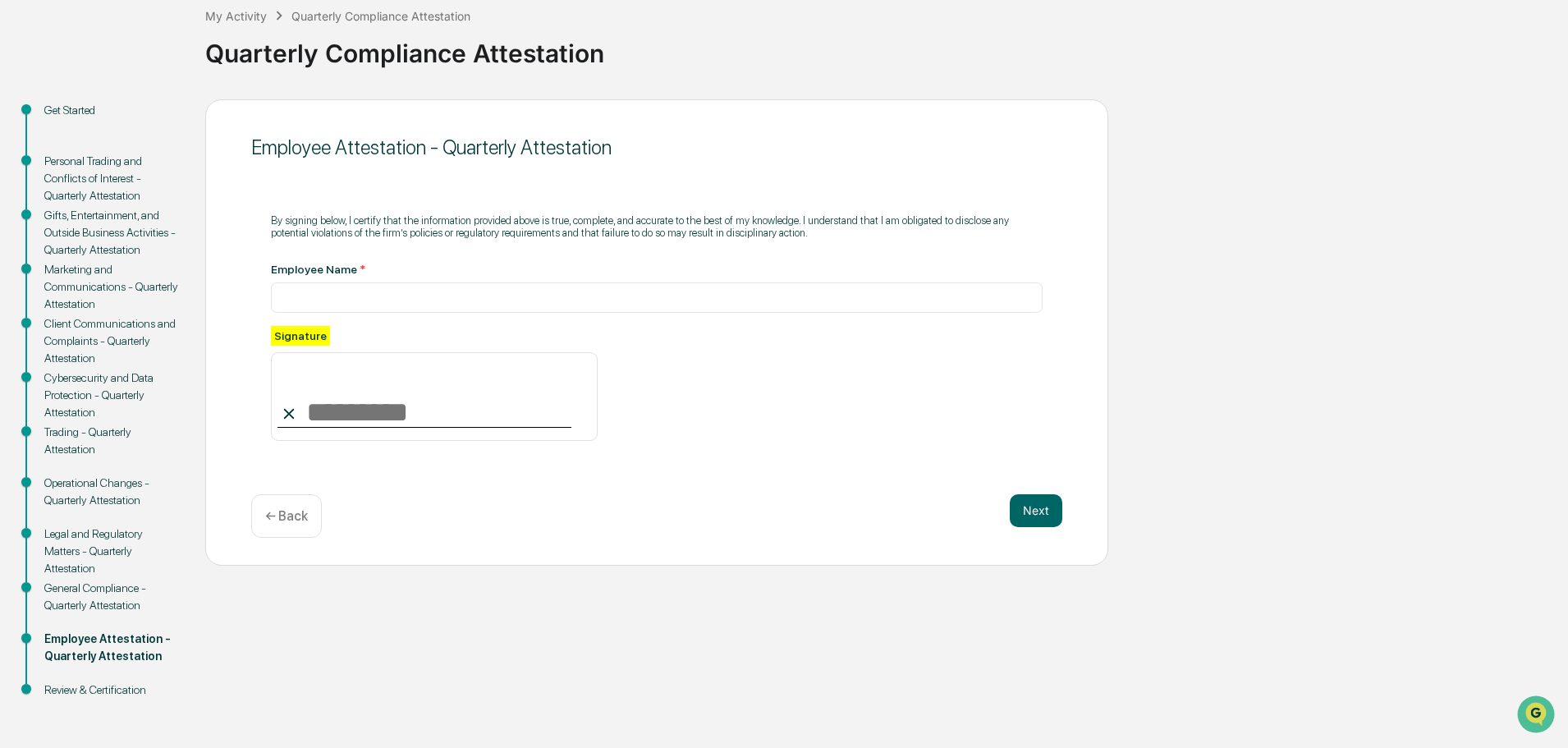
click at [314, 338] on div "Signature" at bounding box center [300, 336] width 59 height 20
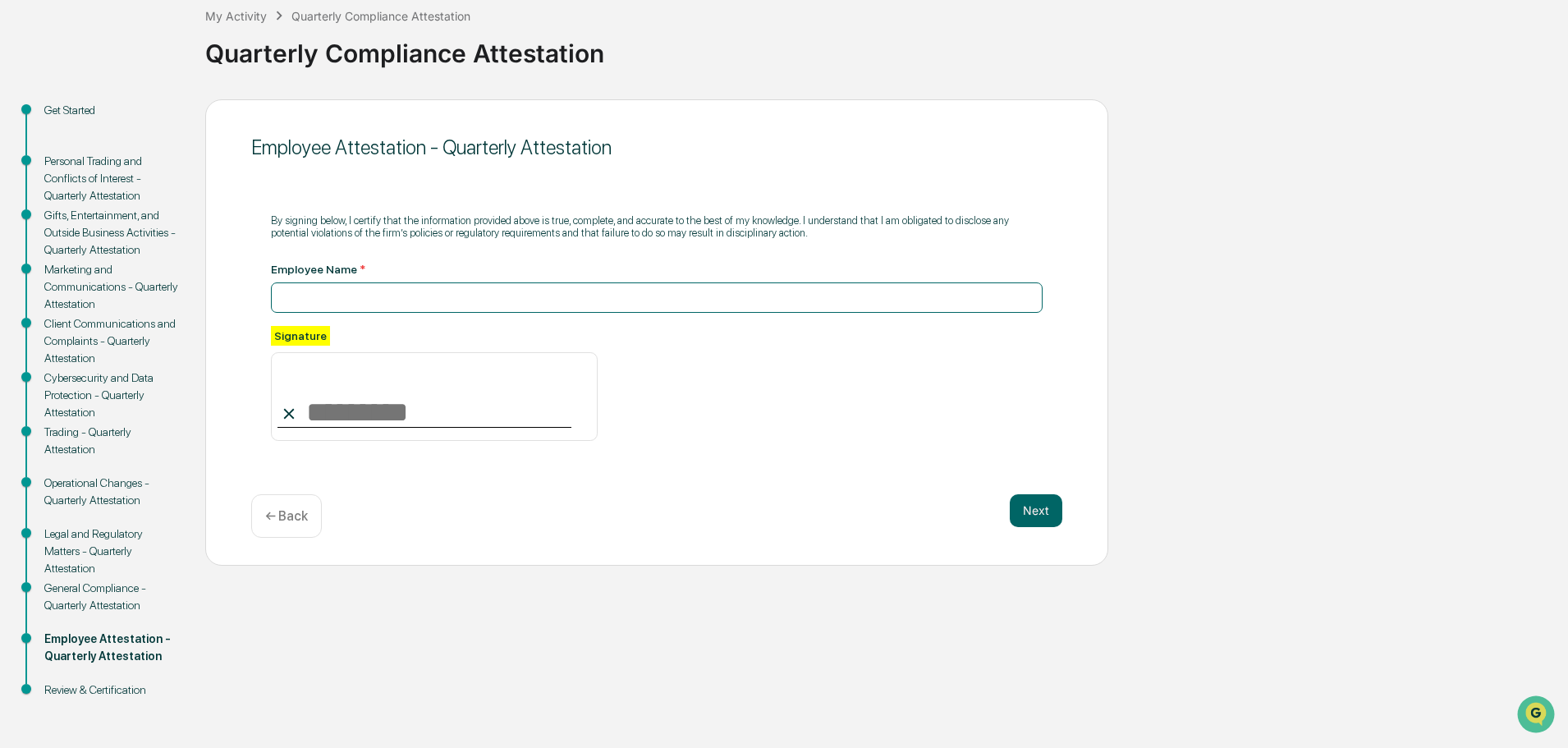
click at [321, 287] on input at bounding box center [656, 297] width 772 height 30
type input "**********"
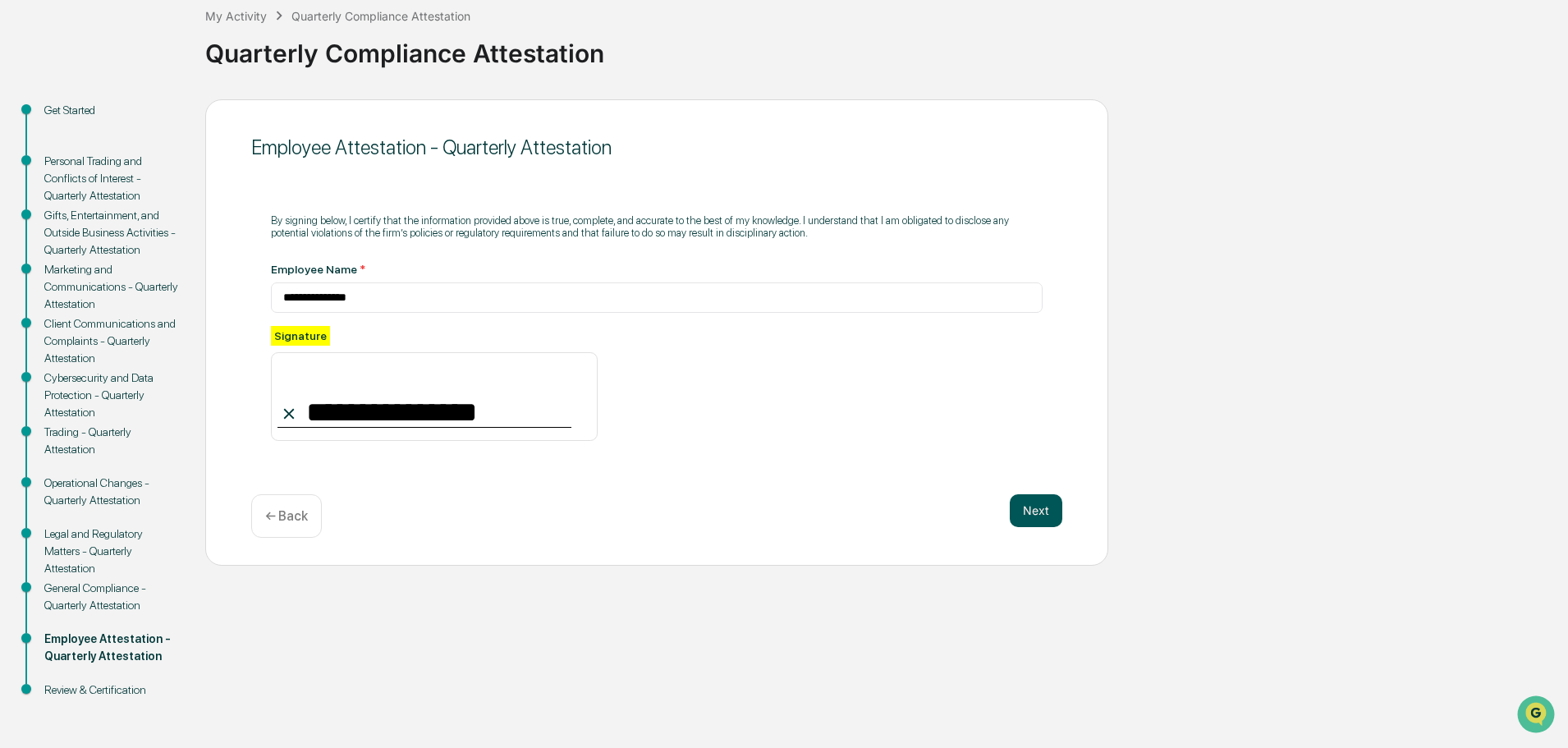
click at [1036, 511] on button "Next" at bounding box center [1035, 511] width 52 height 33
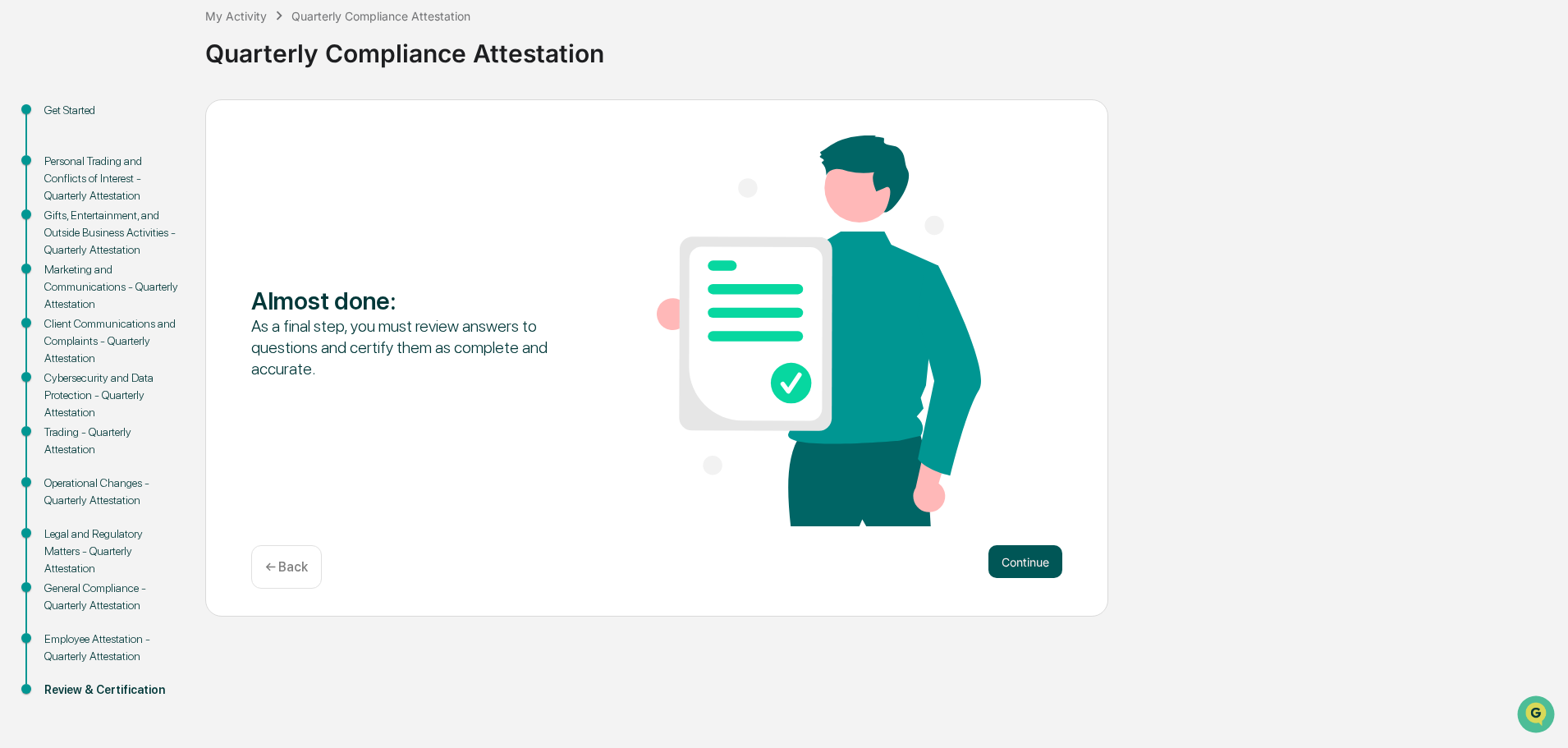
click at [1037, 558] on button "Continue" at bounding box center [1025, 561] width 74 height 33
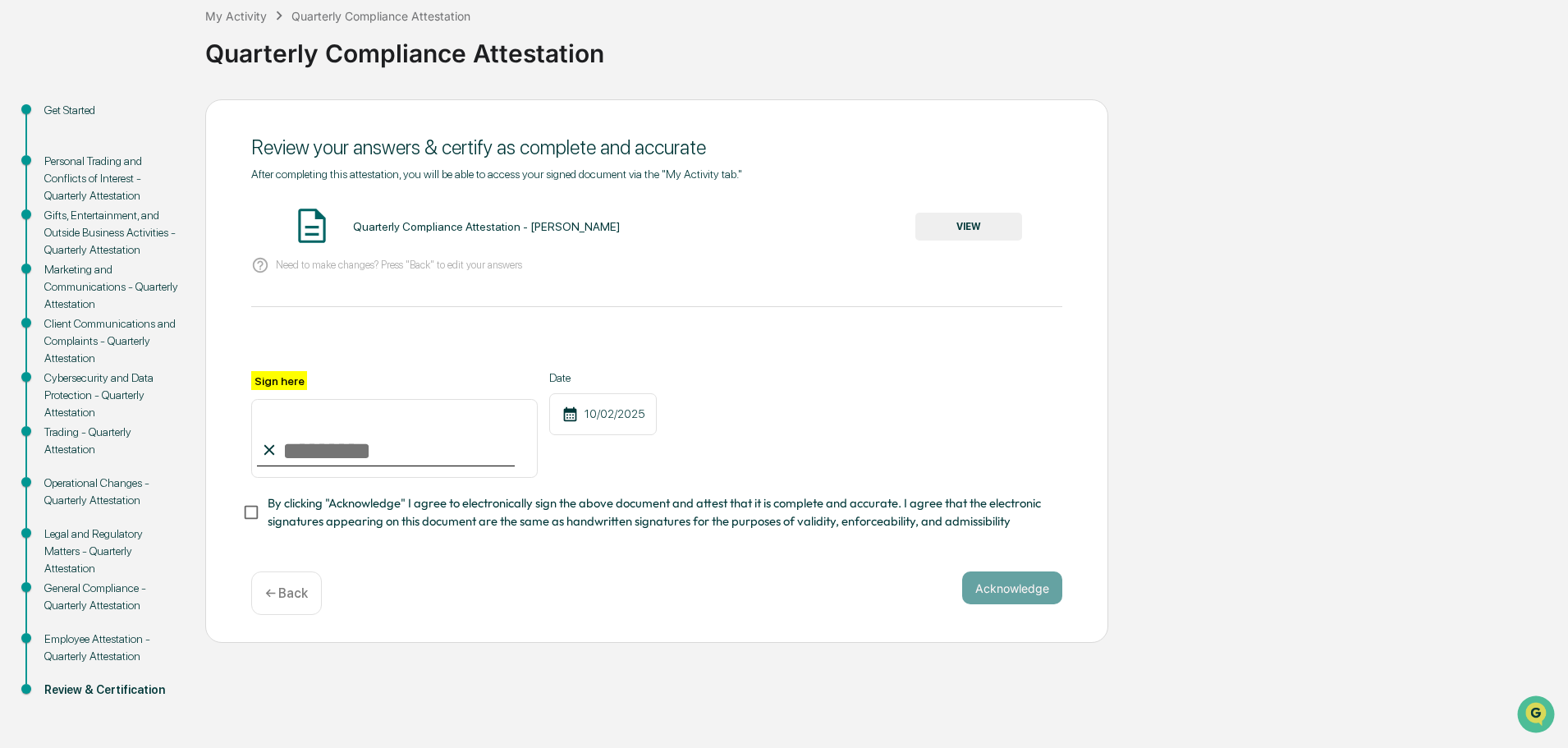
click at [329, 322] on div "After completing this attestation, you will be able to access your signed docum…" at bounding box center [656, 349] width 811 height 363
click at [374, 390] on div "Sign here" at bounding box center [394, 424] width 287 height 107
click at [347, 417] on input "Sign here" at bounding box center [394, 439] width 287 height 79
type input "**********"
click at [1022, 593] on button "Acknowledge" at bounding box center [1011, 588] width 100 height 33
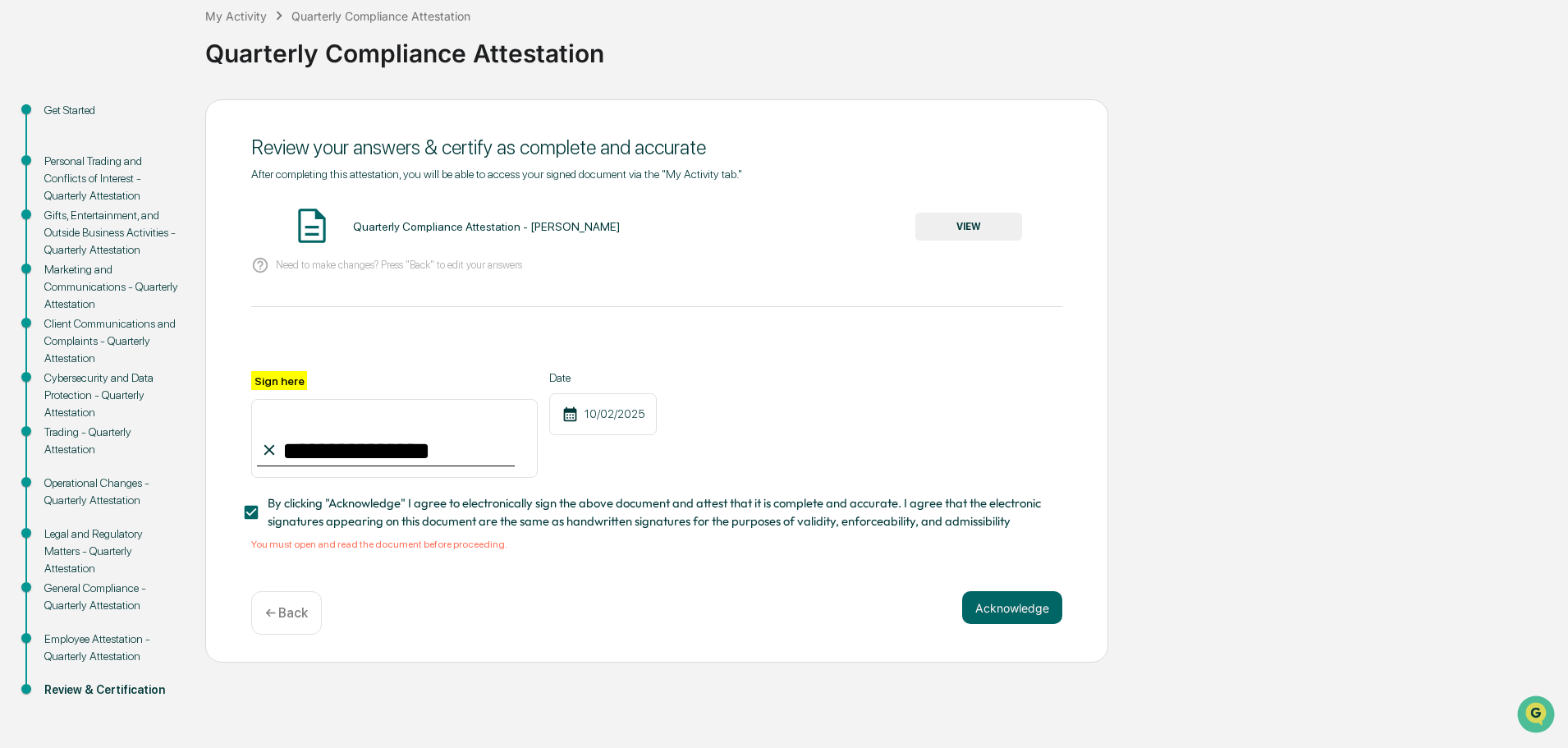
click at [952, 225] on button "VIEW" at bounding box center [968, 226] width 107 height 27
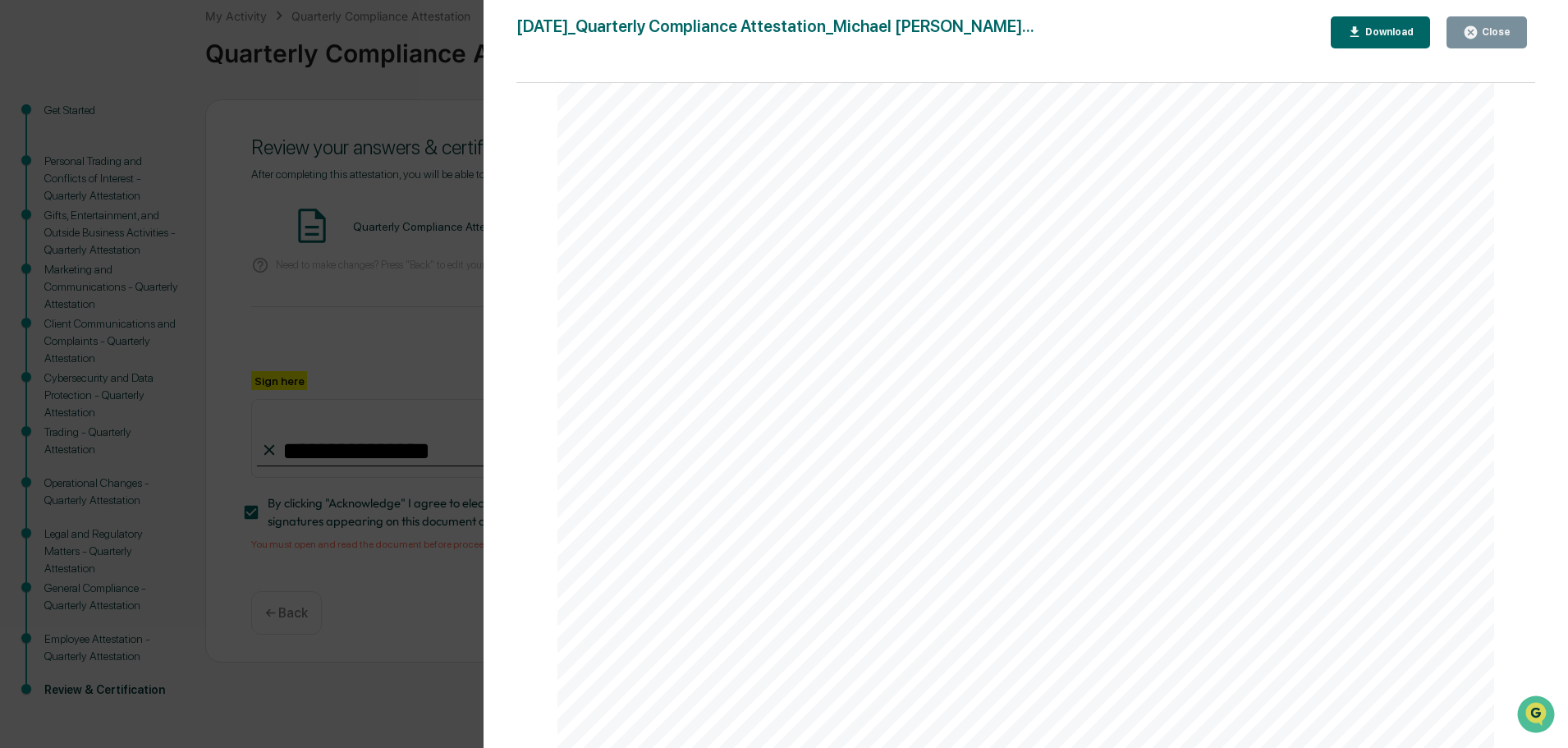
scroll to position [4835, 0]
click at [1515, 27] on button "Close" at bounding box center [1487, 32] width 81 height 32
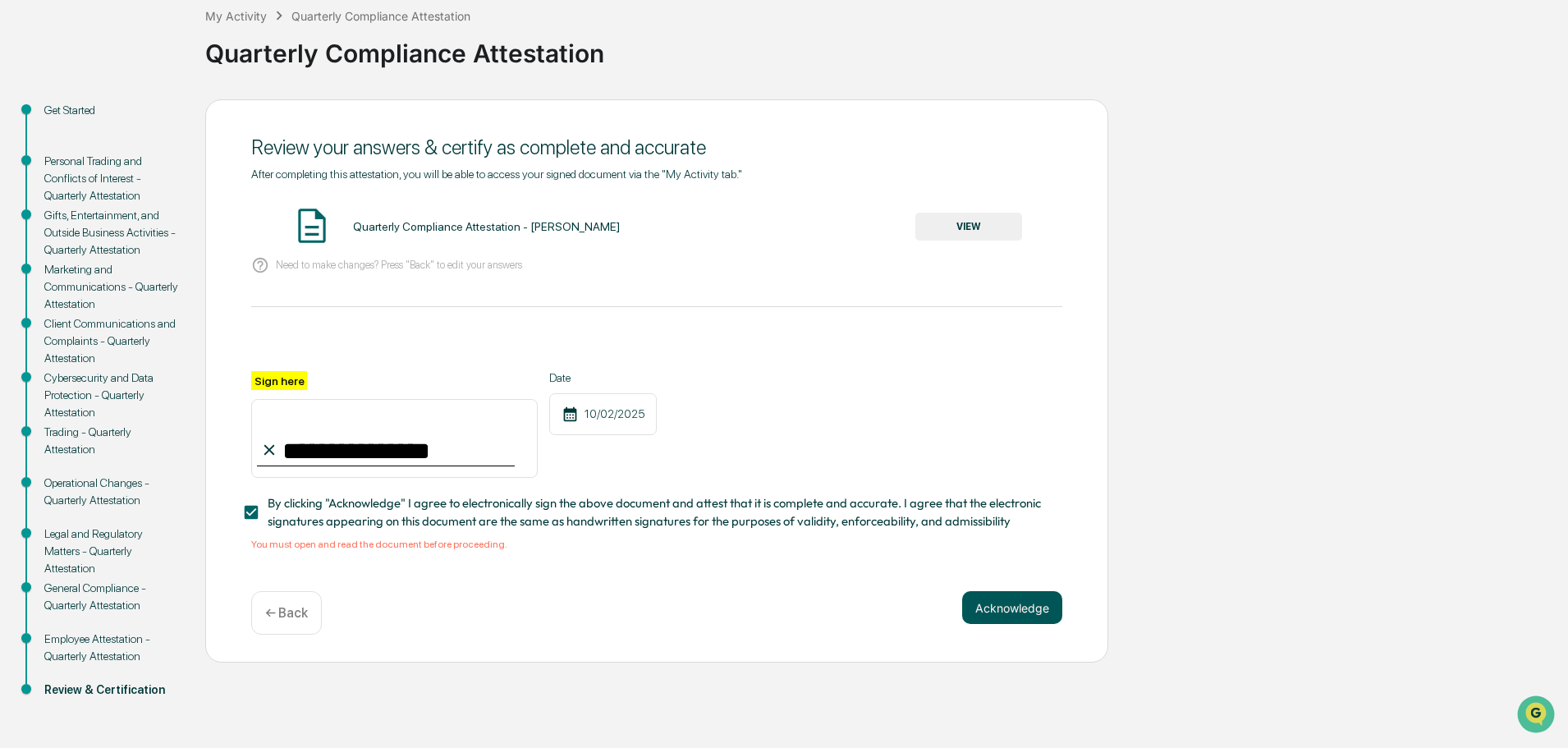
click at [993, 604] on button "Acknowledge" at bounding box center [1011, 608] width 100 height 33
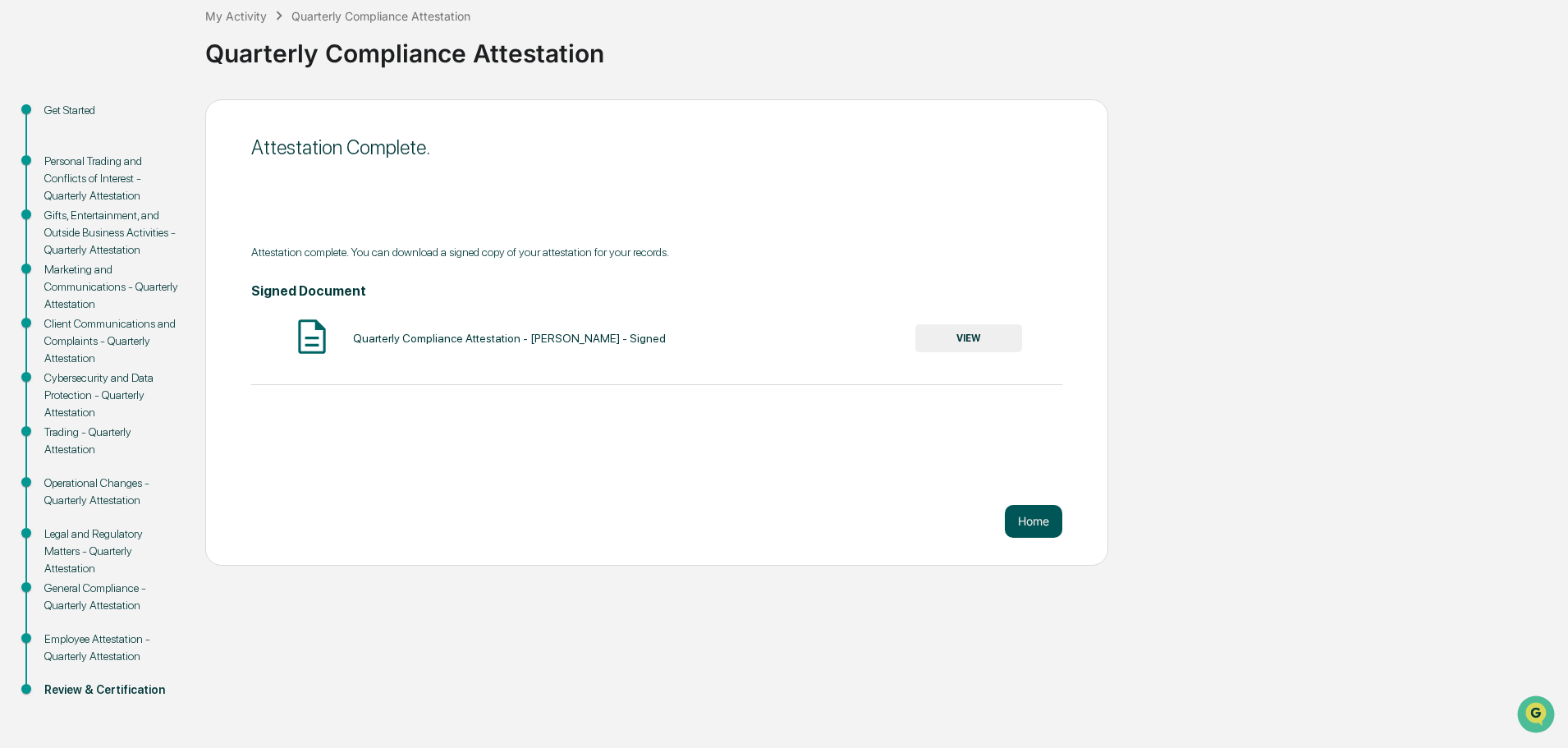
click at [1032, 518] on button "Home" at bounding box center [1033, 521] width 58 height 33
